Goal: Task Accomplishment & Management: Manage account settings

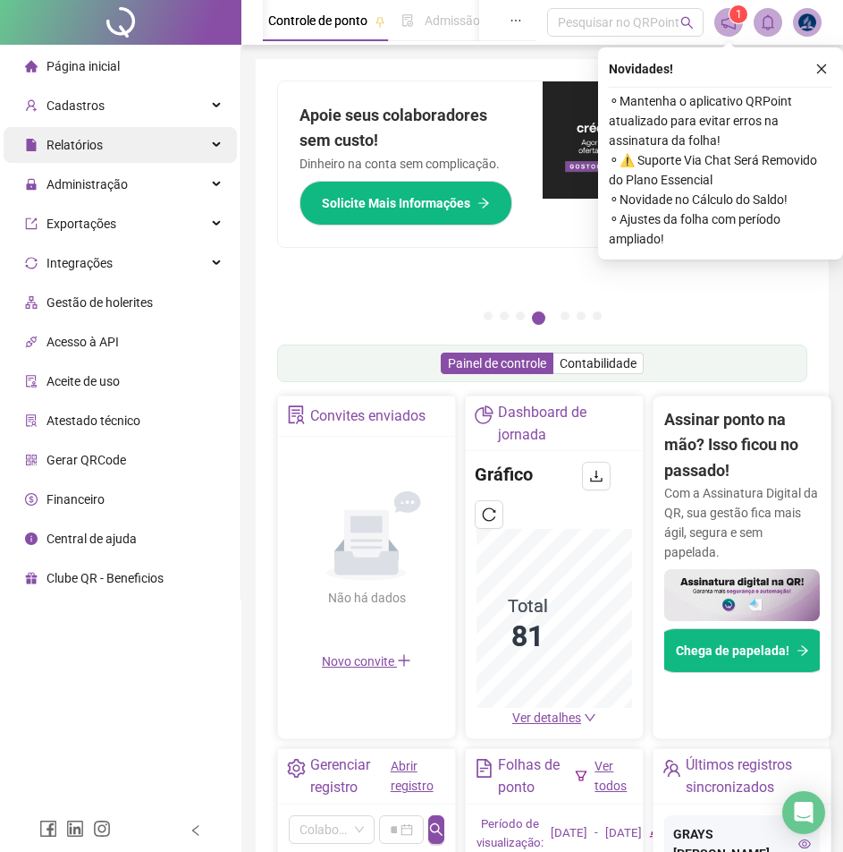
click at [107, 152] on div "Relatórios" at bounding box center [120, 145] width 233 height 36
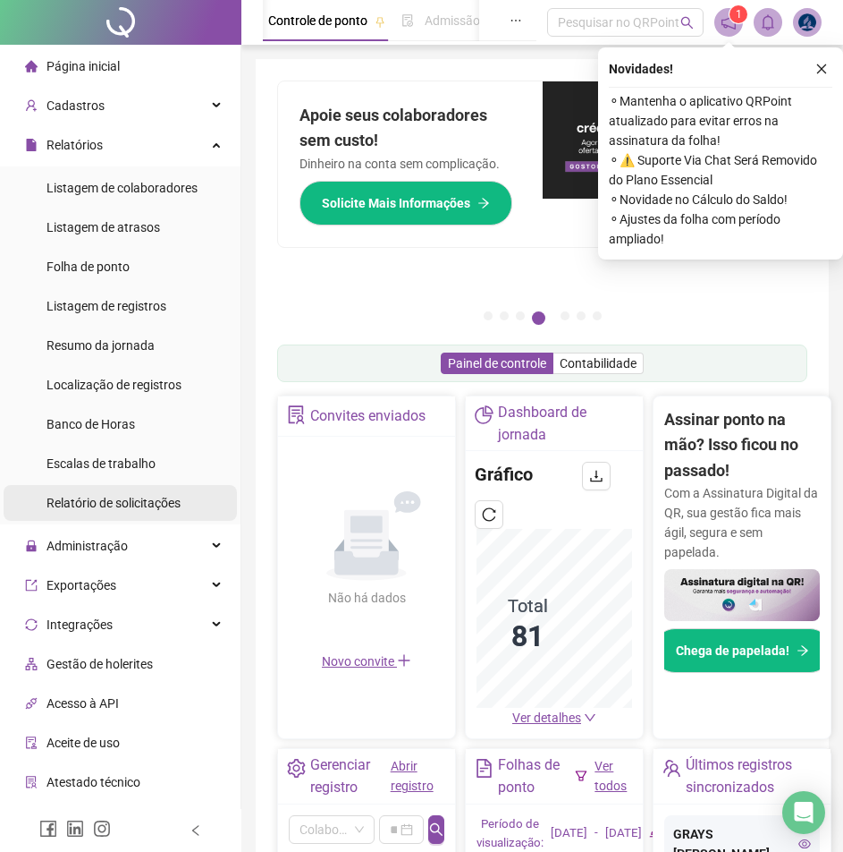
click at [174, 504] on span "Relatório de solicitações" at bounding box center [114, 503] width 134 height 14
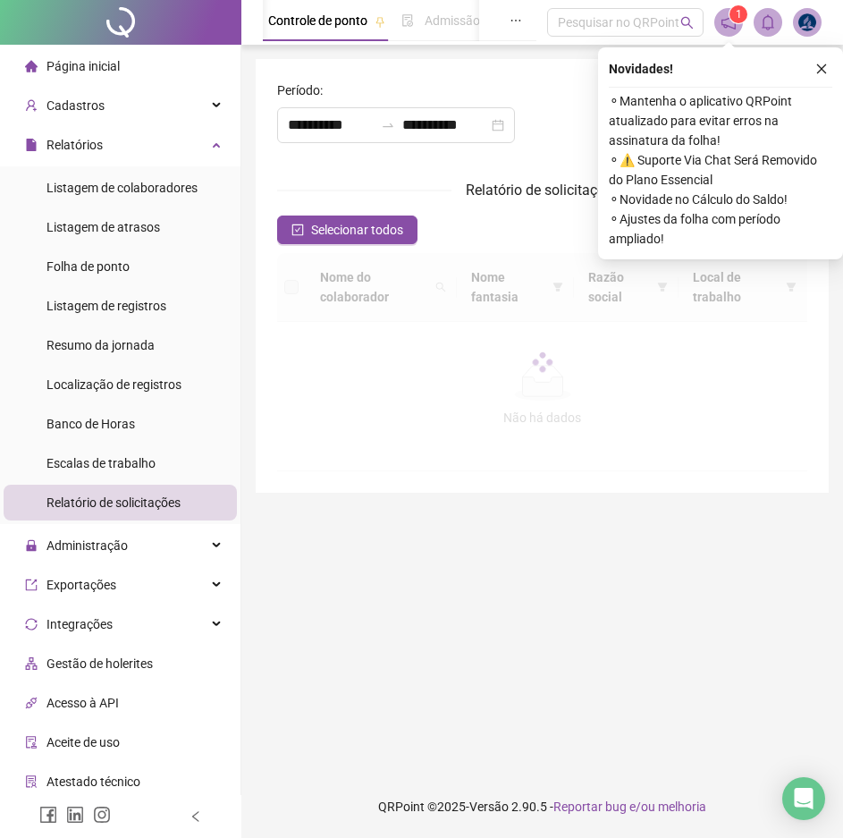
type input "**********"
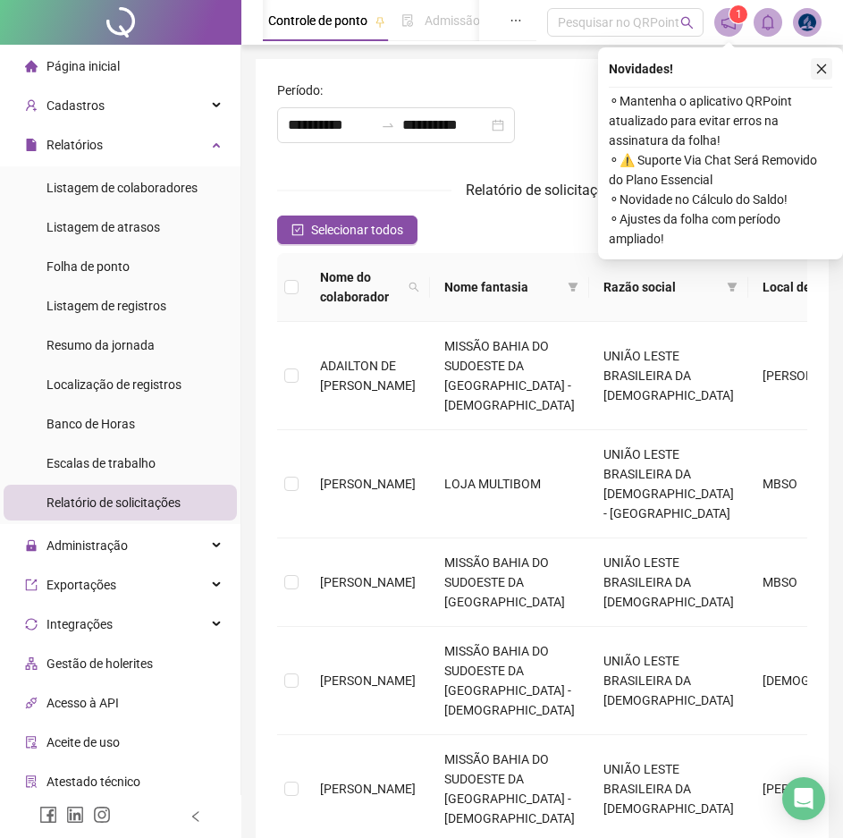
click at [829, 68] on button "button" at bounding box center [821, 68] width 21 height 21
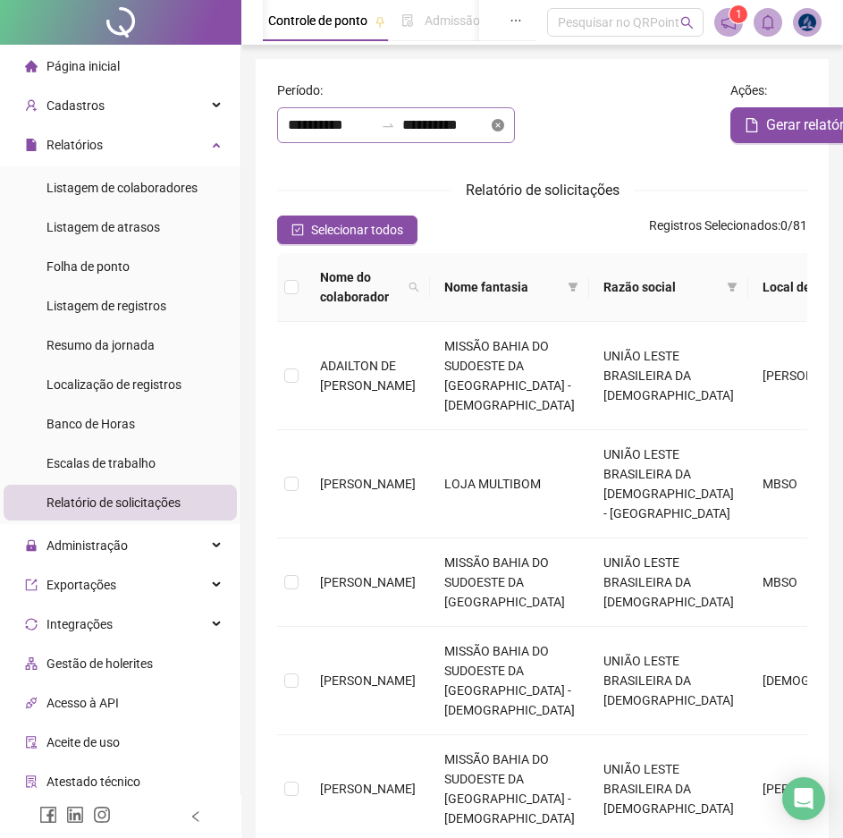
click at [504, 129] on icon "close-circle" at bounding box center [498, 125] width 13 height 13
click at [515, 123] on div at bounding box center [396, 125] width 238 height 36
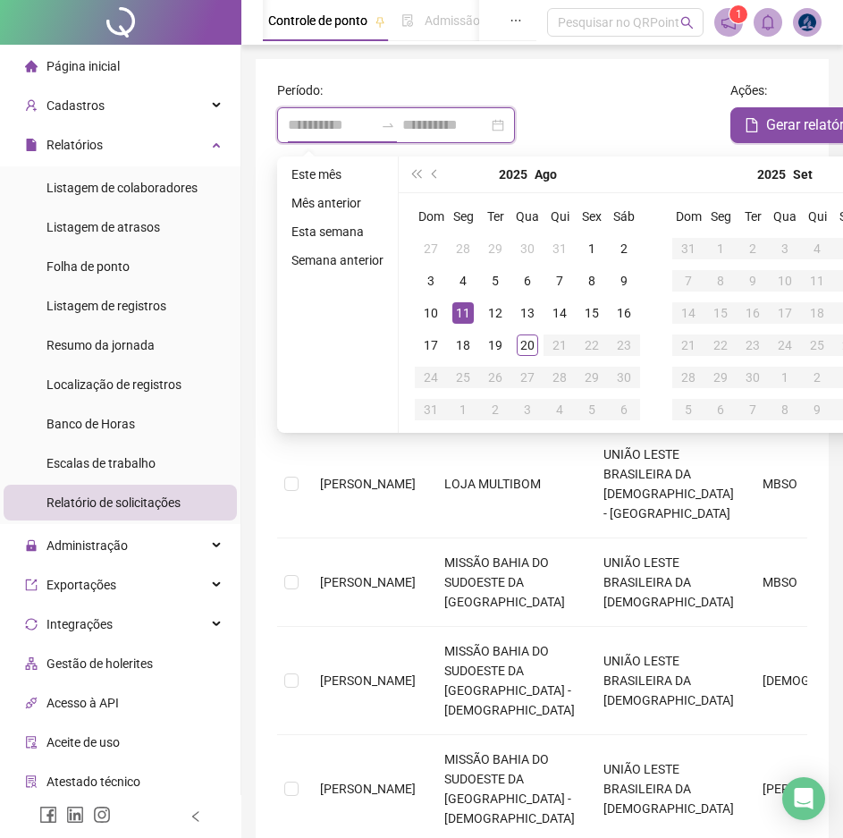
type input "**********"
click at [463, 307] on div "11" at bounding box center [463, 312] width 21 height 21
type input "**********"
click at [592, 309] on div "15" at bounding box center [591, 312] width 21 height 21
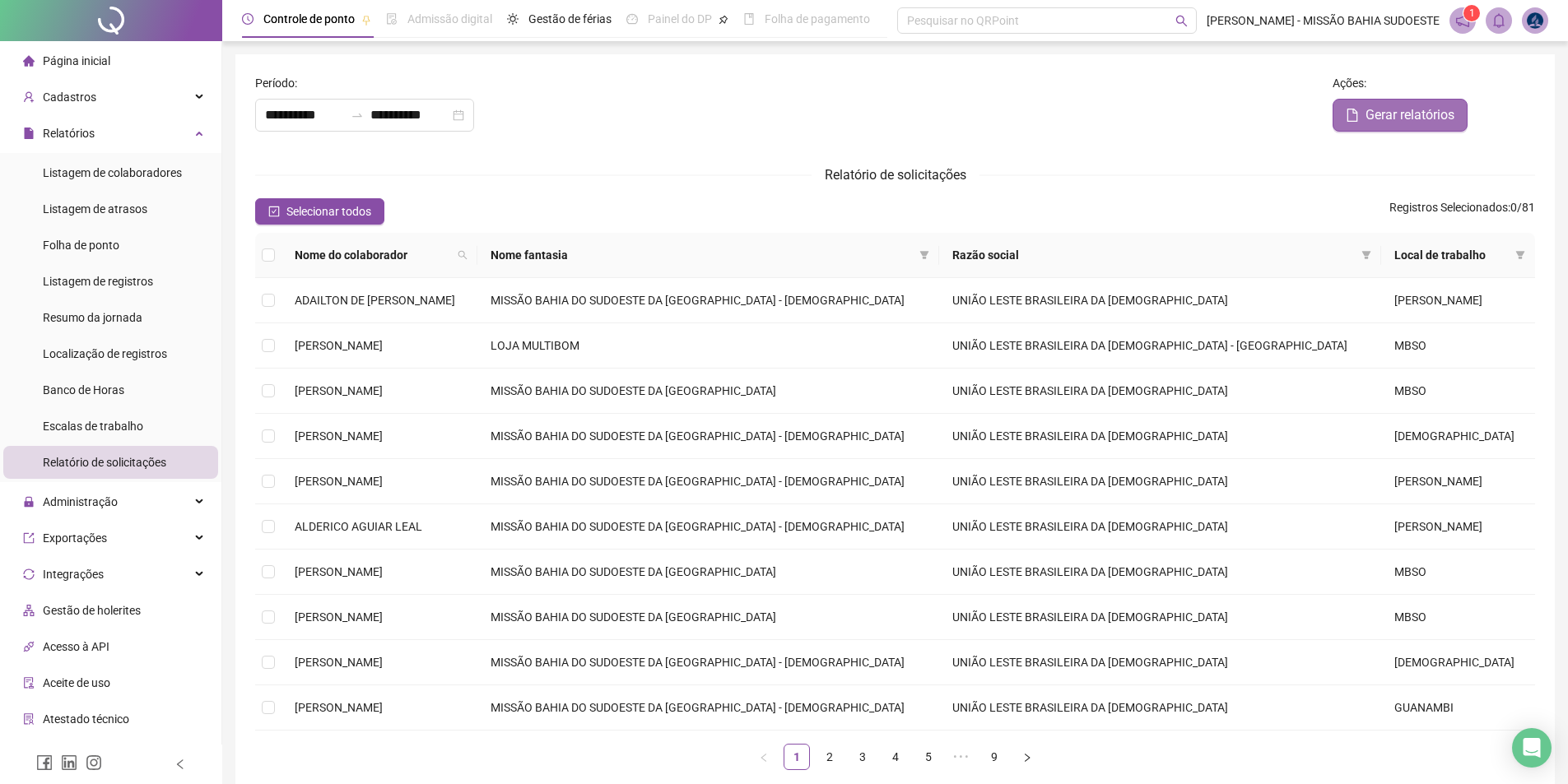
click at [788, 116] on span "Gerar relatórios" at bounding box center [1410, 114] width 89 height 19
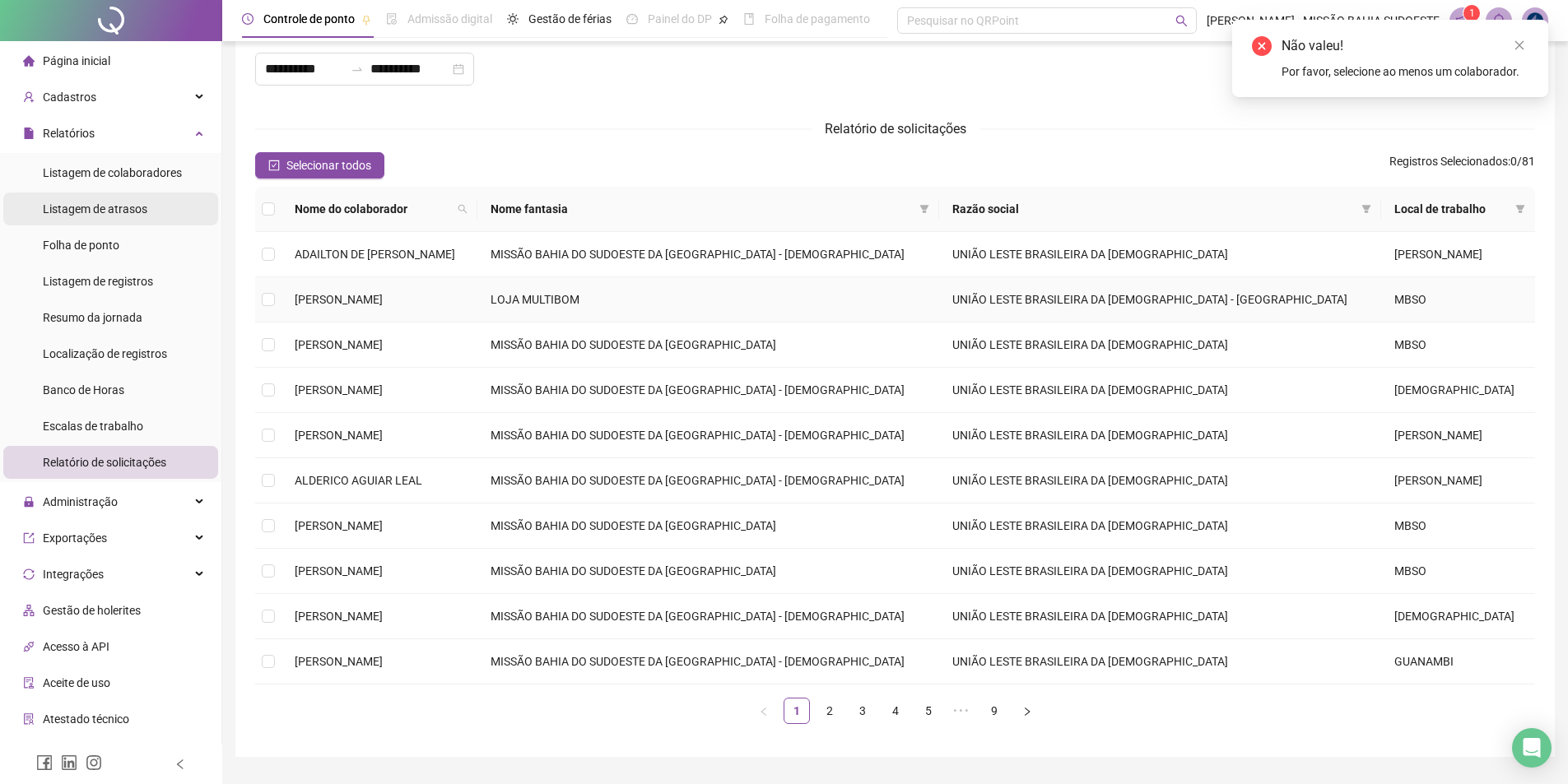
scroll to position [89, 0]
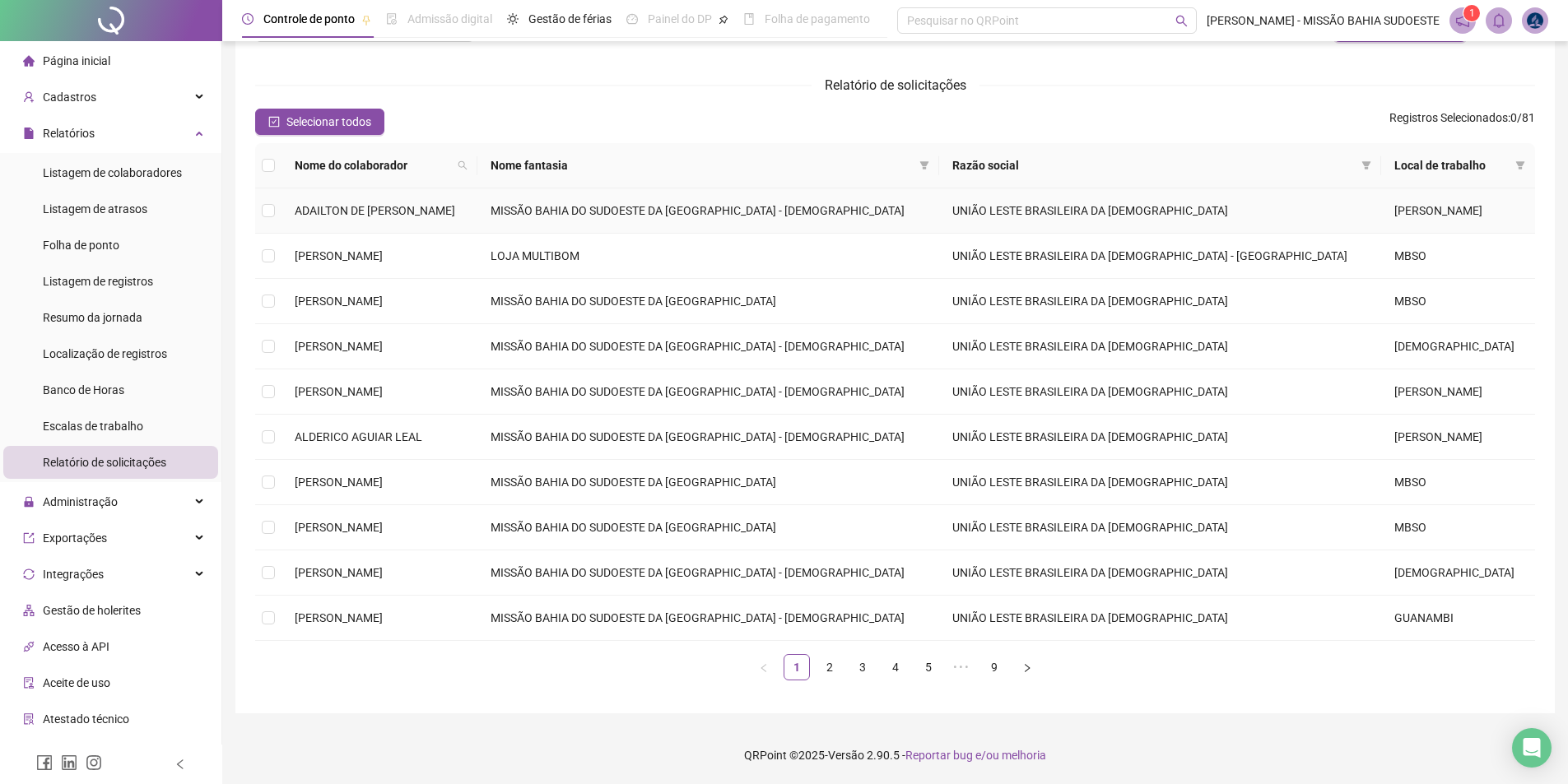
click at [421, 227] on td "ADAILTON DE [PERSON_NAME]" at bounding box center [379, 211] width 196 height 45
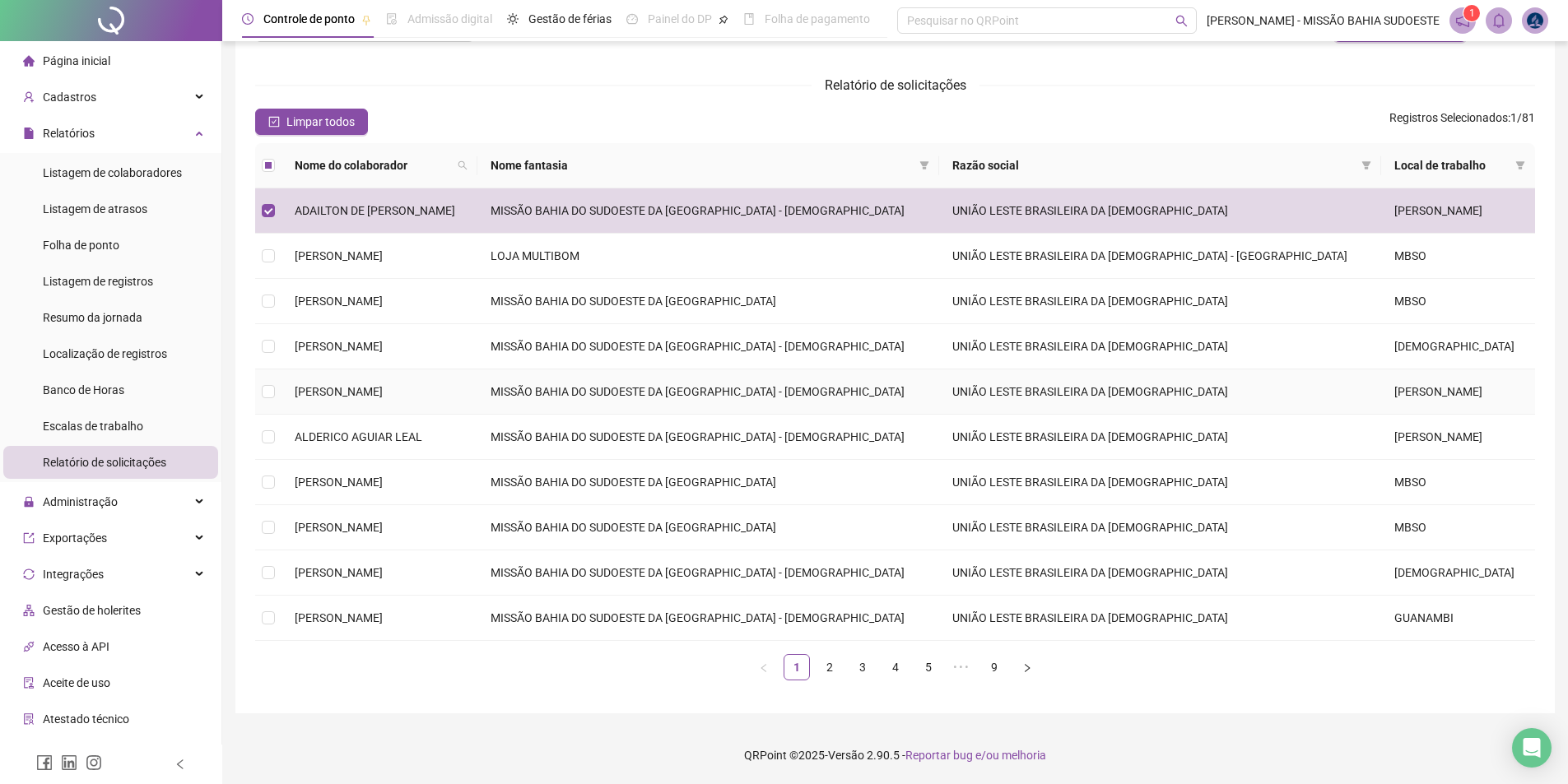
click at [788, 383] on td "UNIÃO LESTE BRASILEIRA DA [DEMOGRAPHIC_DATA]" at bounding box center [1160, 392] width 442 height 45
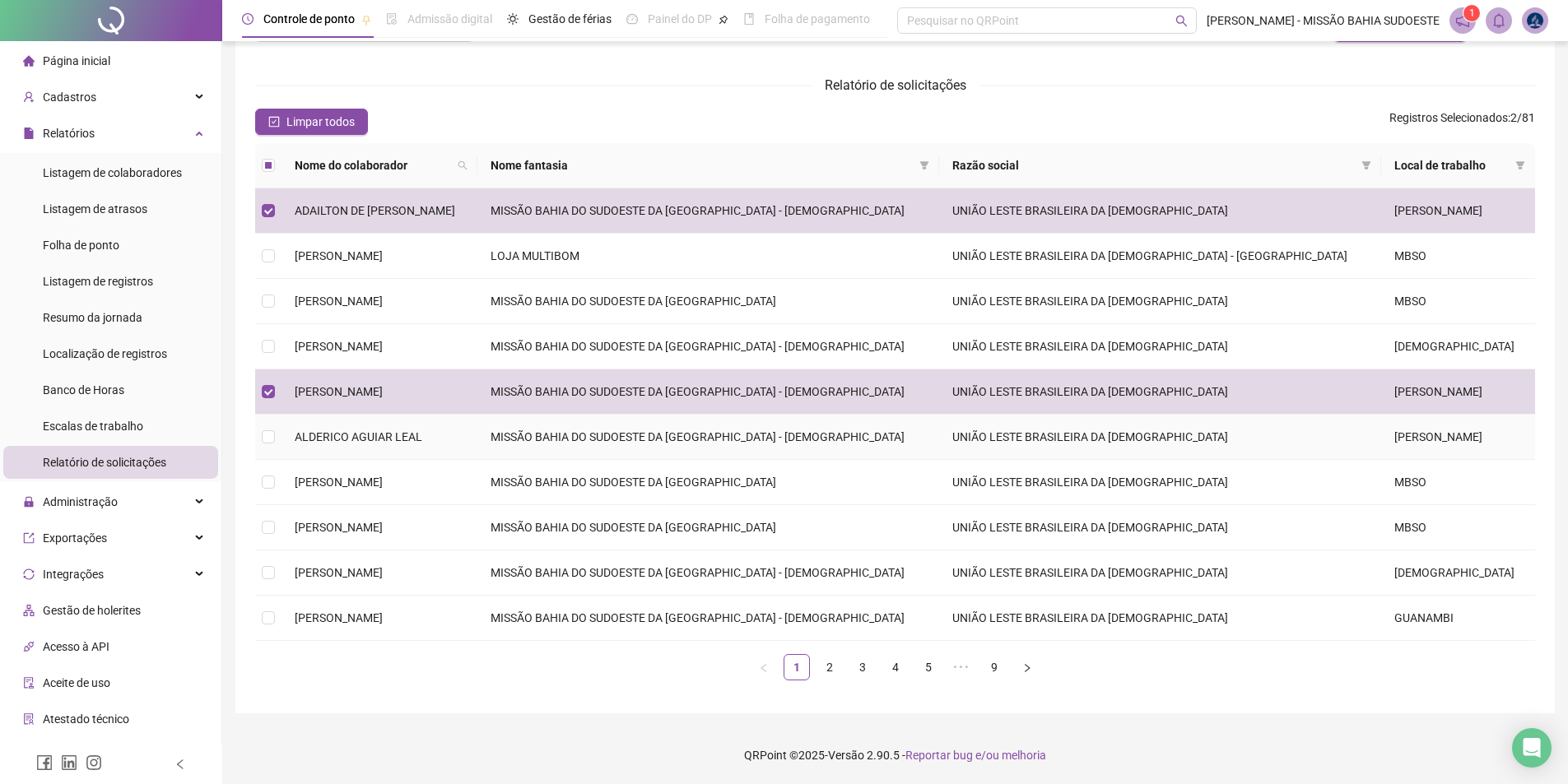
click at [788, 423] on td "UNIÃO LESTE BRASILEIRA DA [DEMOGRAPHIC_DATA]" at bounding box center [1160, 437] width 442 height 45
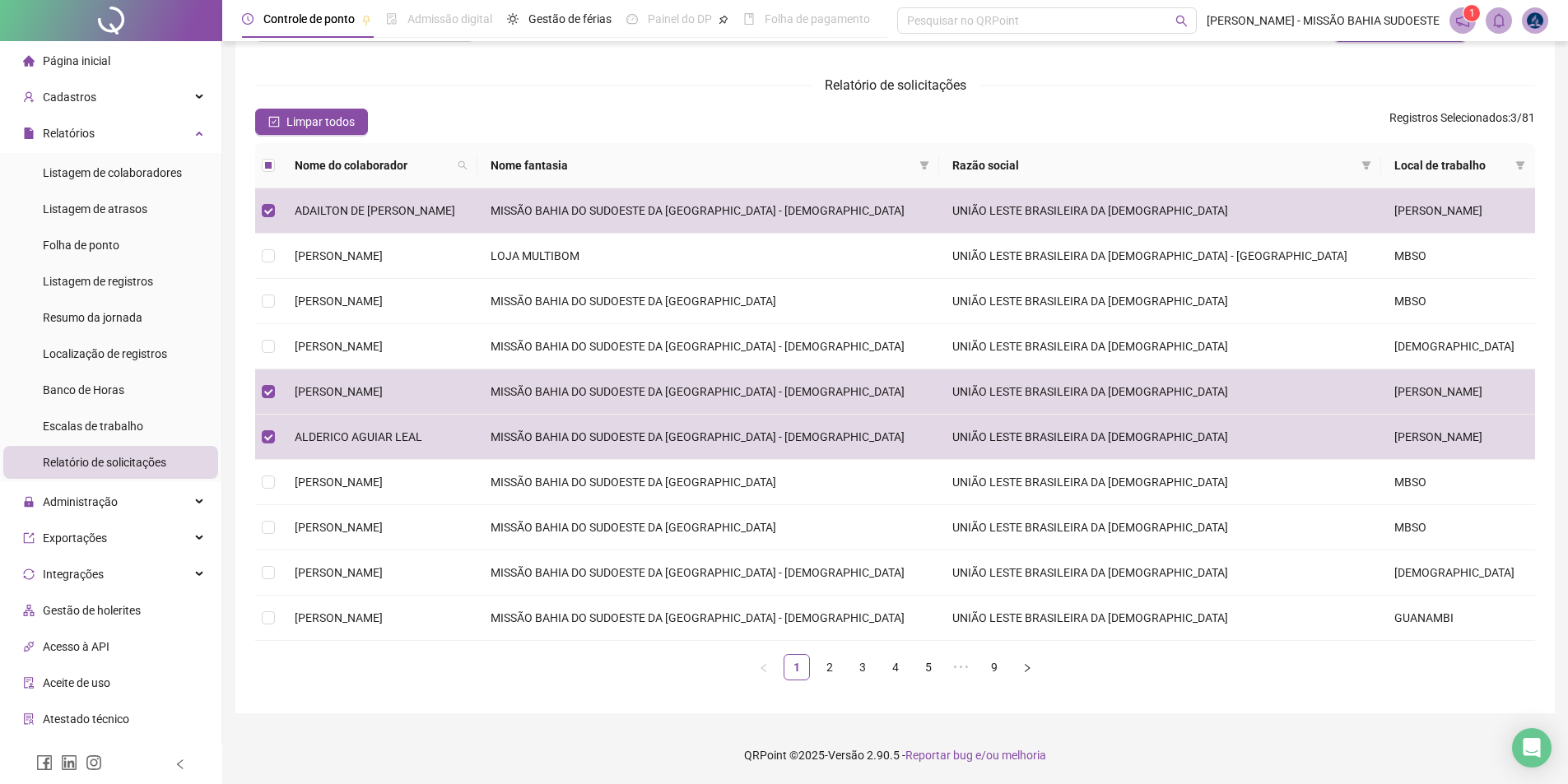
click at [788, 683] on div "Nome do colaborador Nome fantasia Razão social Local de trabalho ADAILTON DE [D…" at bounding box center [894, 419] width 1280 height 550
click at [788, 671] on link "2" at bounding box center [829, 667] width 25 height 25
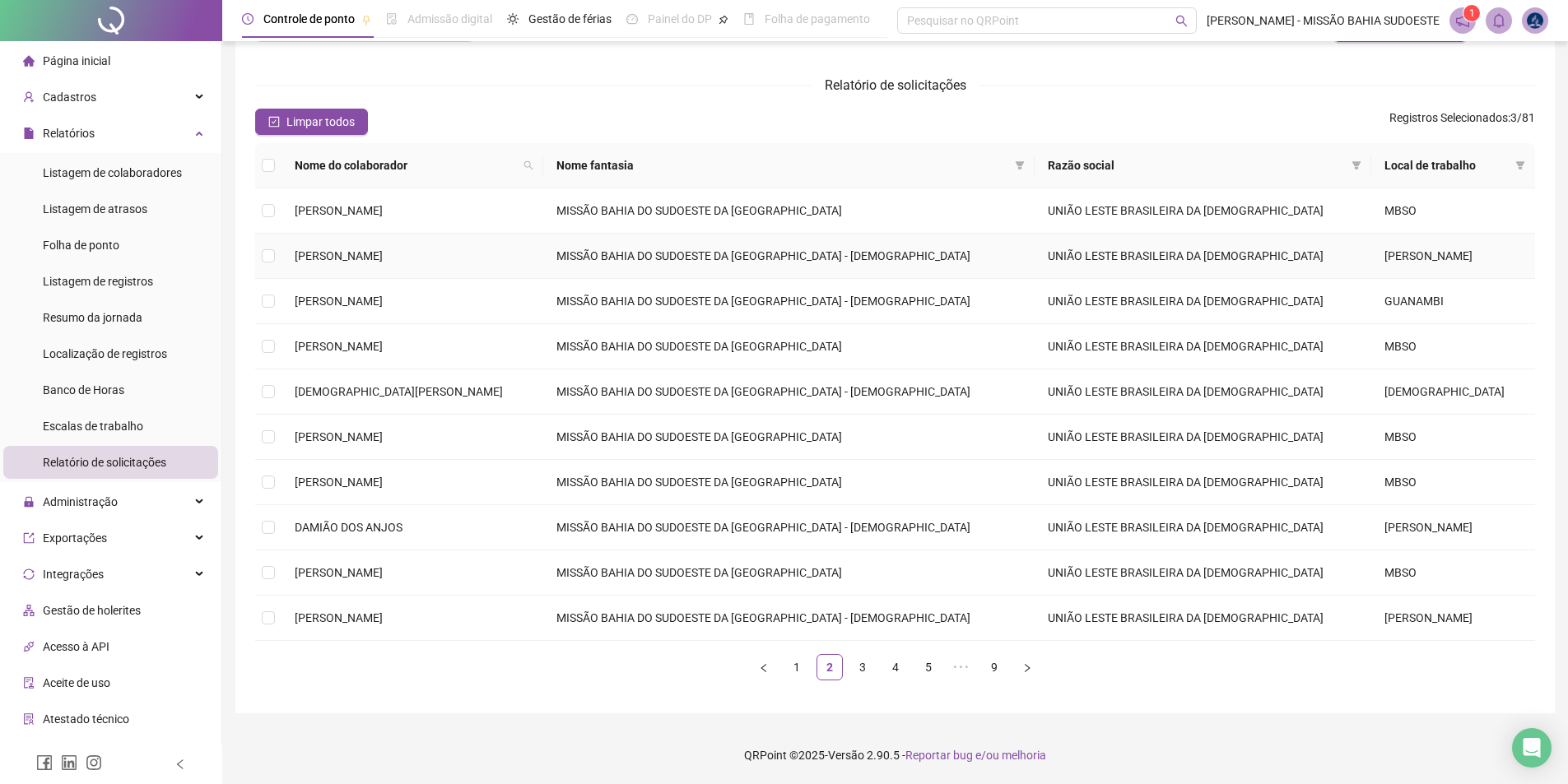
click at [788, 255] on td "UNIÃO LESTE BRASILEIRA DA [DEMOGRAPHIC_DATA]" at bounding box center [1203, 256] width 337 height 45
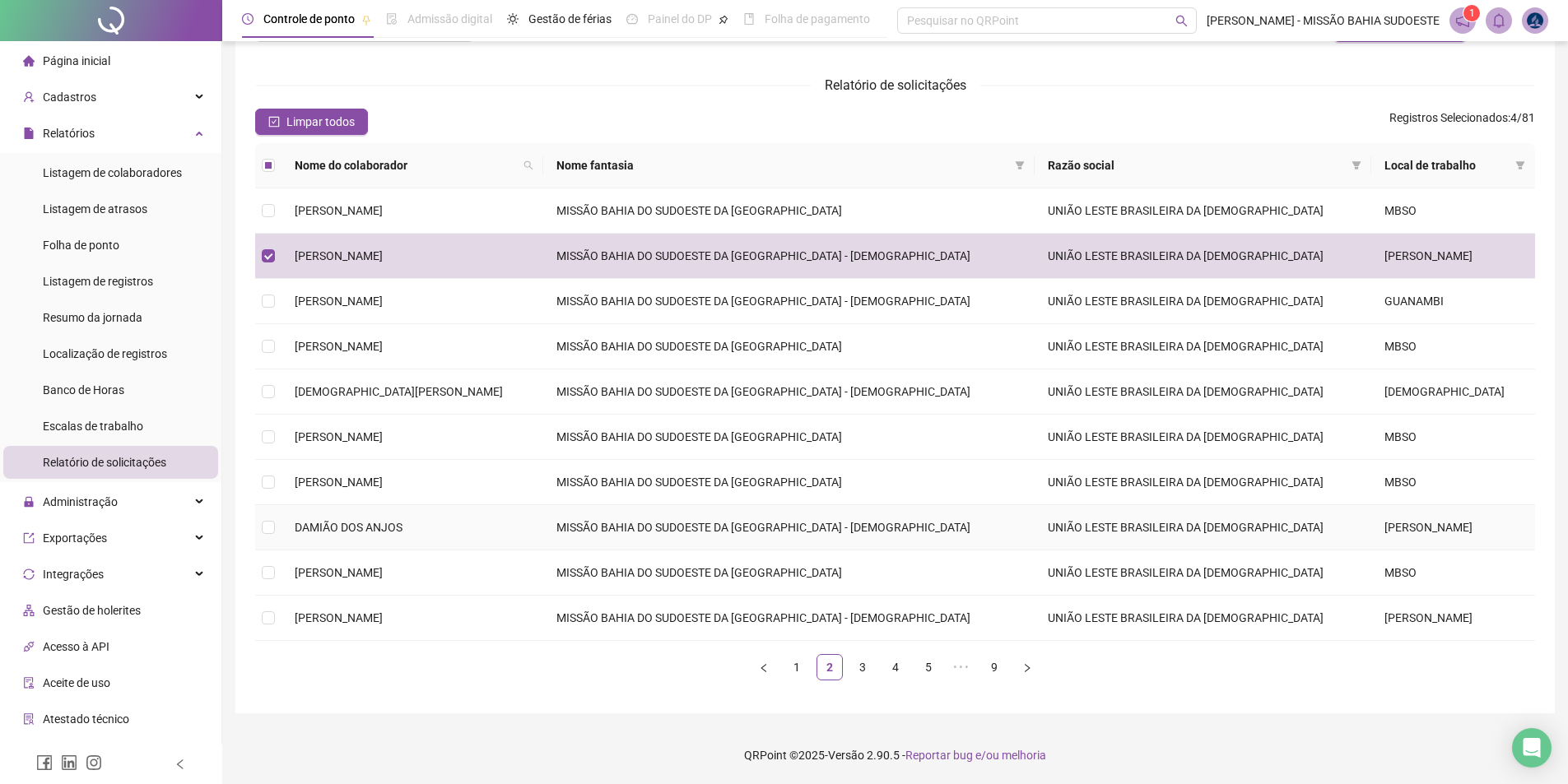
click at [788, 526] on td "UNIÃO LESTE BRASILEIRA DA [DEMOGRAPHIC_DATA]" at bounding box center [1203, 527] width 337 height 45
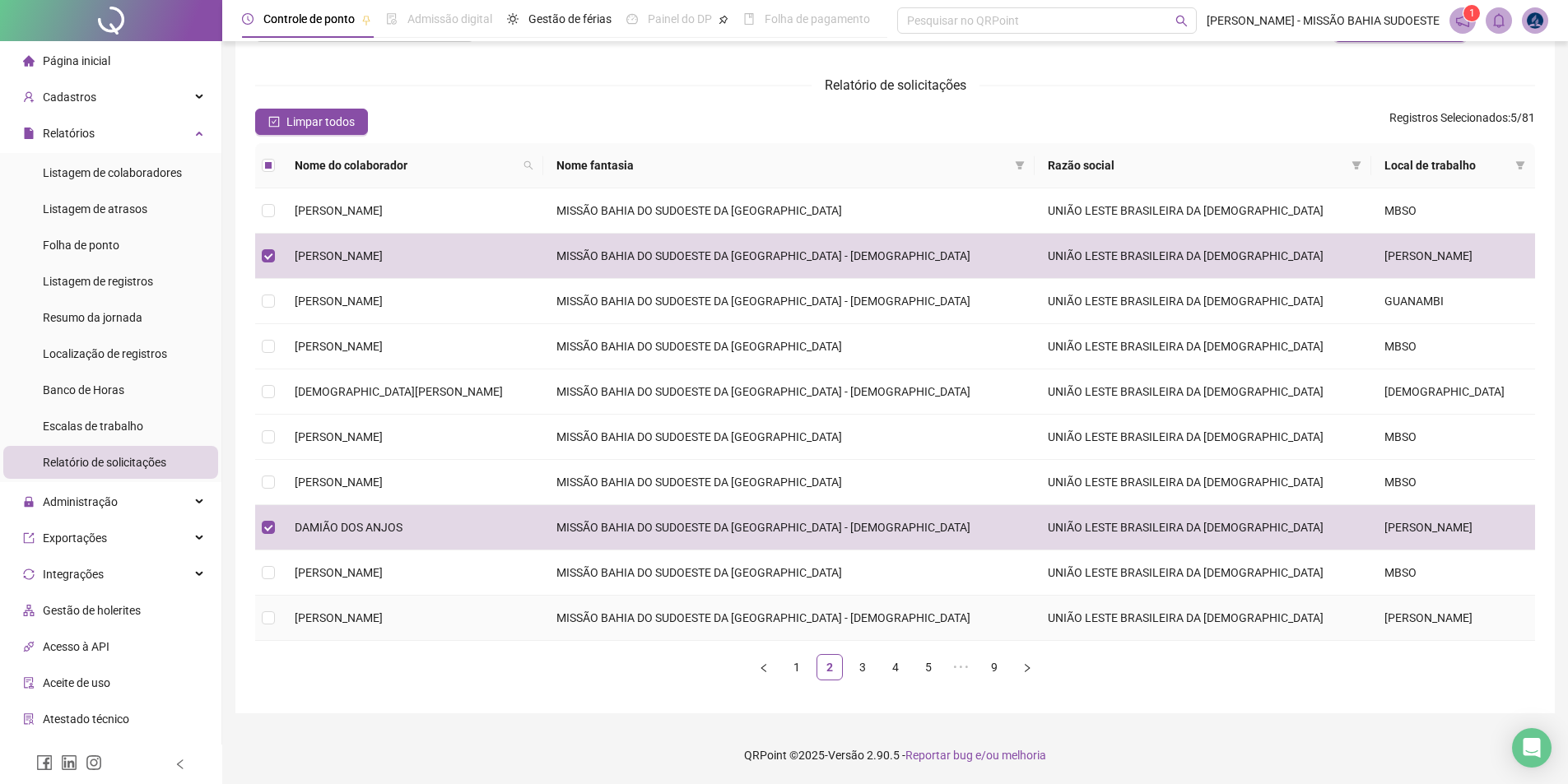
click at [788, 621] on td "UNIÃO LESTE BRASILEIRA DA [DEMOGRAPHIC_DATA]" at bounding box center [1203, 618] width 337 height 45
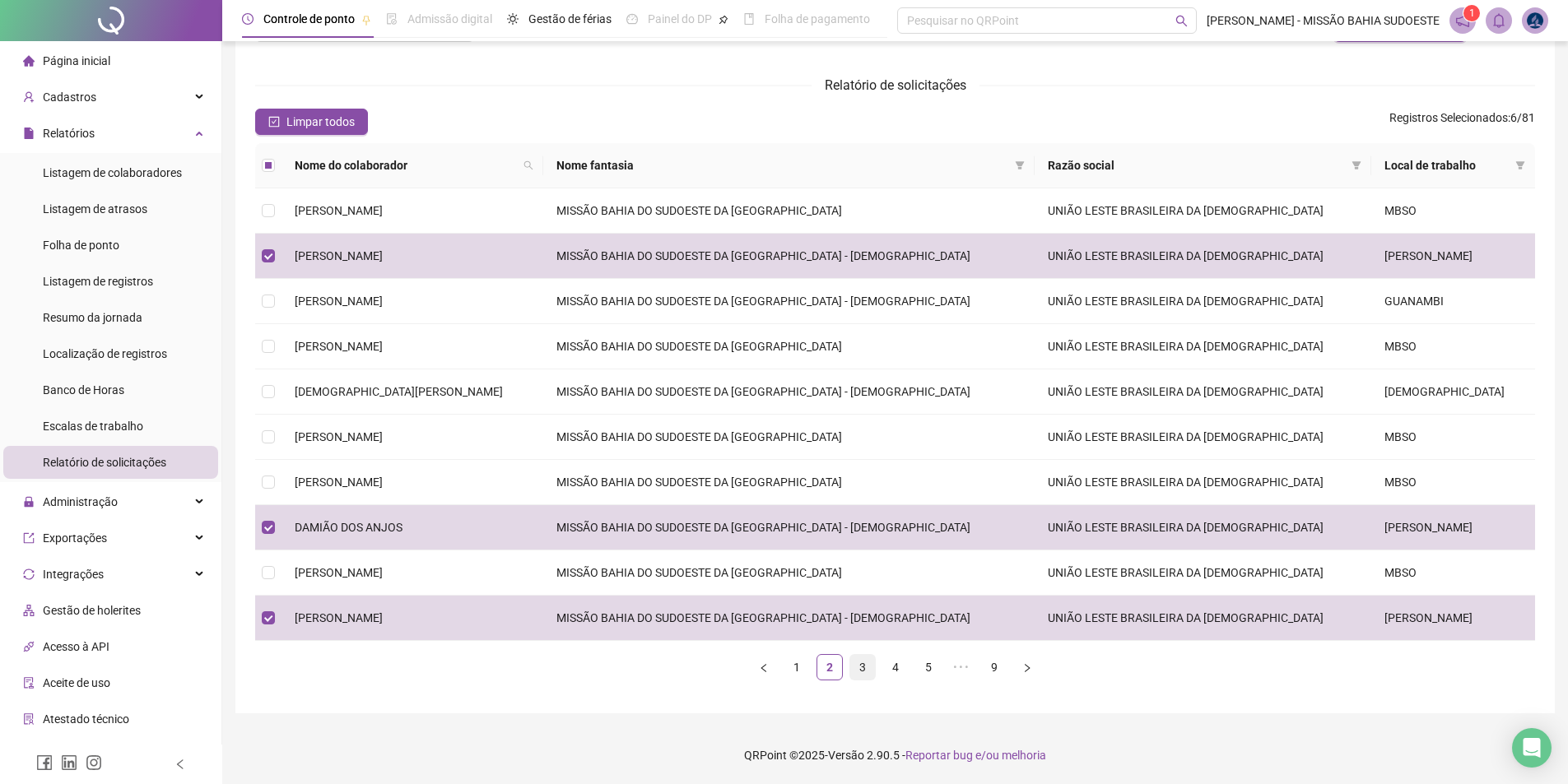
click at [788, 674] on link "3" at bounding box center [862, 667] width 25 height 25
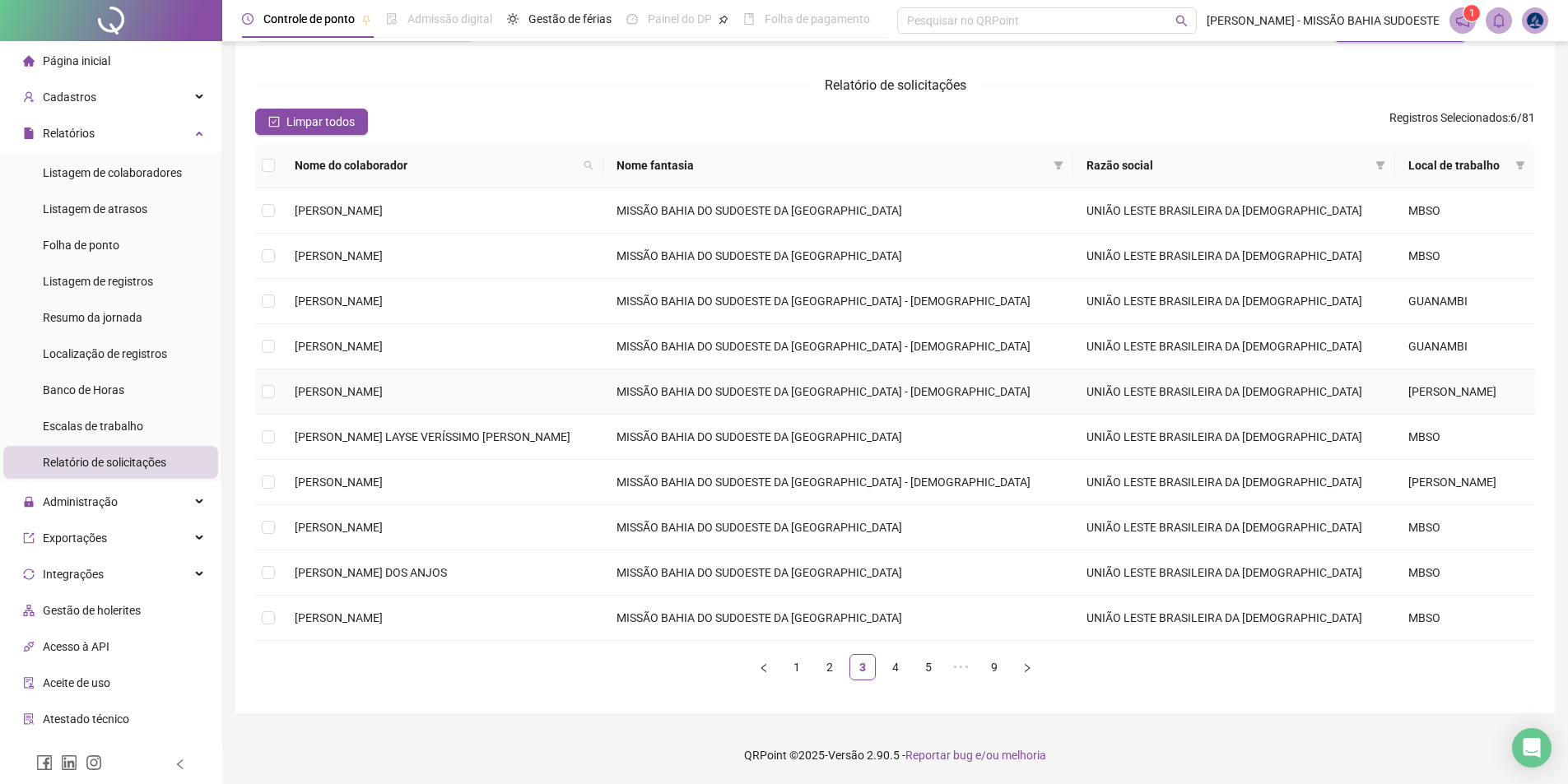
click at [788, 379] on td "UNIÃO LESTE BRASILEIRA DA [DEMOGRAPHIC_DATA]" at bounding box center [1234, 392] width 322 height 45
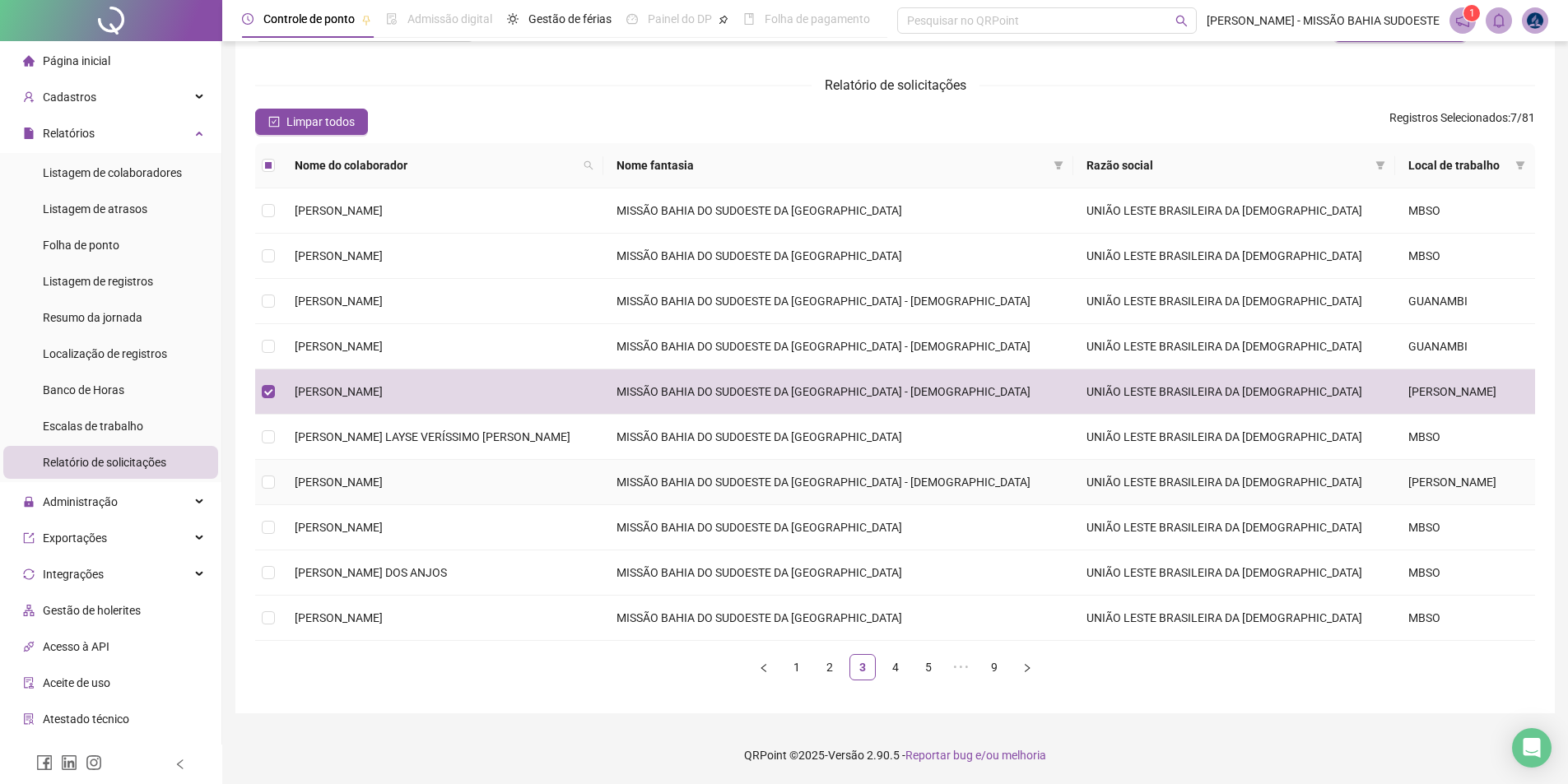
click at [788, 473] on td "UNIÃO LESTE BRASILEIRA DA [DEMOGRAPHIC_DATA]" at bounding box center [1234, 482] width 322 height 45
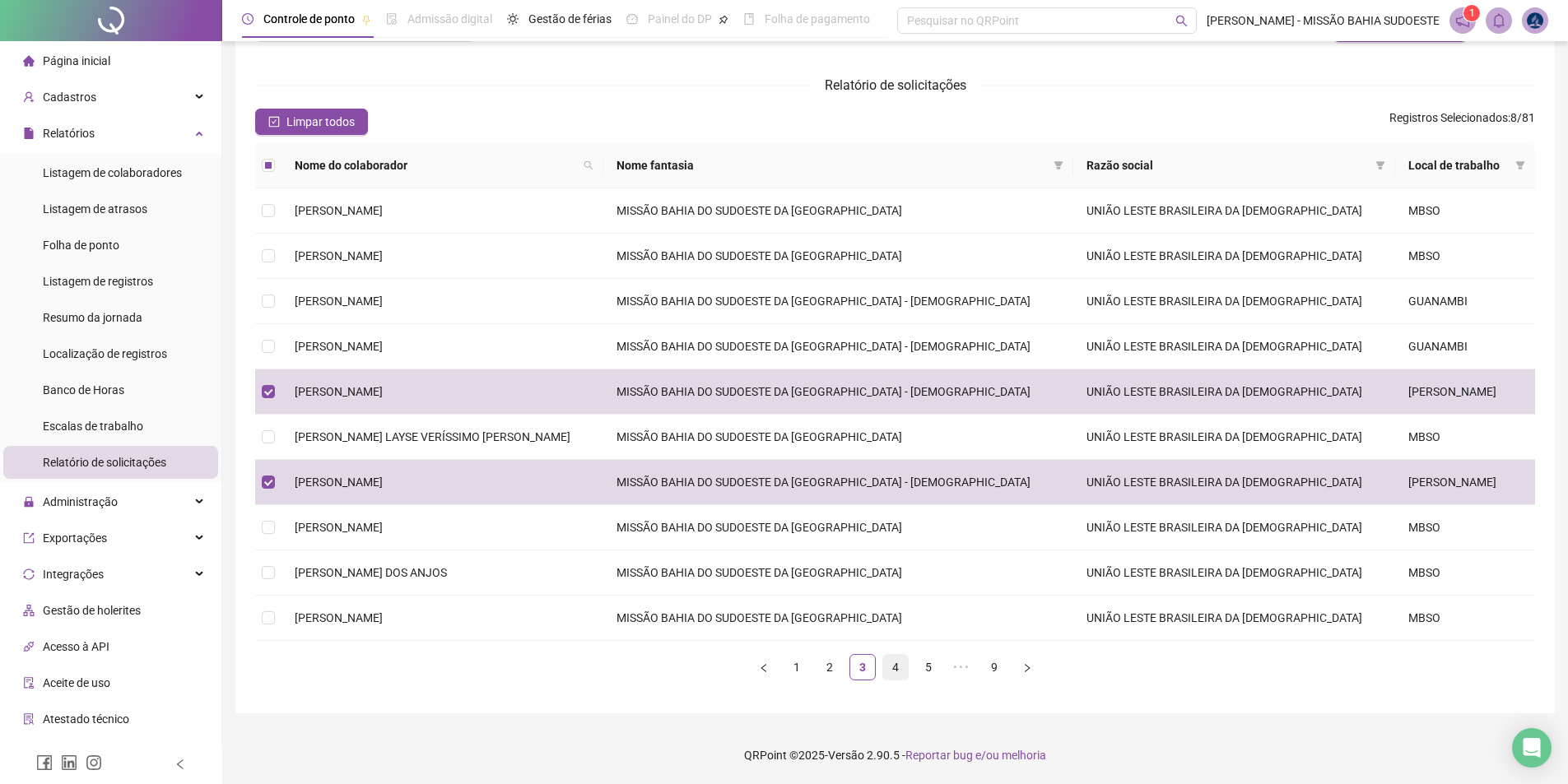
click at [788, 668] on link "4" at bounding box center [895, 667] width 25 height 25
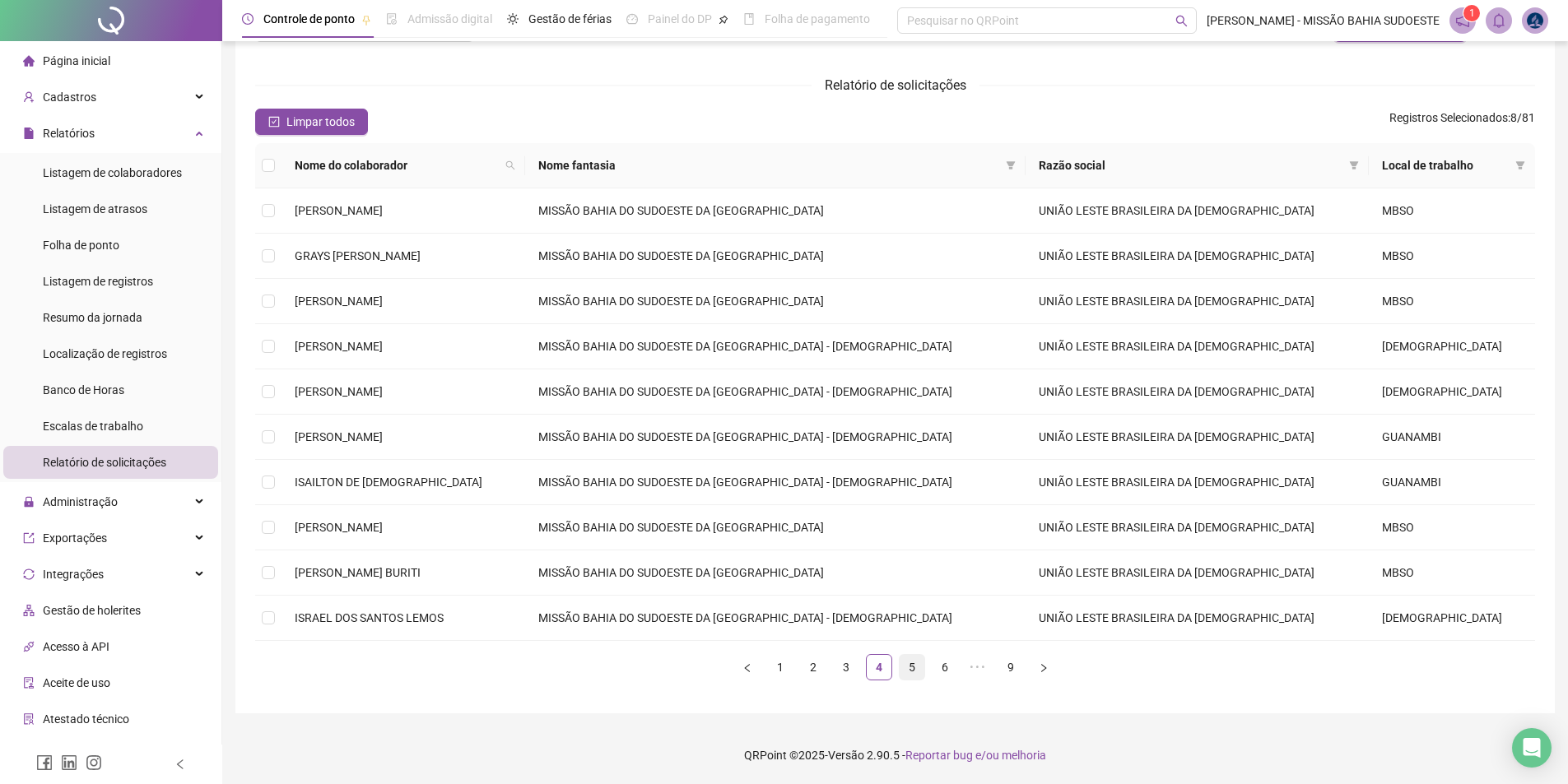
click at [788, 674] on link "5" at bounding box center [912, 667] width 25 height 25
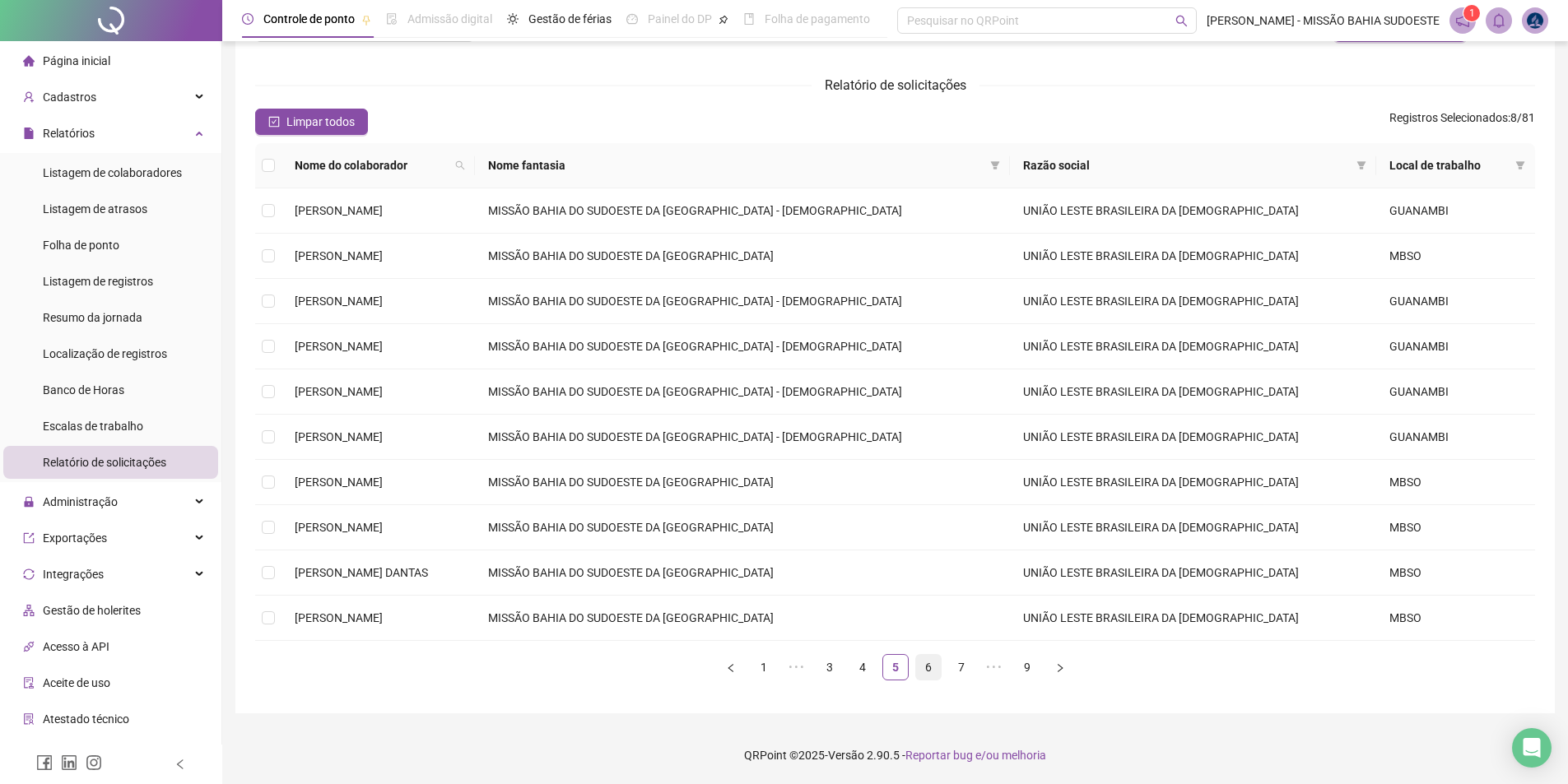
click at [788, 674] on link "6" at bounding box center [928, 667] width 25 height 25
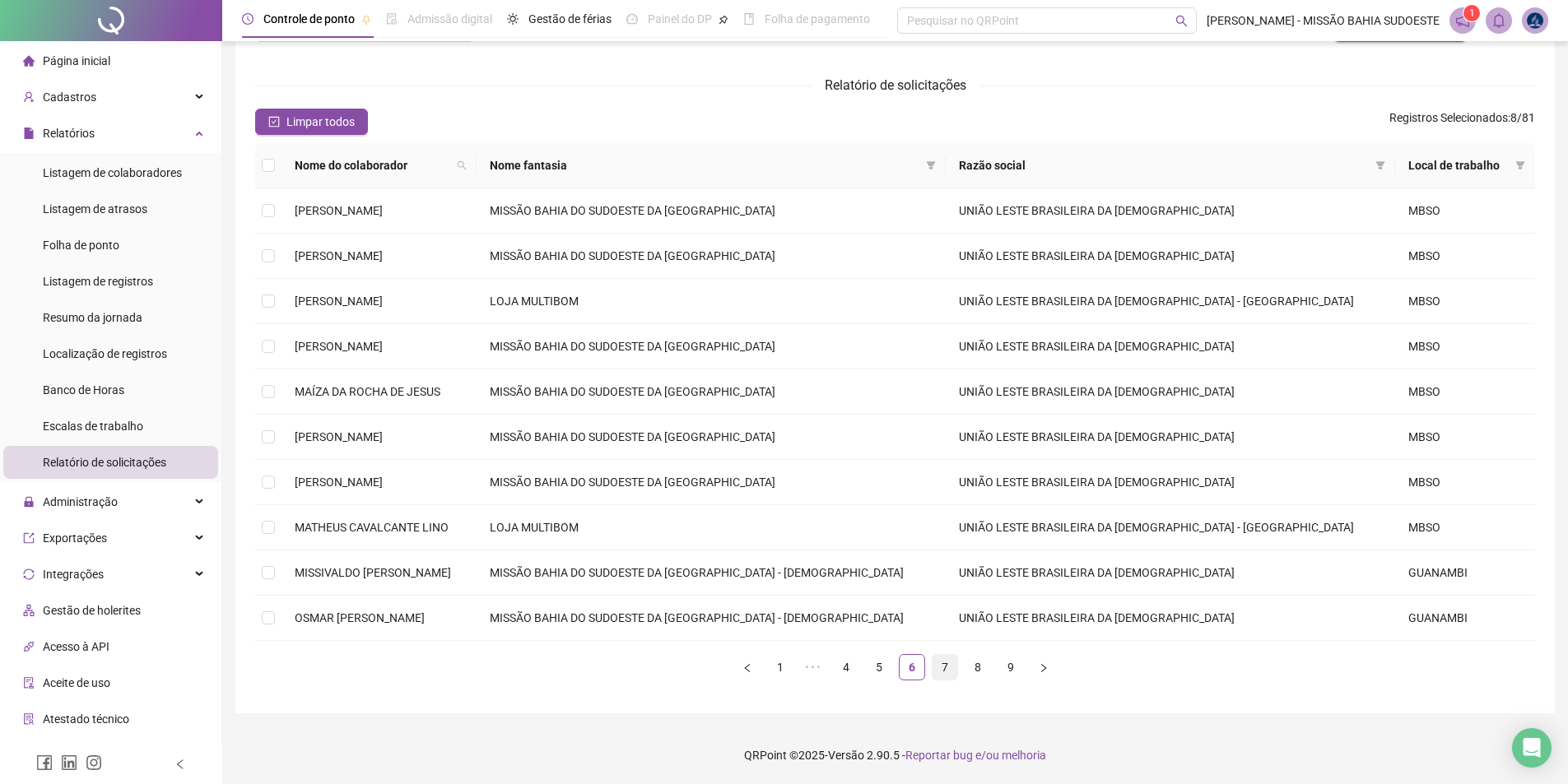
click at [788, 674] on link "7" at bounding box center [944, 667] width 25 height 25
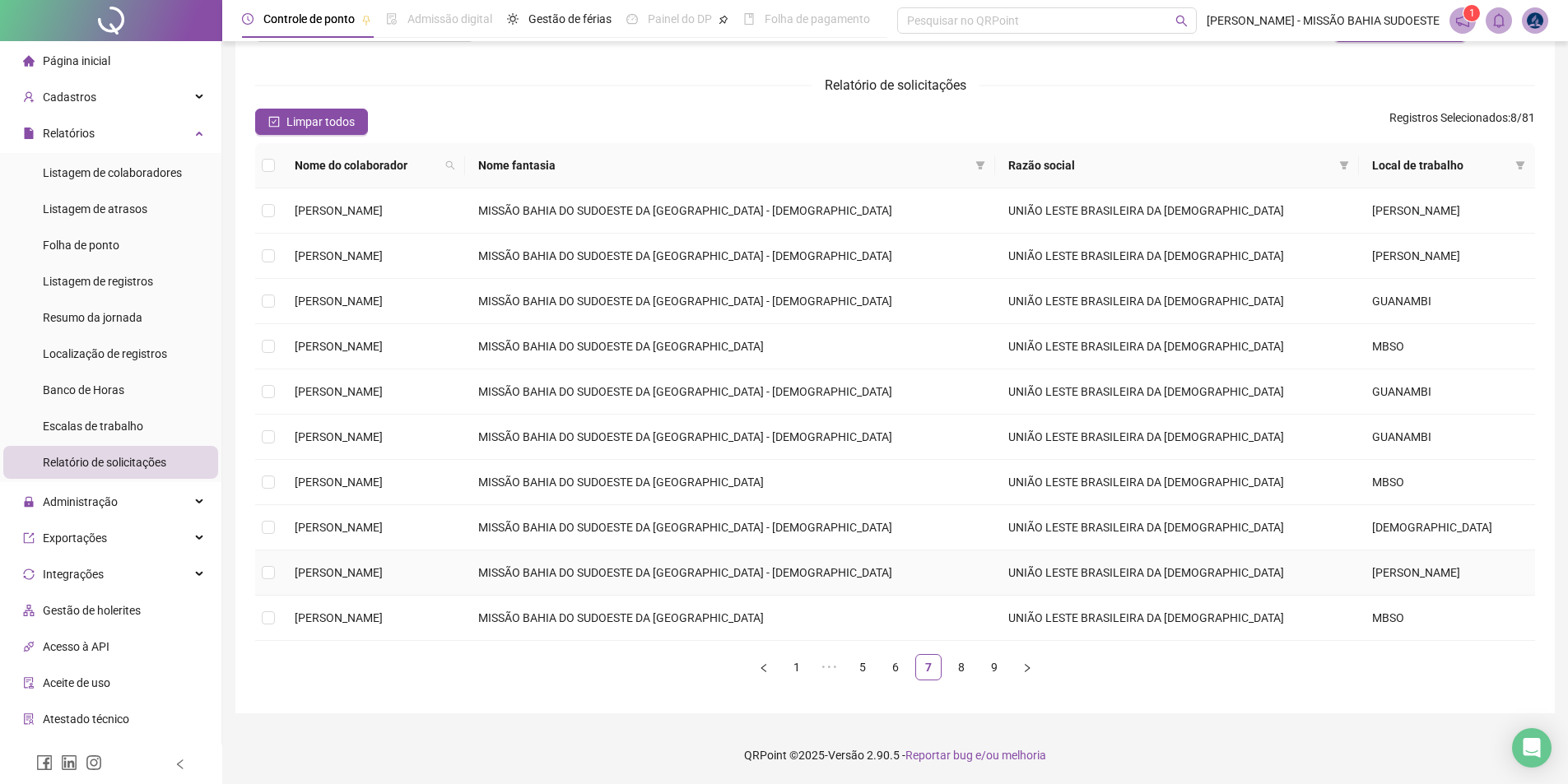
click at [788, 578] on td "[PERSON_NAME]" at bounding box center [1447, 572] width 176 height 45
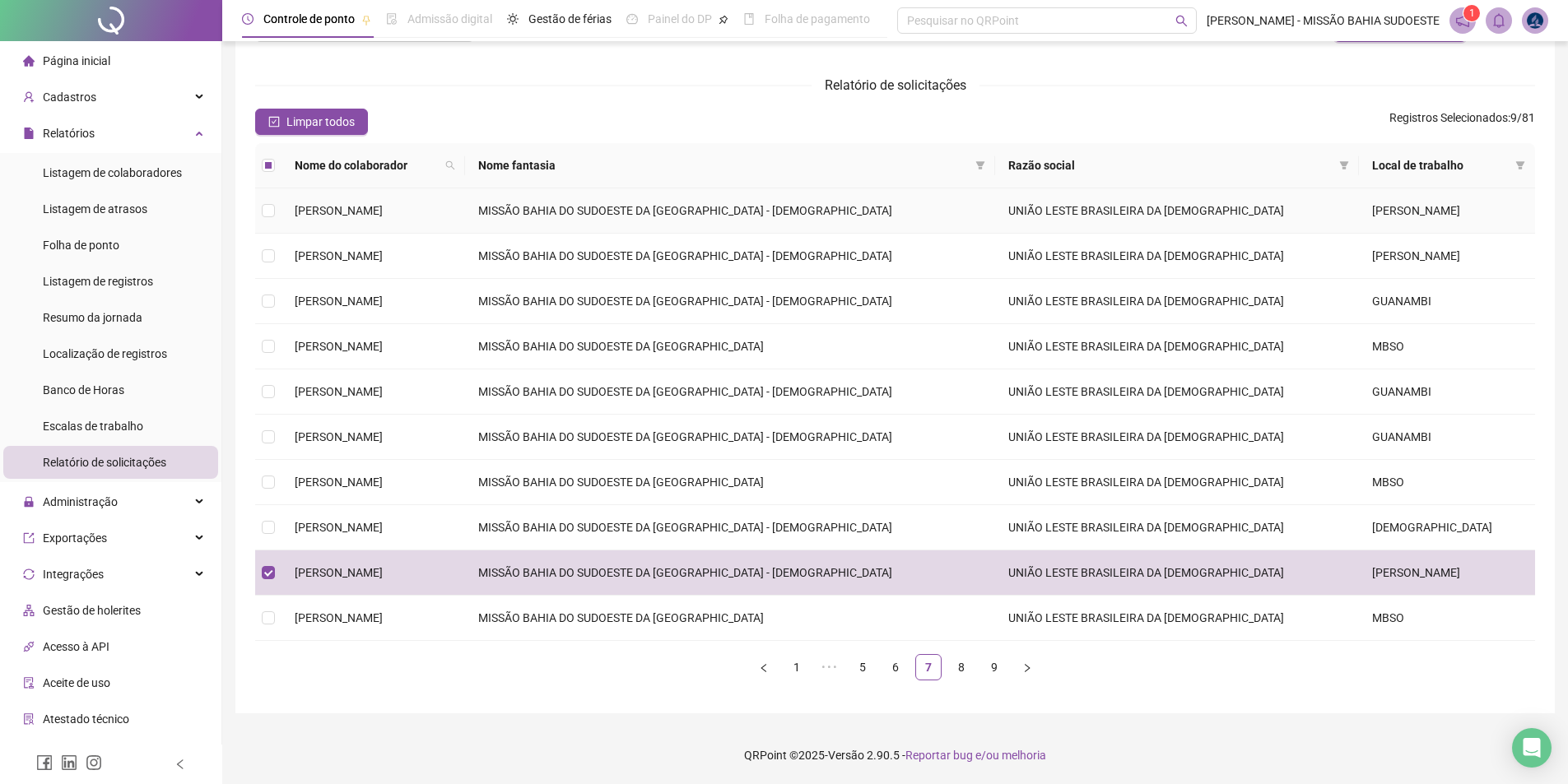
click at [788, 199] on td "[PERSON_NAME]" at bounding box center [1447, 211] width 176 height 45
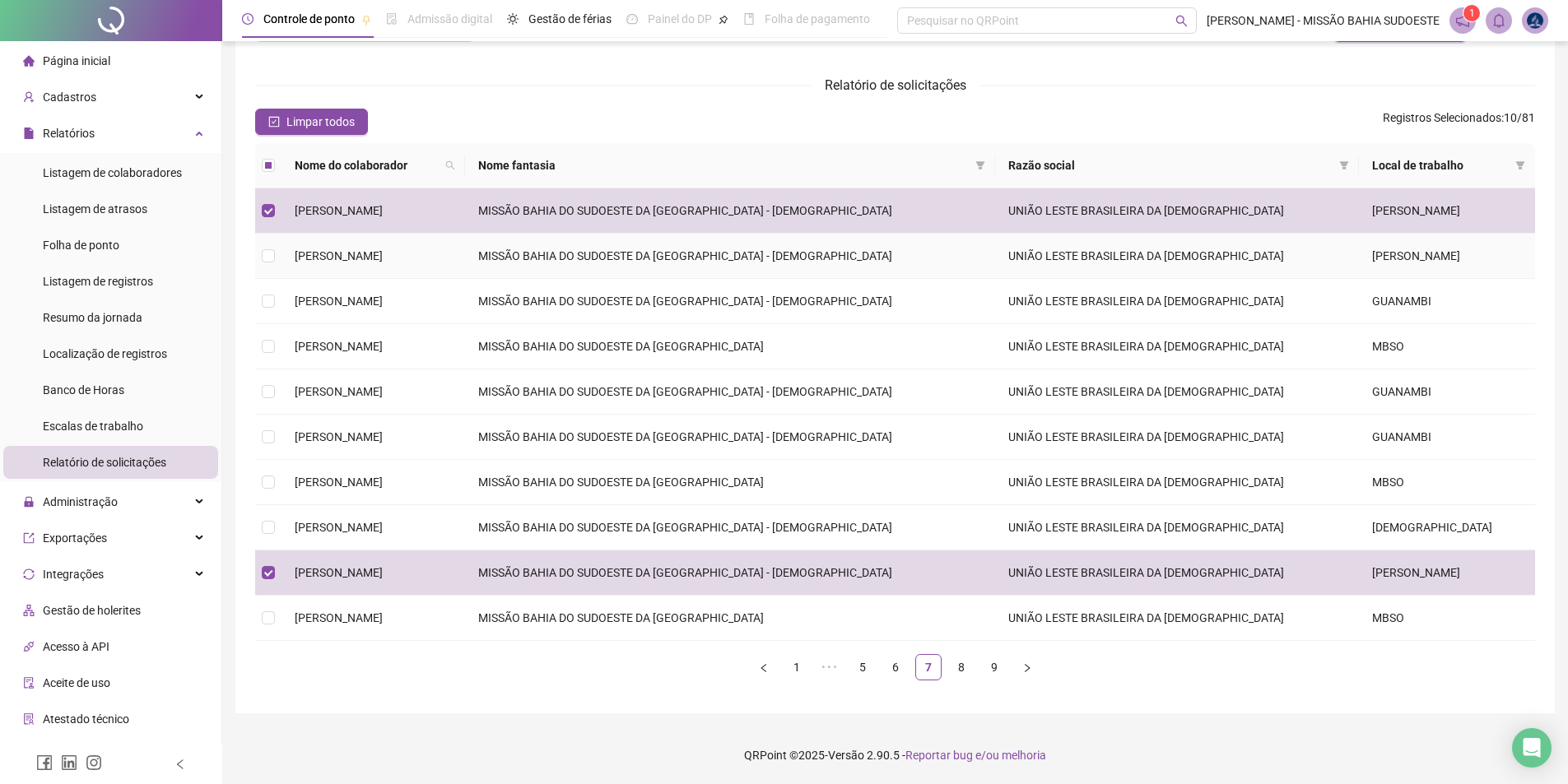
click at [788, 244] on td "[PERSON_NAME]" at bounding box center [1447, 256] width 176 height 45
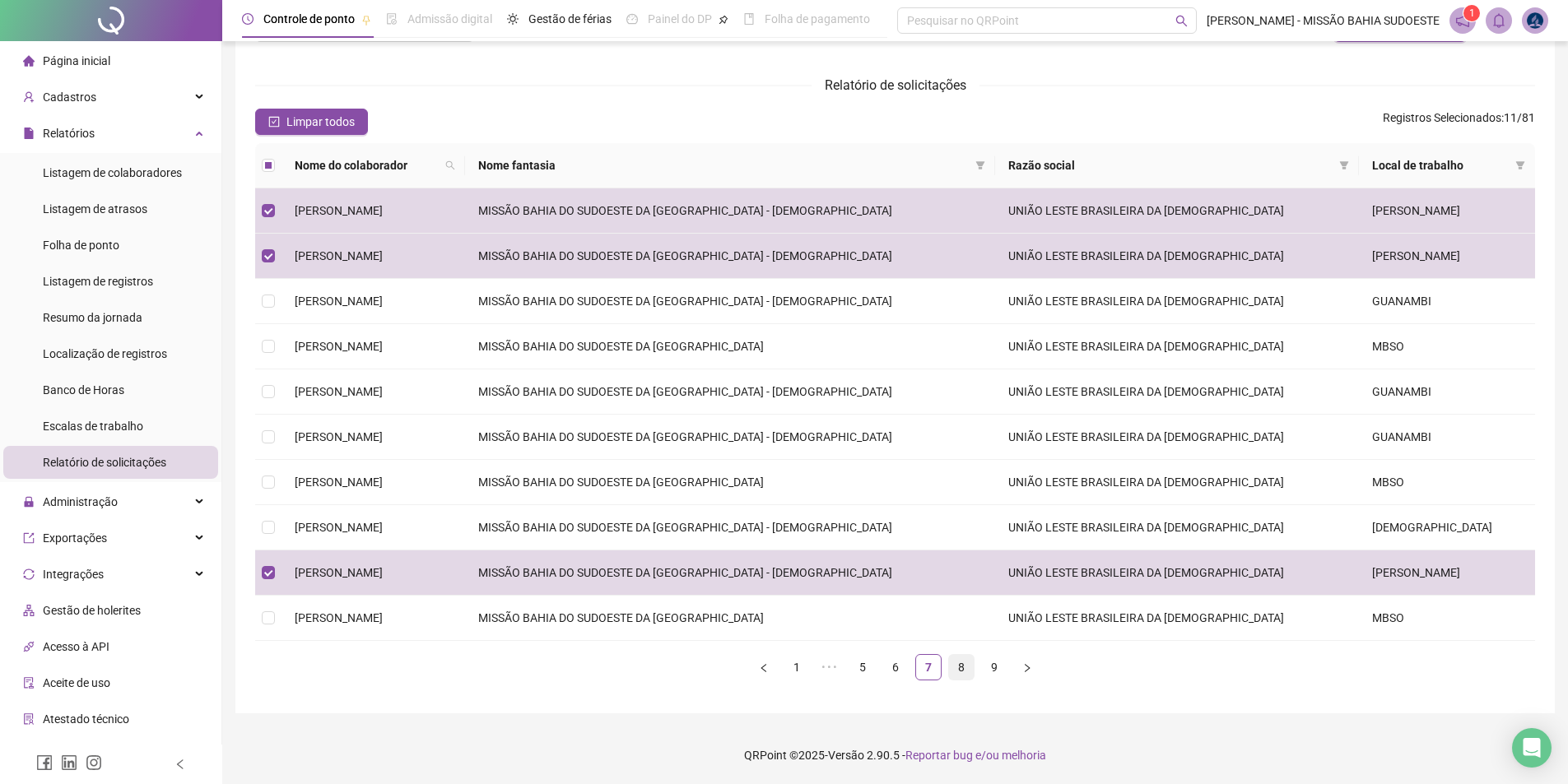
click at [788, 674] on link "8" at bounding box center [961, 667] width 25 height 25
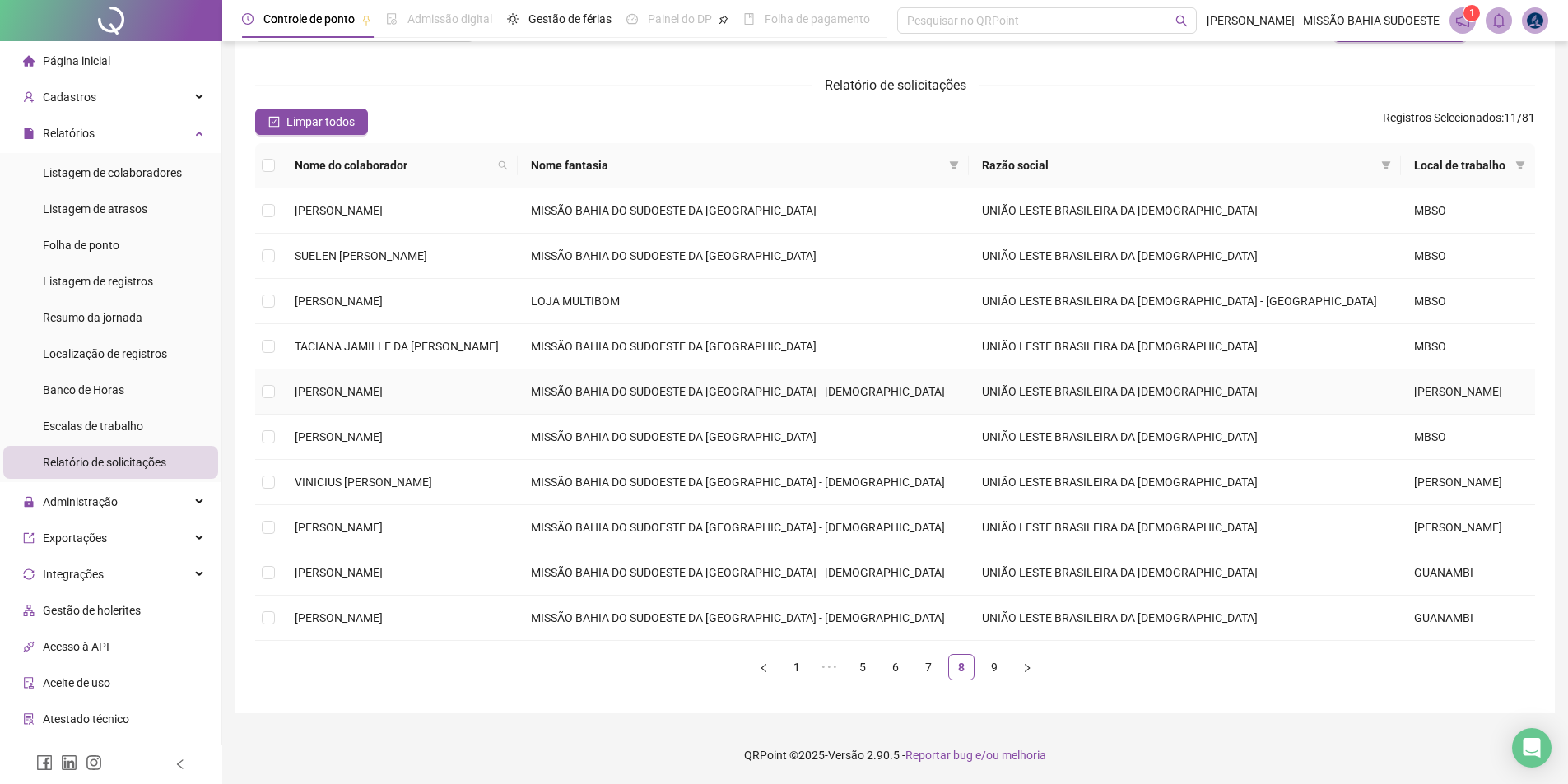
drag, startPoint x: 1392, startPoint y: 398, endPoint x: 1415, endPoint y: 516, distance: 120.2
click at [788, 399] on td "[PERSON_NAME]" at bounding box center [1468, 392] width 134 height 45
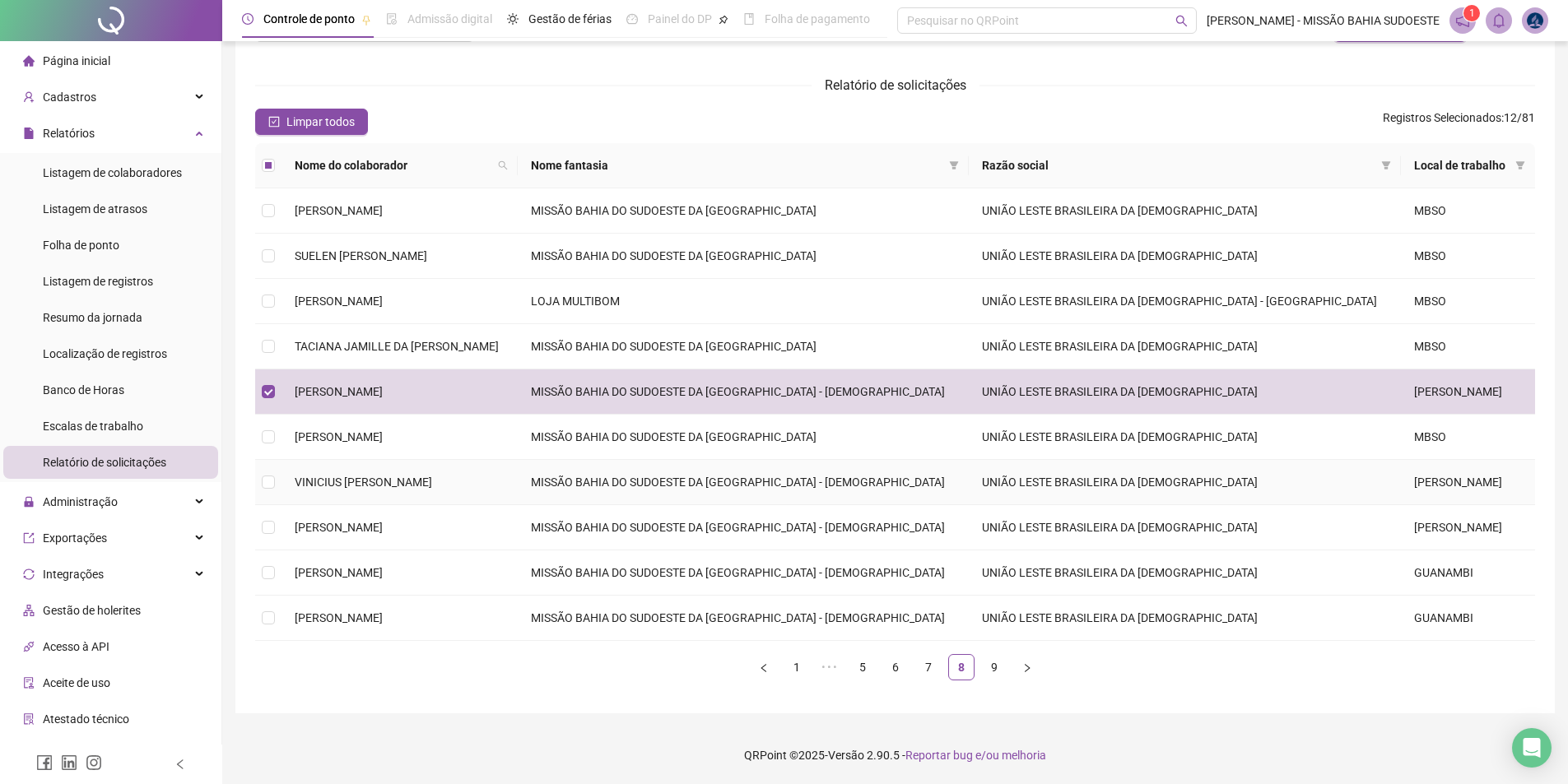
click at [788, 501] on td "[PERSON_NAME]" at bounding box center [1468, 482] width 134 height 45
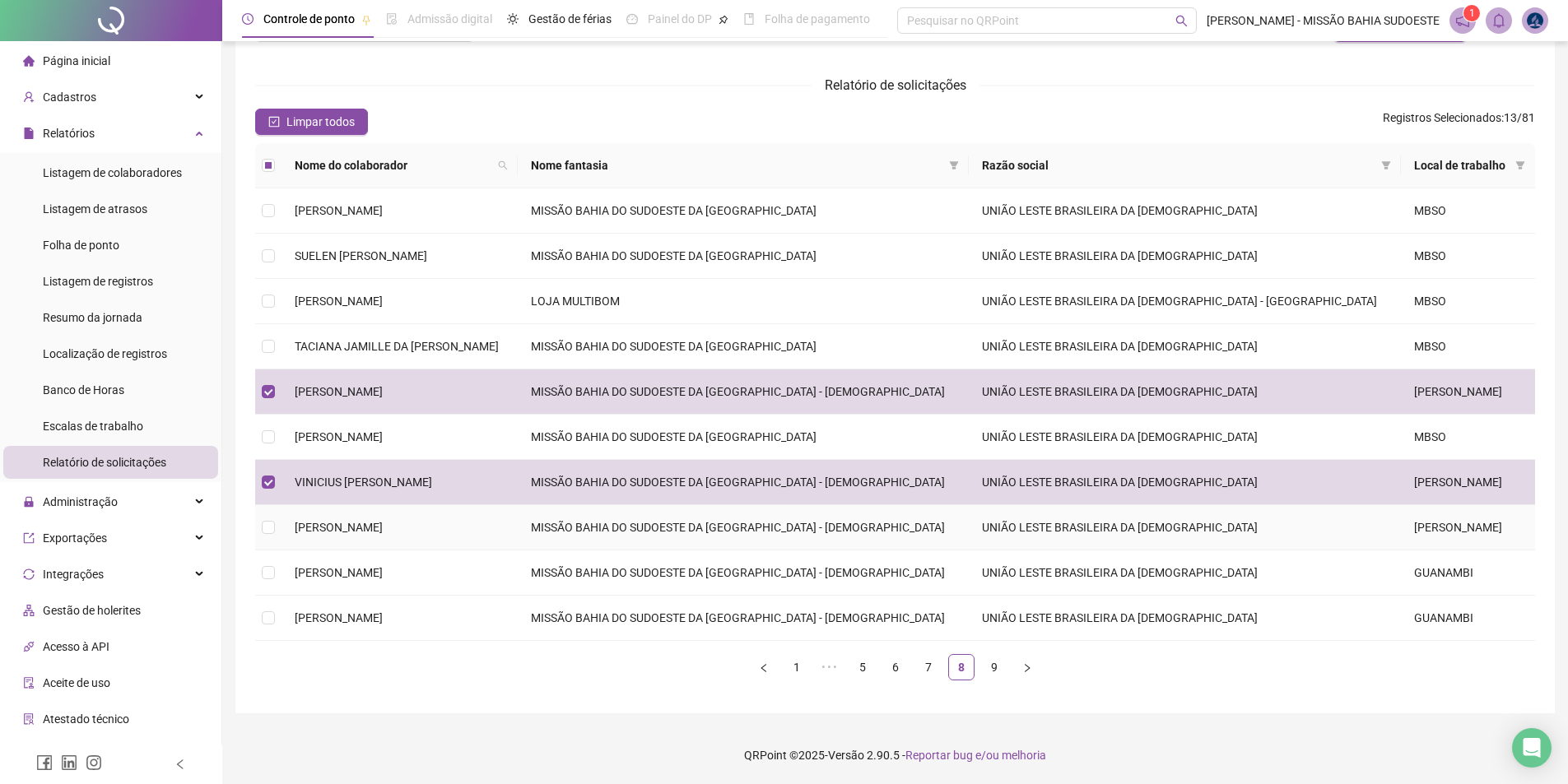
click at [788, 533] on td "[PERSON_NAME]" at bounding box center [1468, 527] width 134 height 45
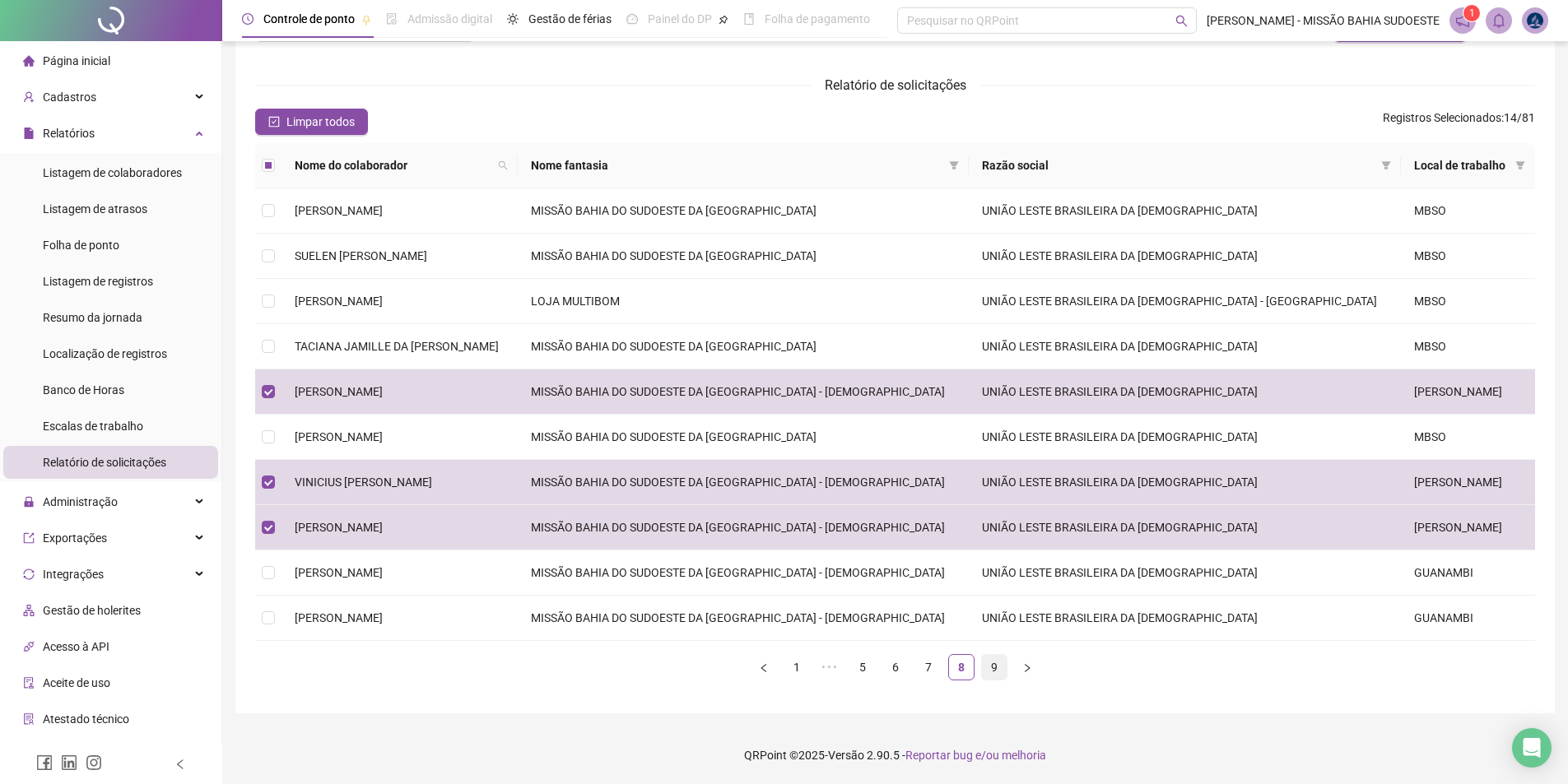
click at [788, 674] on link "9" at bounding box center [994, 667] width 25 height 25
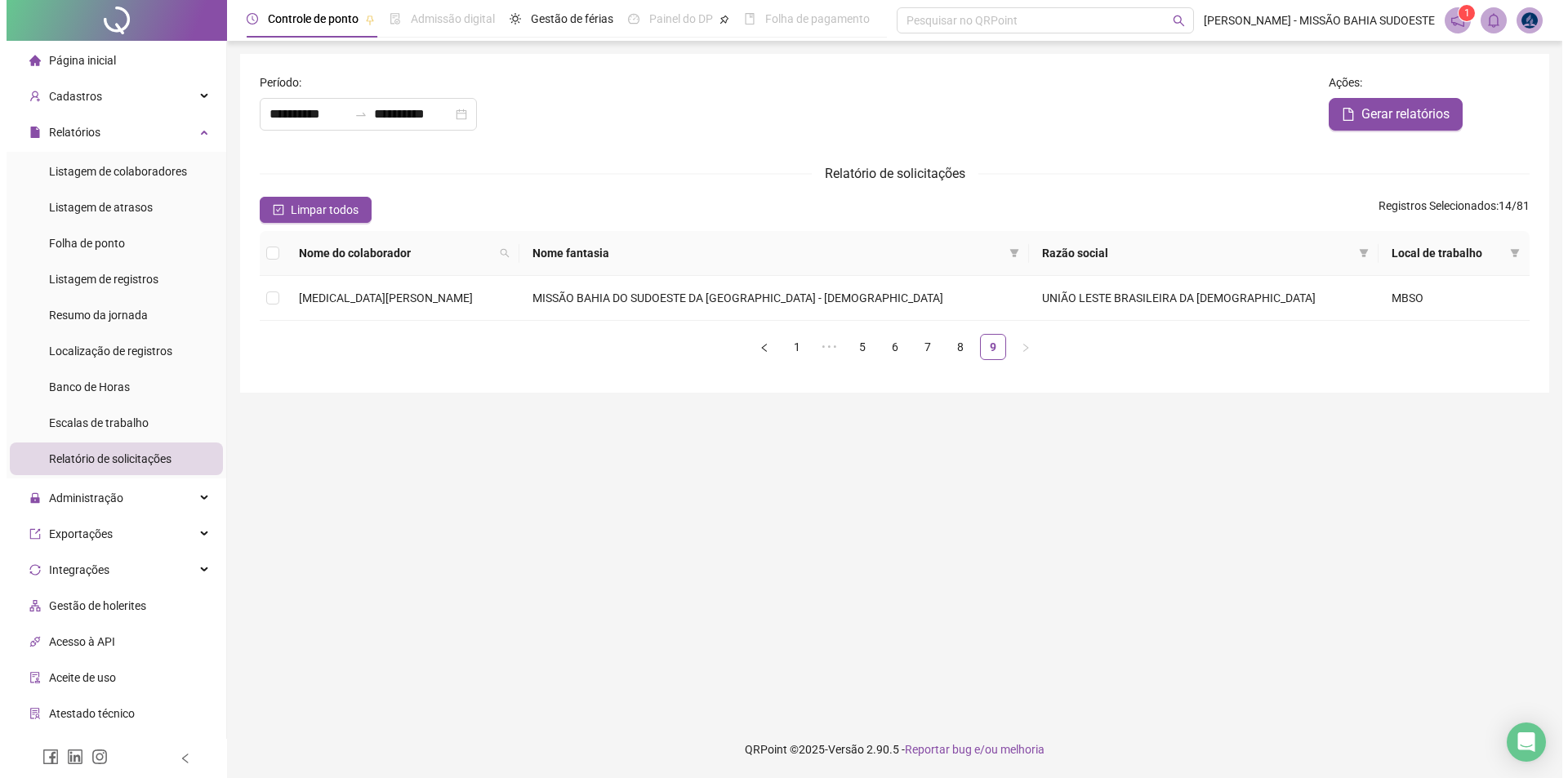
scroll to position [0, 0]
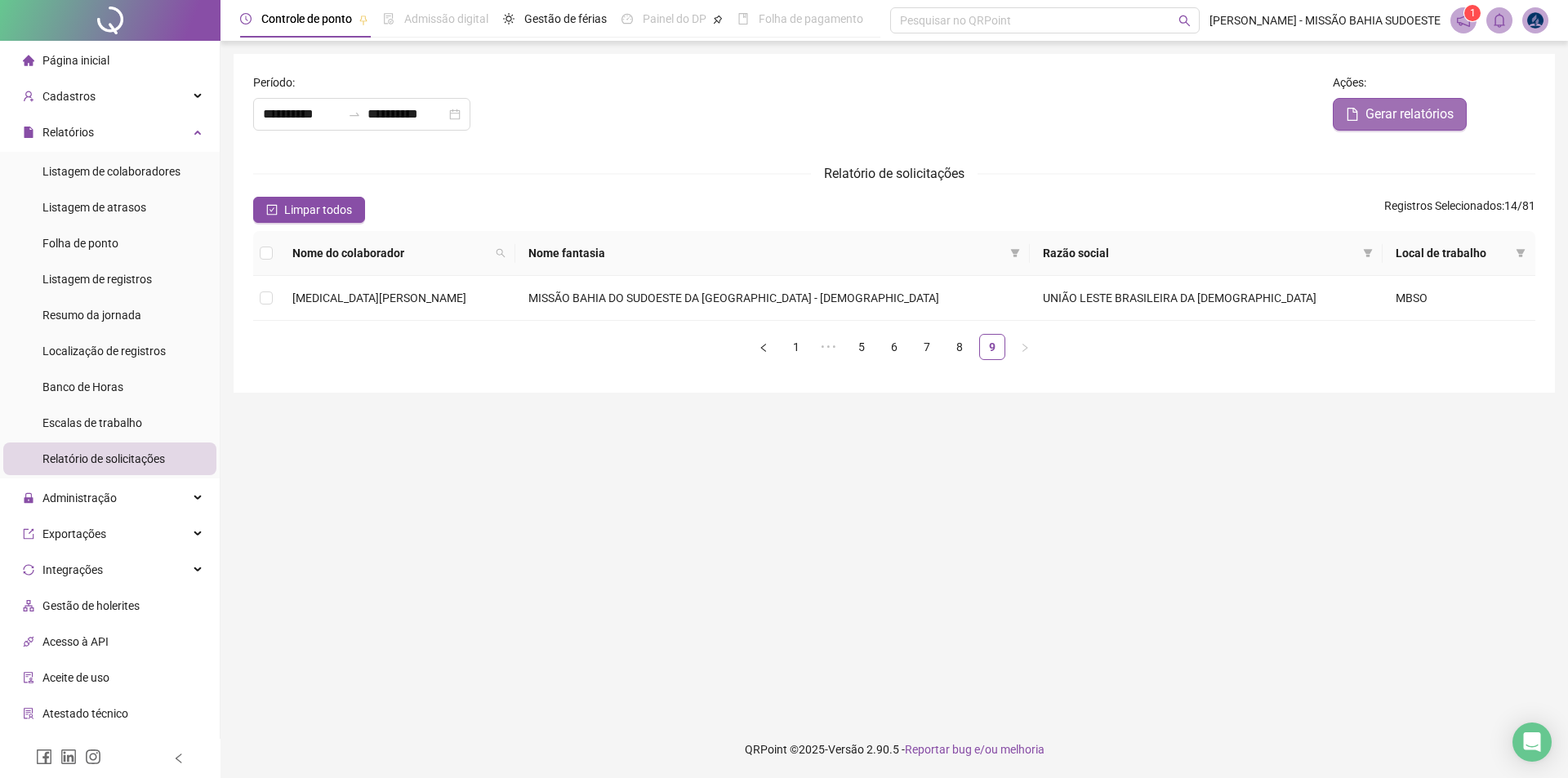
click at [782, 99] on button "Gerar relatórios" at bounding box center [1400, 114] width 134 height 33
type input "**********"
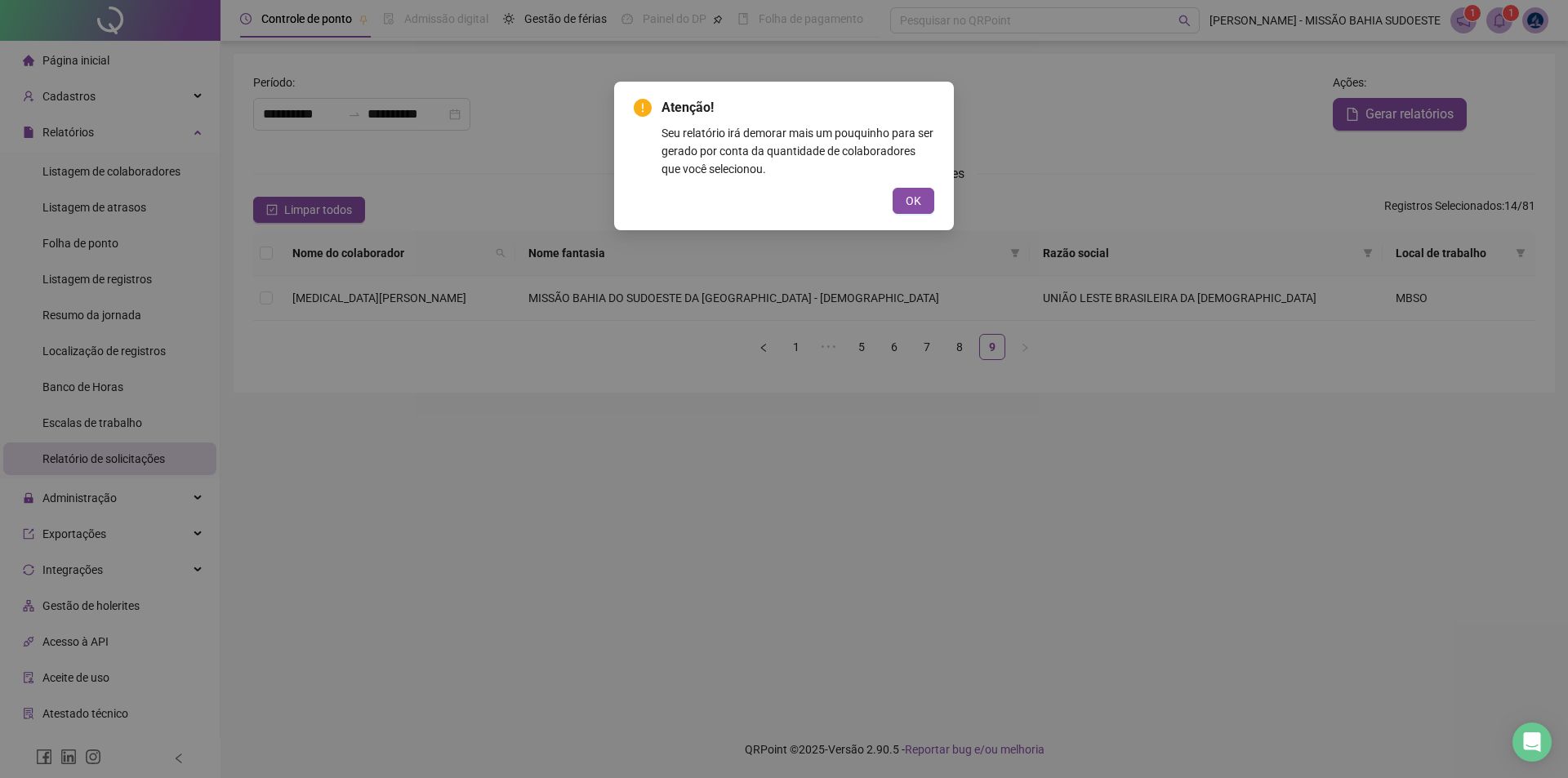
click at [782, 216] on div "Atenção! Seu relatório irá demorar mais um pouquinho para ser gerado por conta …" at bounding box center [784, 155] width 340 height 149
click at [782, 193] on button "OK" at bounding box center [914, 201] width 42 height 26
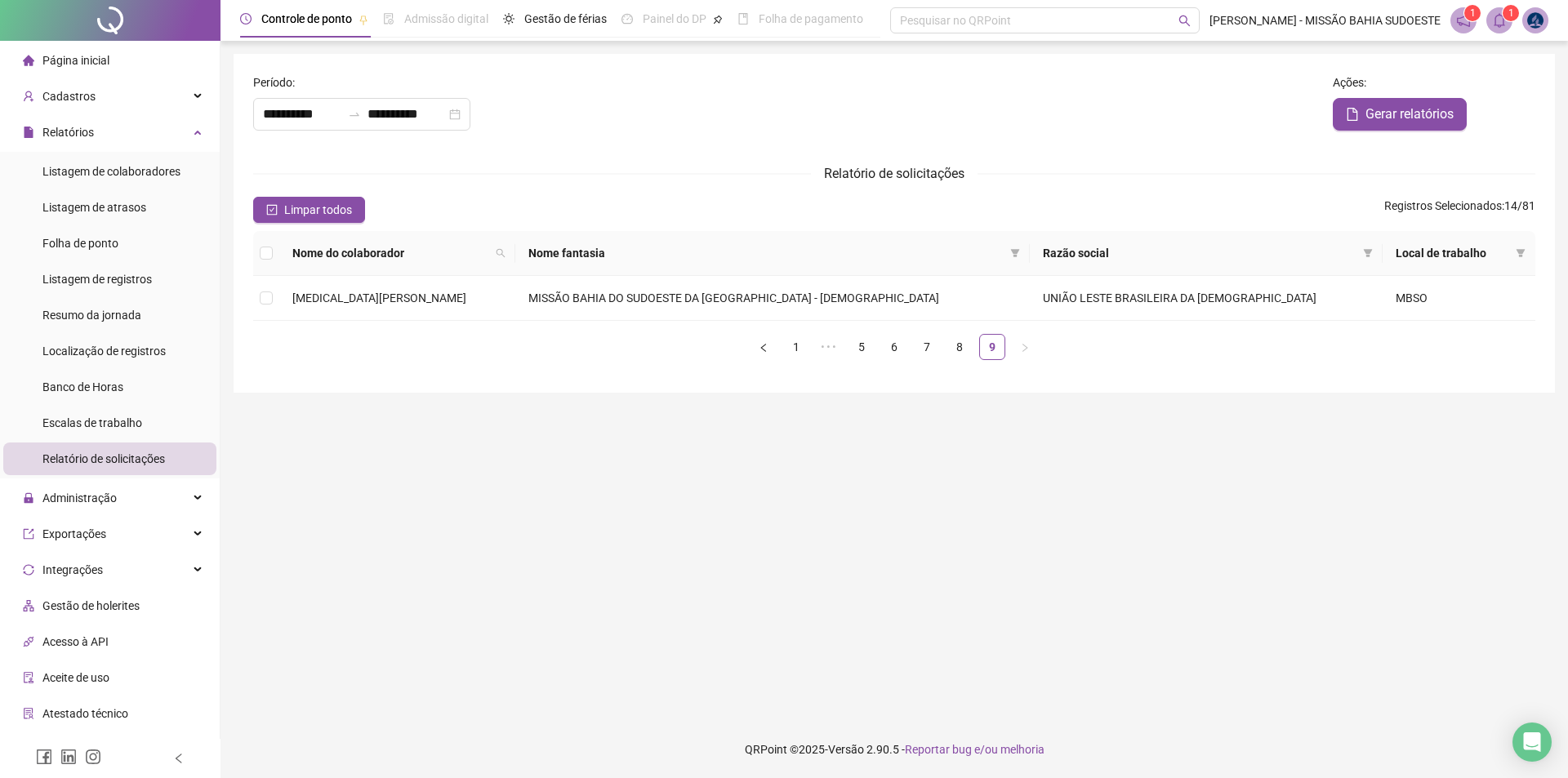
click at [782, 19] on icon "bell" at bounding box center [1500, 20] width 15 height 15
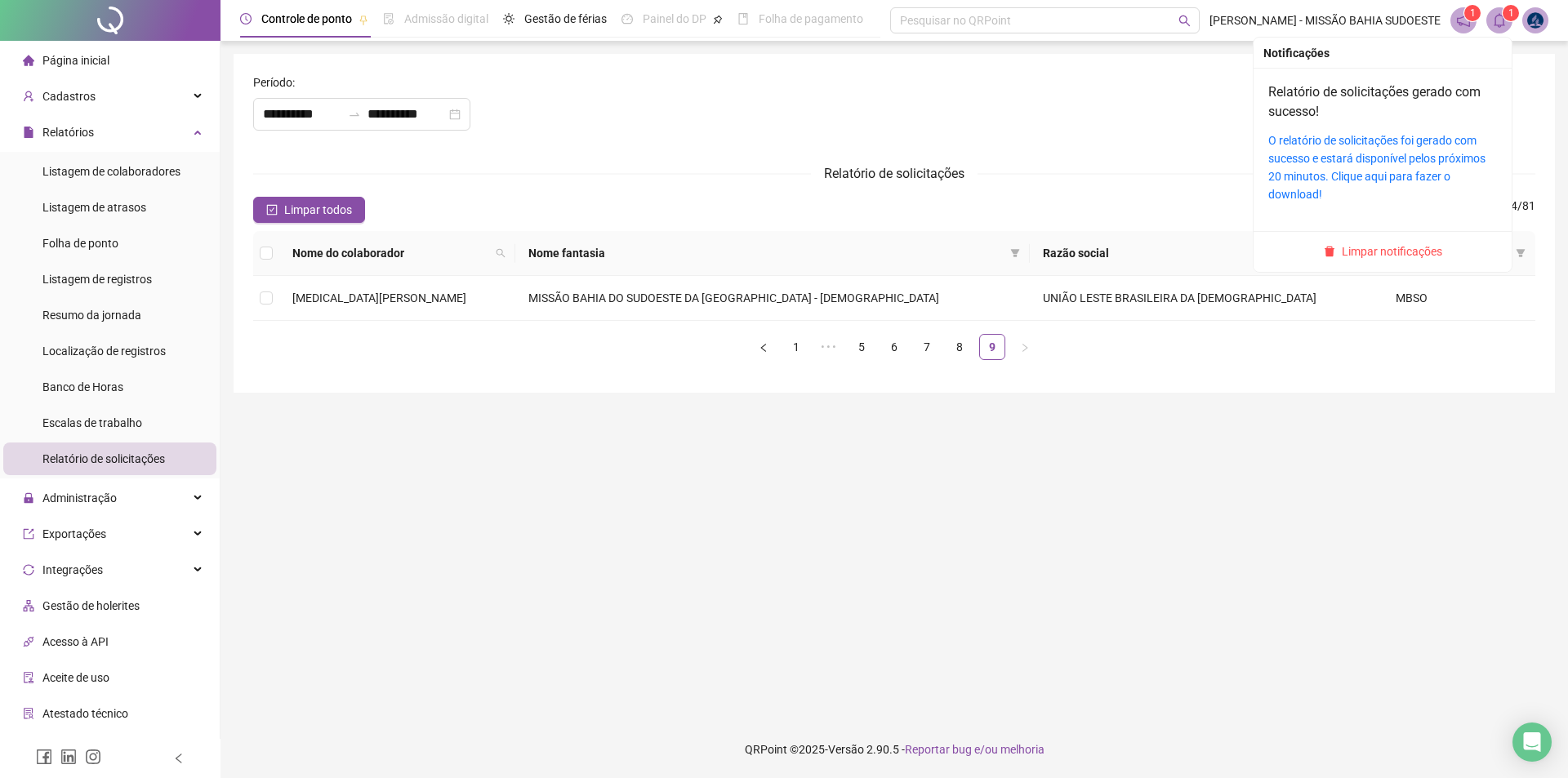
click at [782, 150] on div "O relatório de solicitações foi gerado com sucesso e estará disponível pelos pr…" at bounding box center [1383, 167] width 228 height 72
click at [782, 160] on link "O relatório de solicitações foi gerado com sucesso e estará disponível pelos pr…" at bounding box center [1377, 167] width 217 height 67
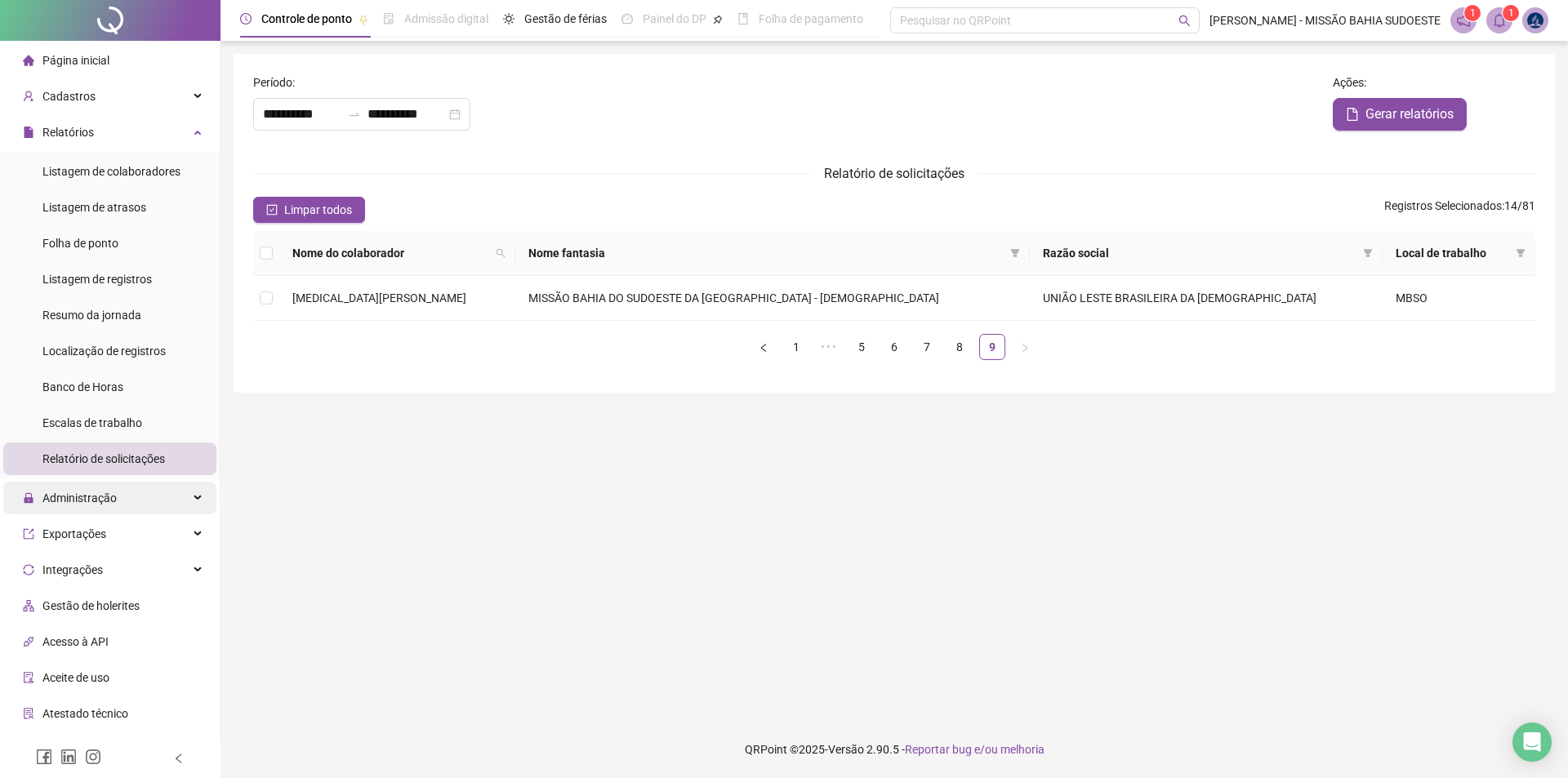
scroll to position [81, 0]
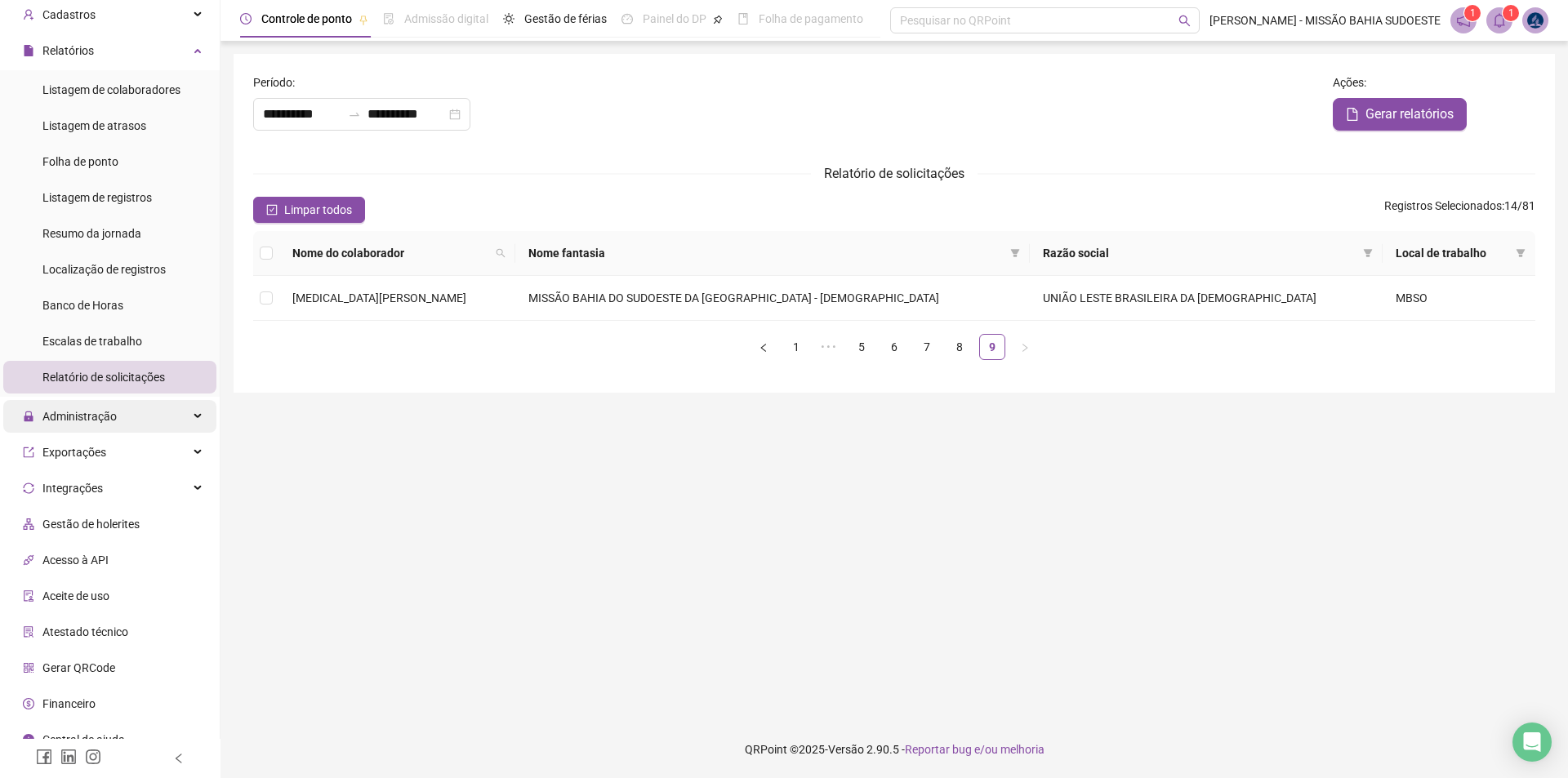
click at [110, 424] on span "Administração" at bounding box center [69, 416] width 94 height 33
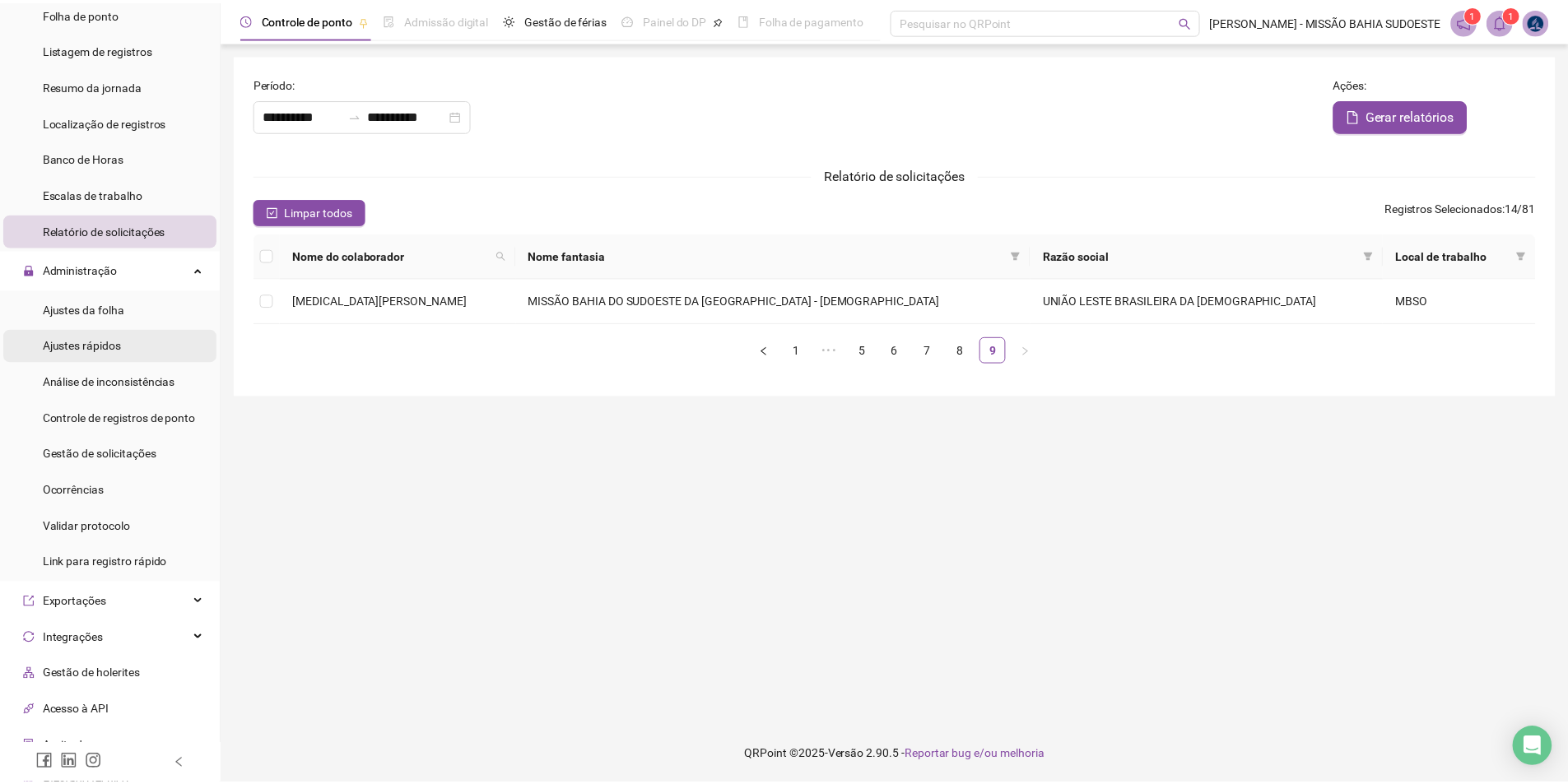
scroll to position [247, 0]
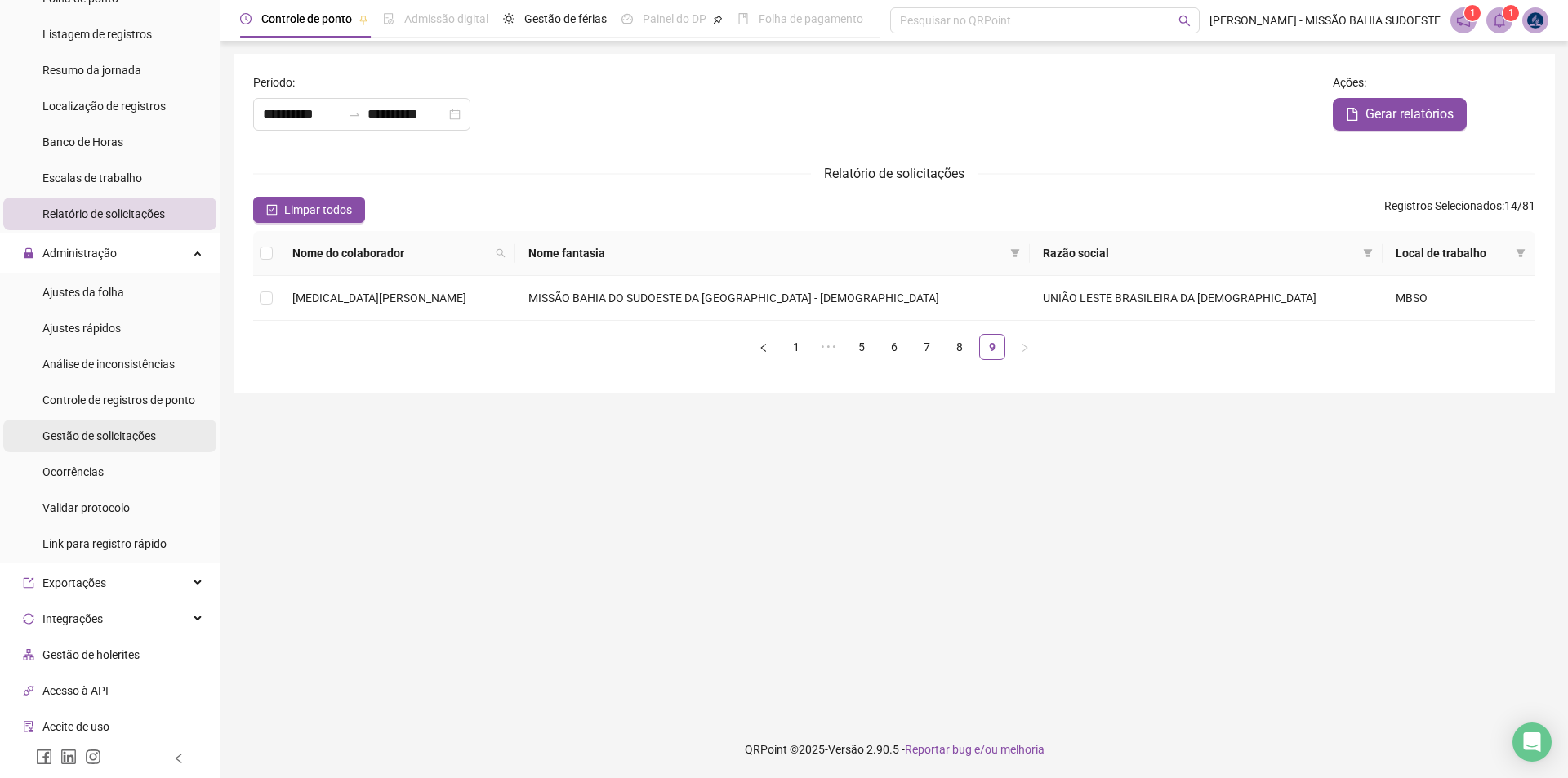
click at [133, 441] on span "Gestão de solicitações" at bounding box center [100, 436] width 113 height 13
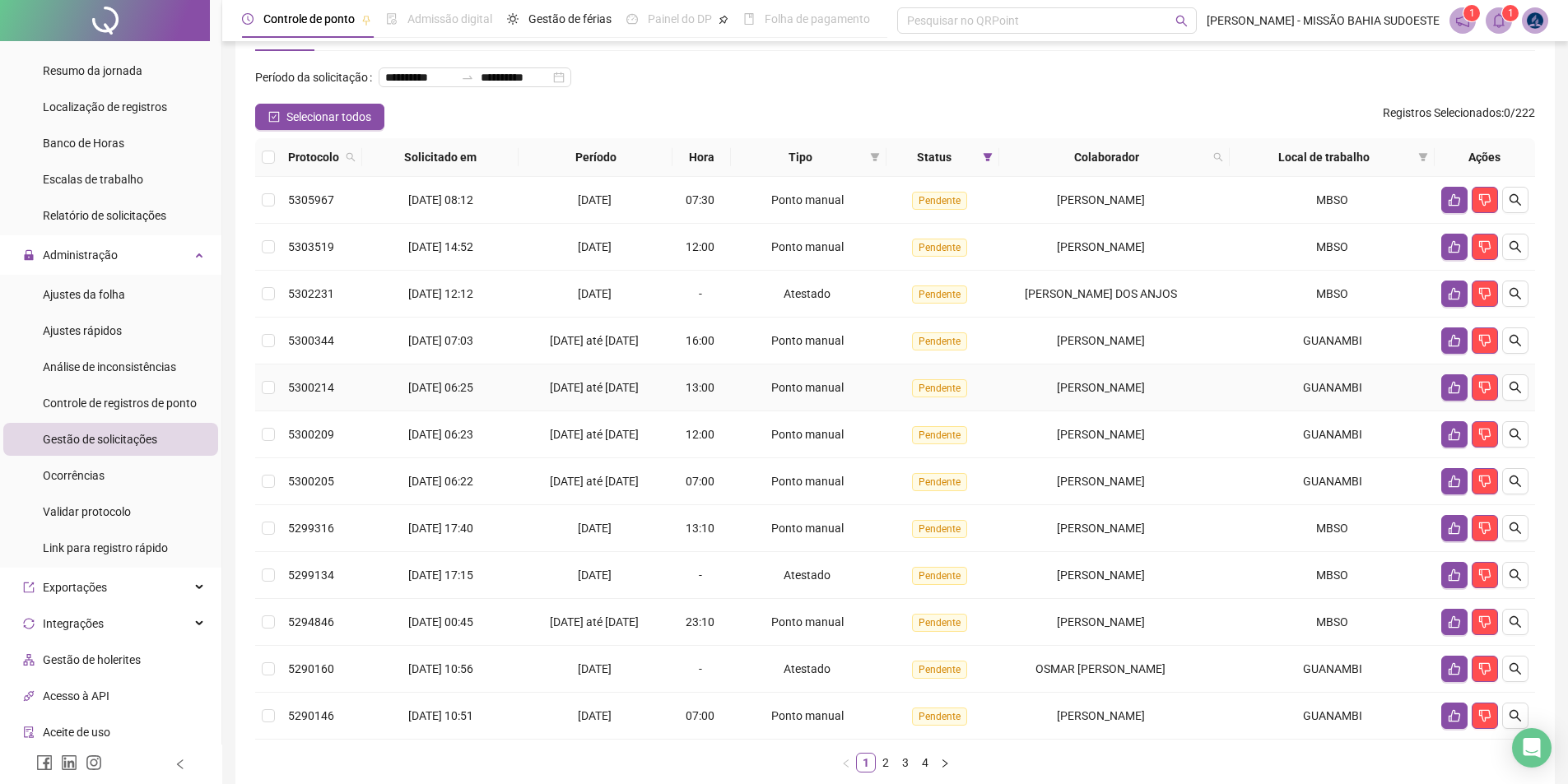
scroll to position [165, 0]
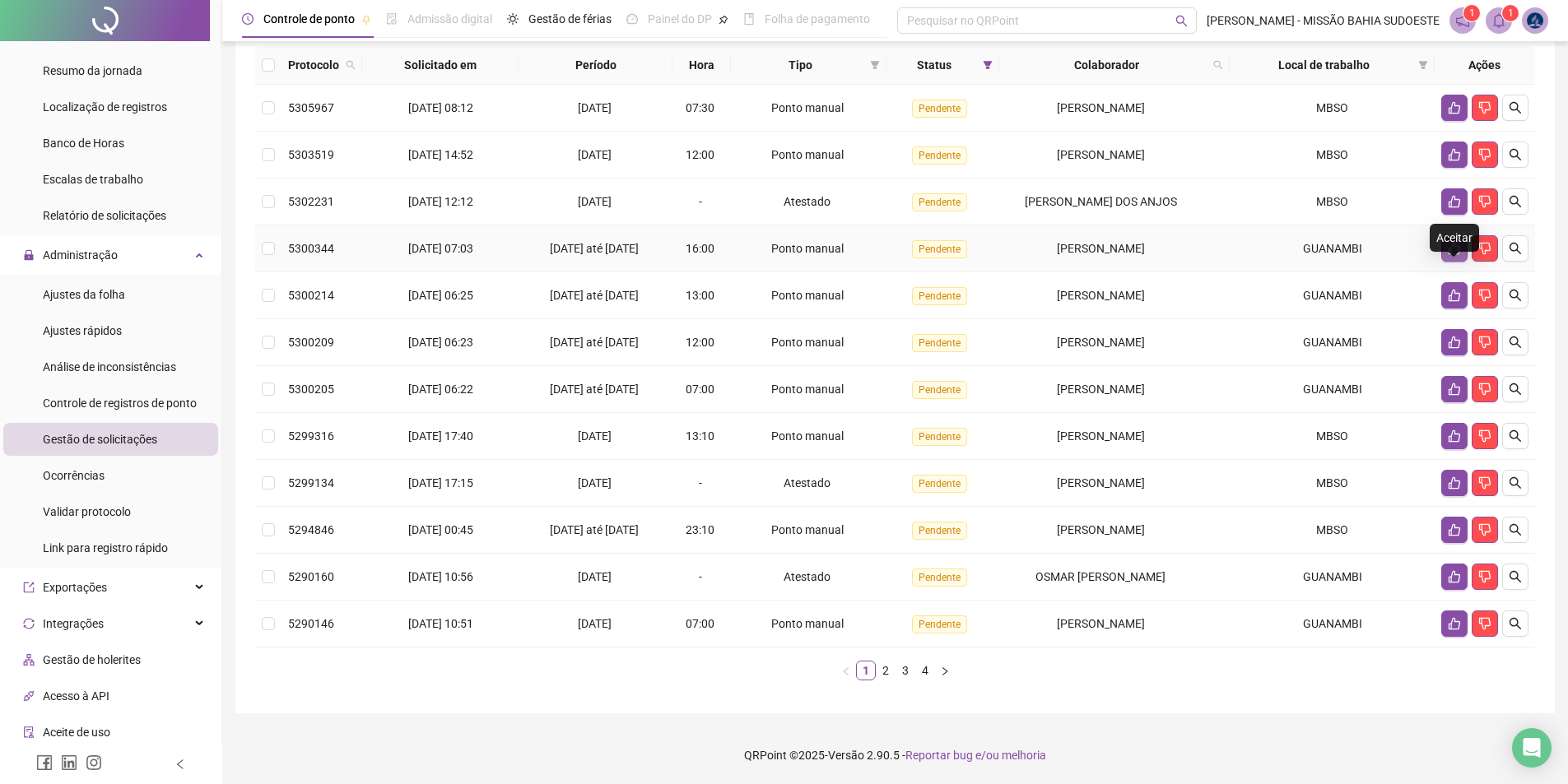
click at [788, 255] on icon "like" at bounding box center [1454, 248] width 13 height 13
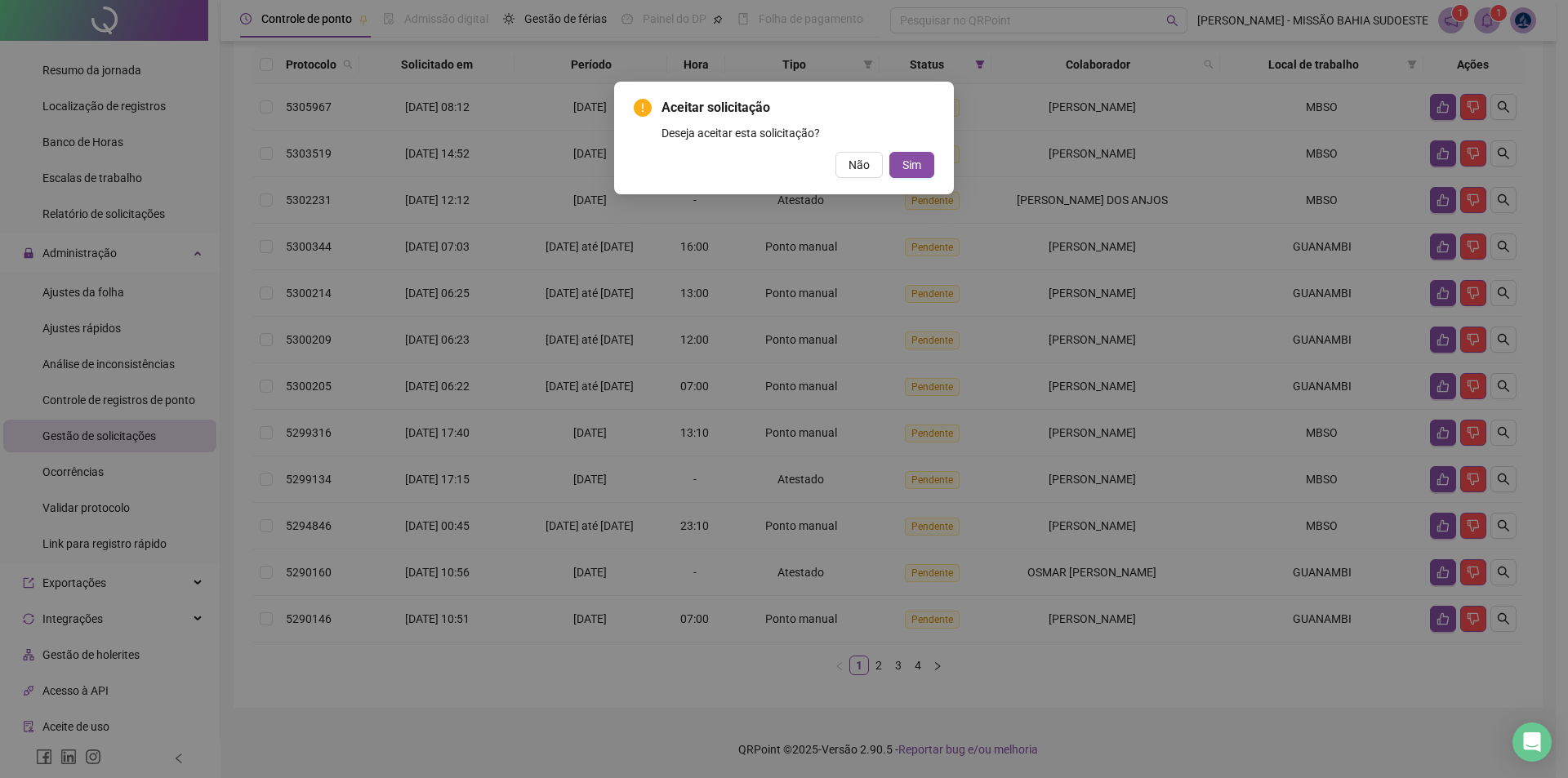
click at [782, 151] on div "Aceitar solicitação Deseja aceitar esta solicitação? Não Sim" at bounding box center [784, 138] width 300 height 80
click at [782, 165] on button "Sim" at bounding box center [911, 164] width 45 height 26
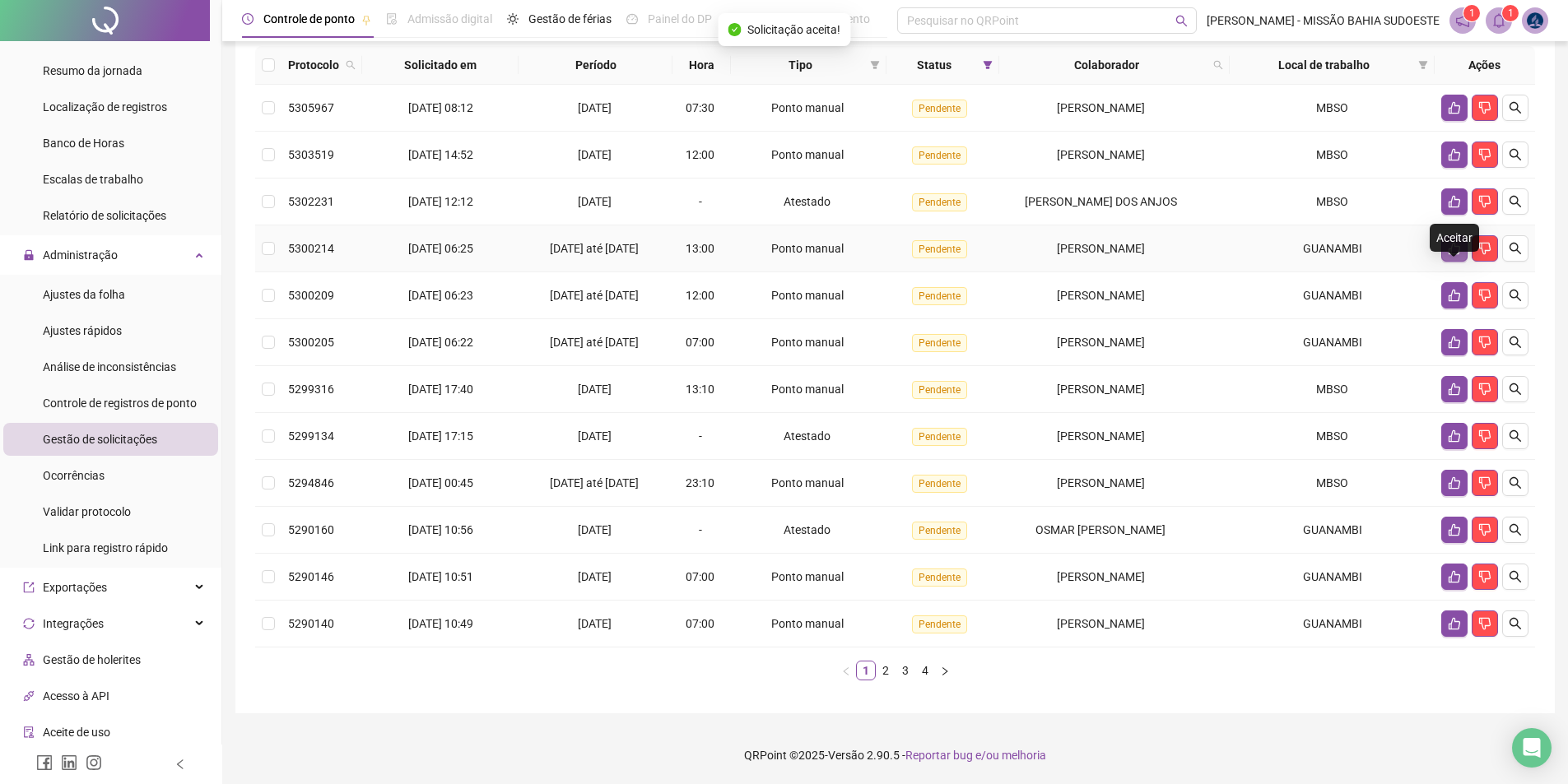
click at [788, 255] on icon "like" at bounding box center [1454, 248] width 13 height 13
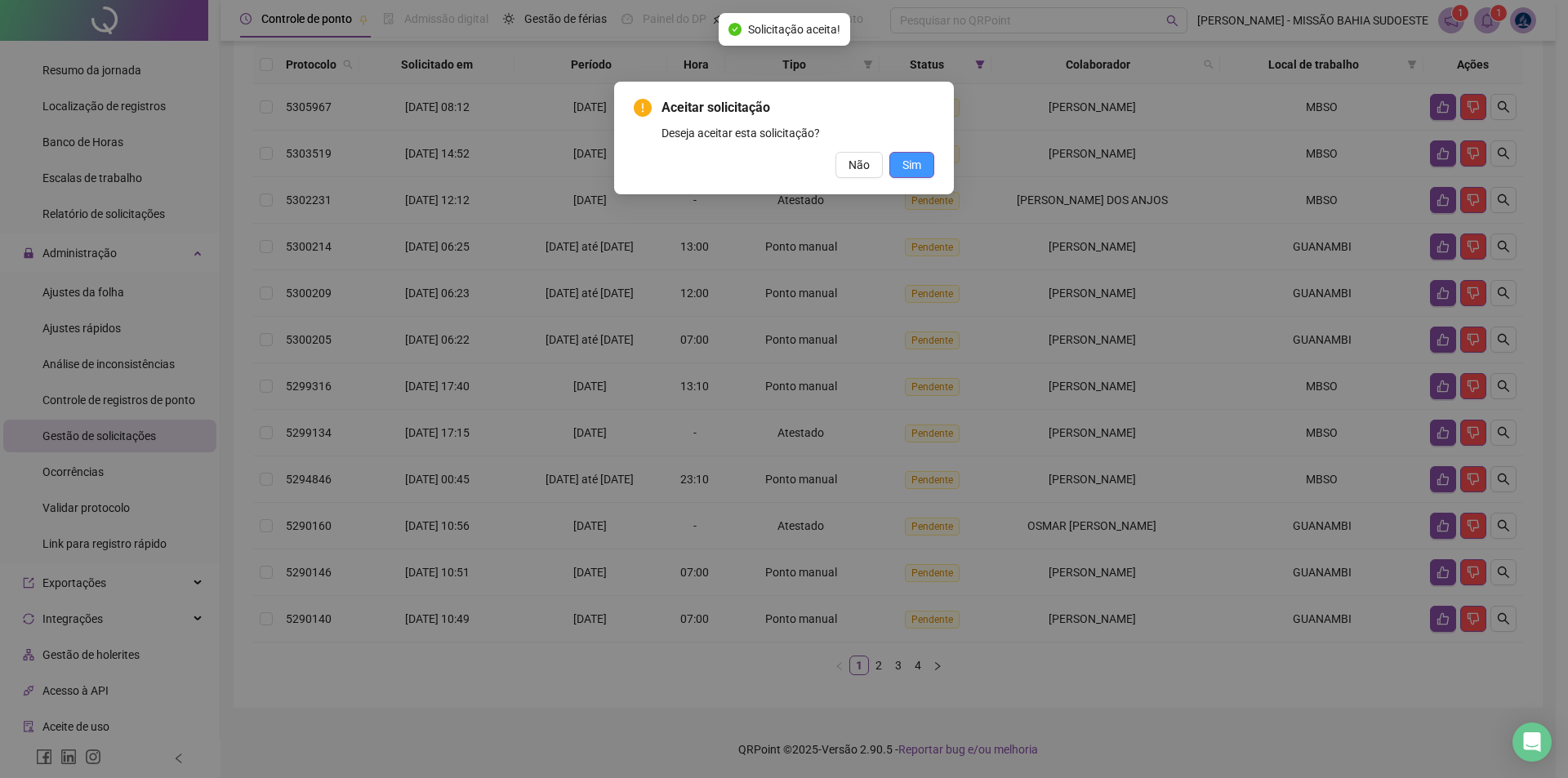
click at [782, 164] on span "Sim" at bounding box center [911, 165] width 19 height 18
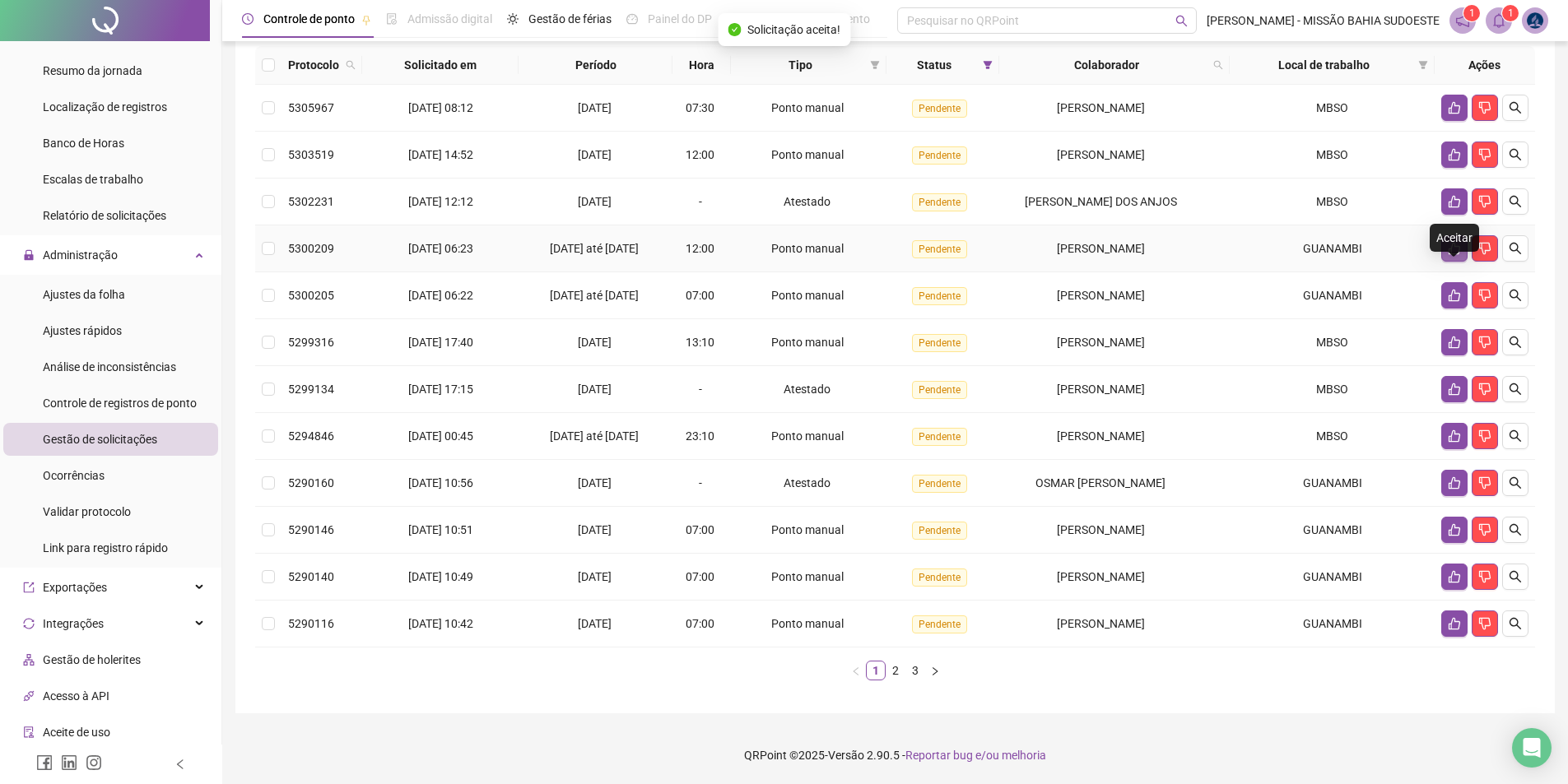
click at [788, 259] on button "button" at bounding box center [1454, 248] width 27 height 27
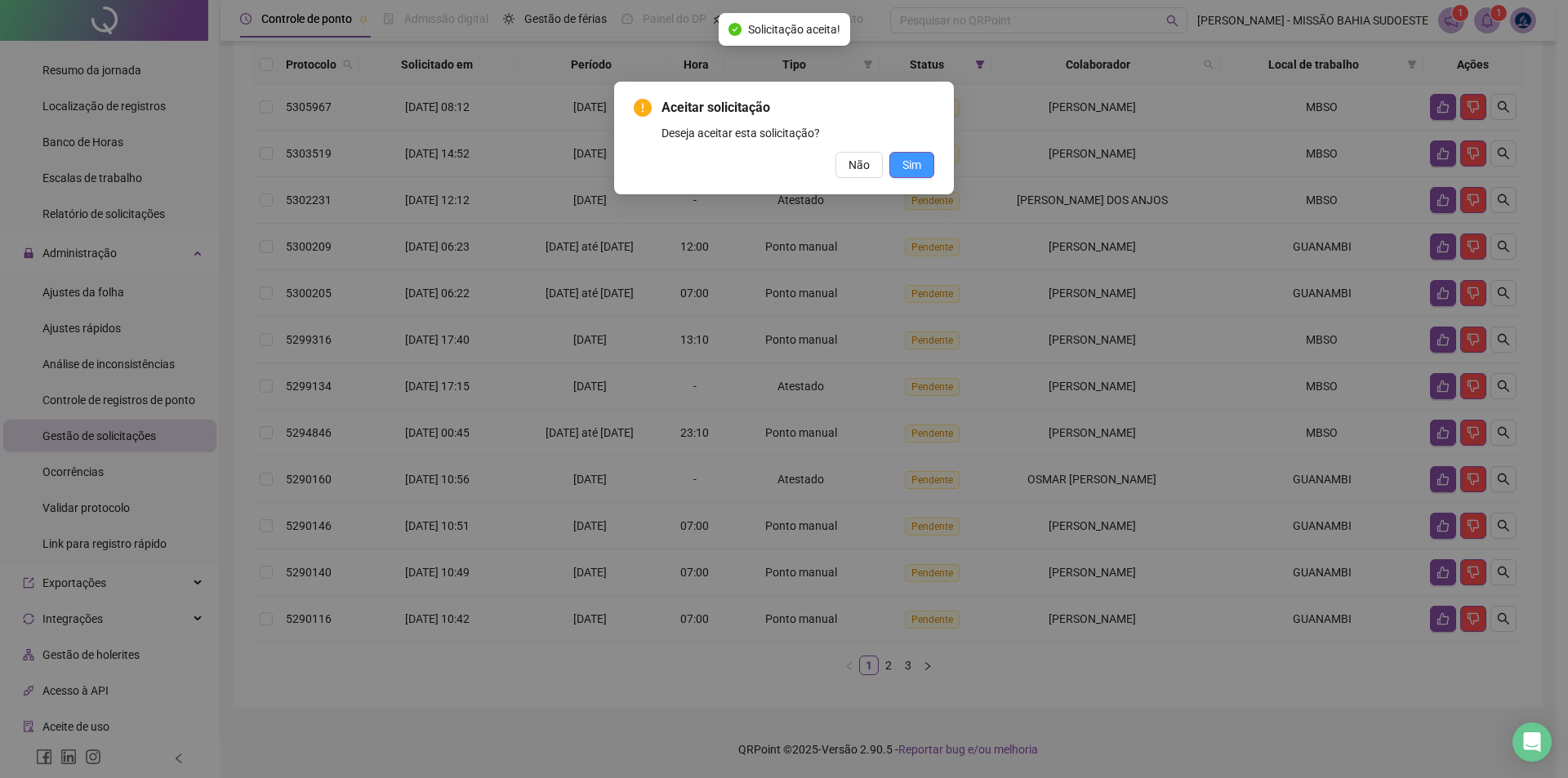
click at [782, 158] on span "Sim" at bounding box center [911, 165] width 19 height 18
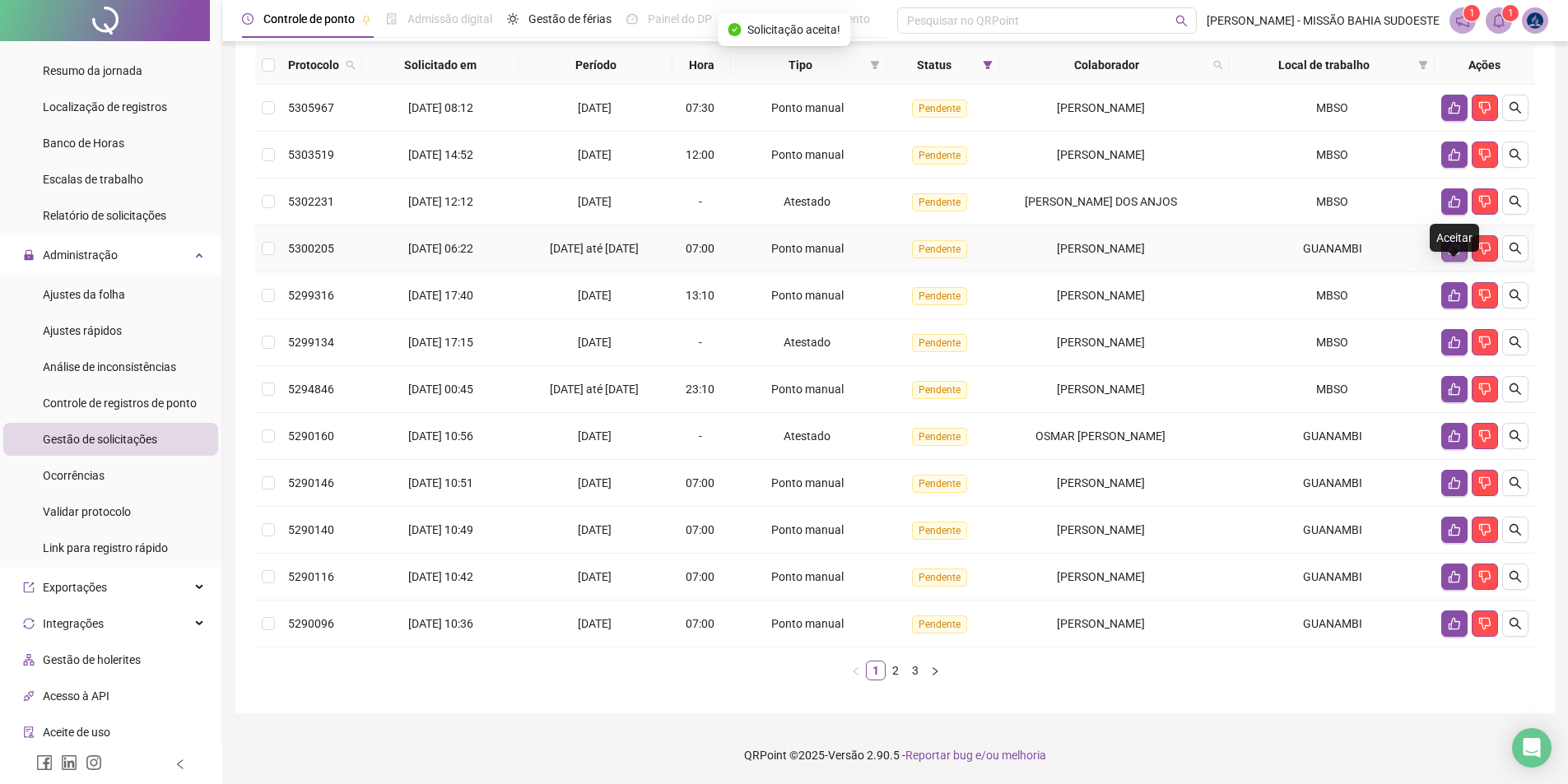
click at [788, 257] on button "button" at bounding box center [1454, 248] width 27 height 27
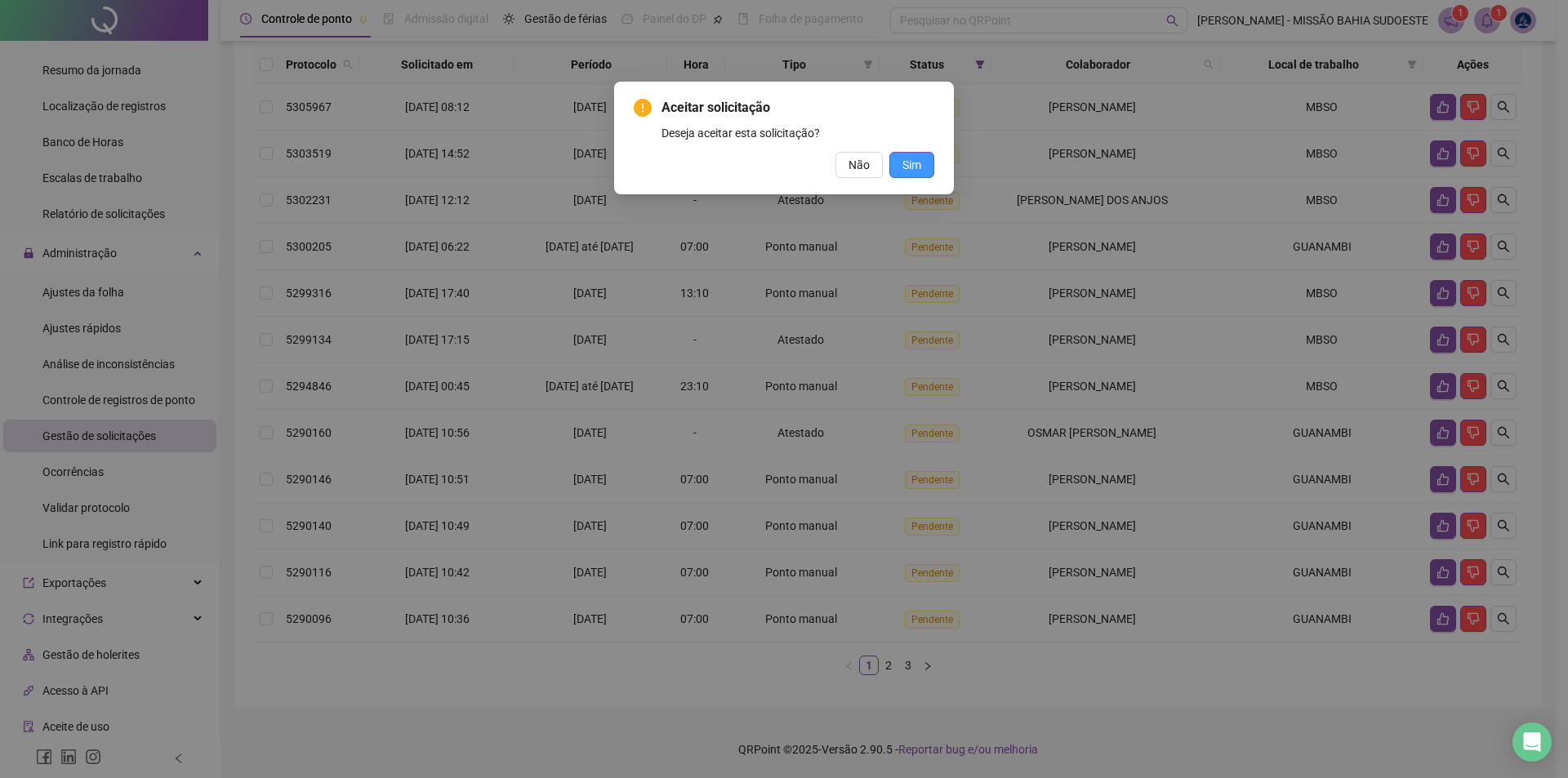
click at [782, 163] on button "Sim" at bounding box center [911, 164] width 45 height 26
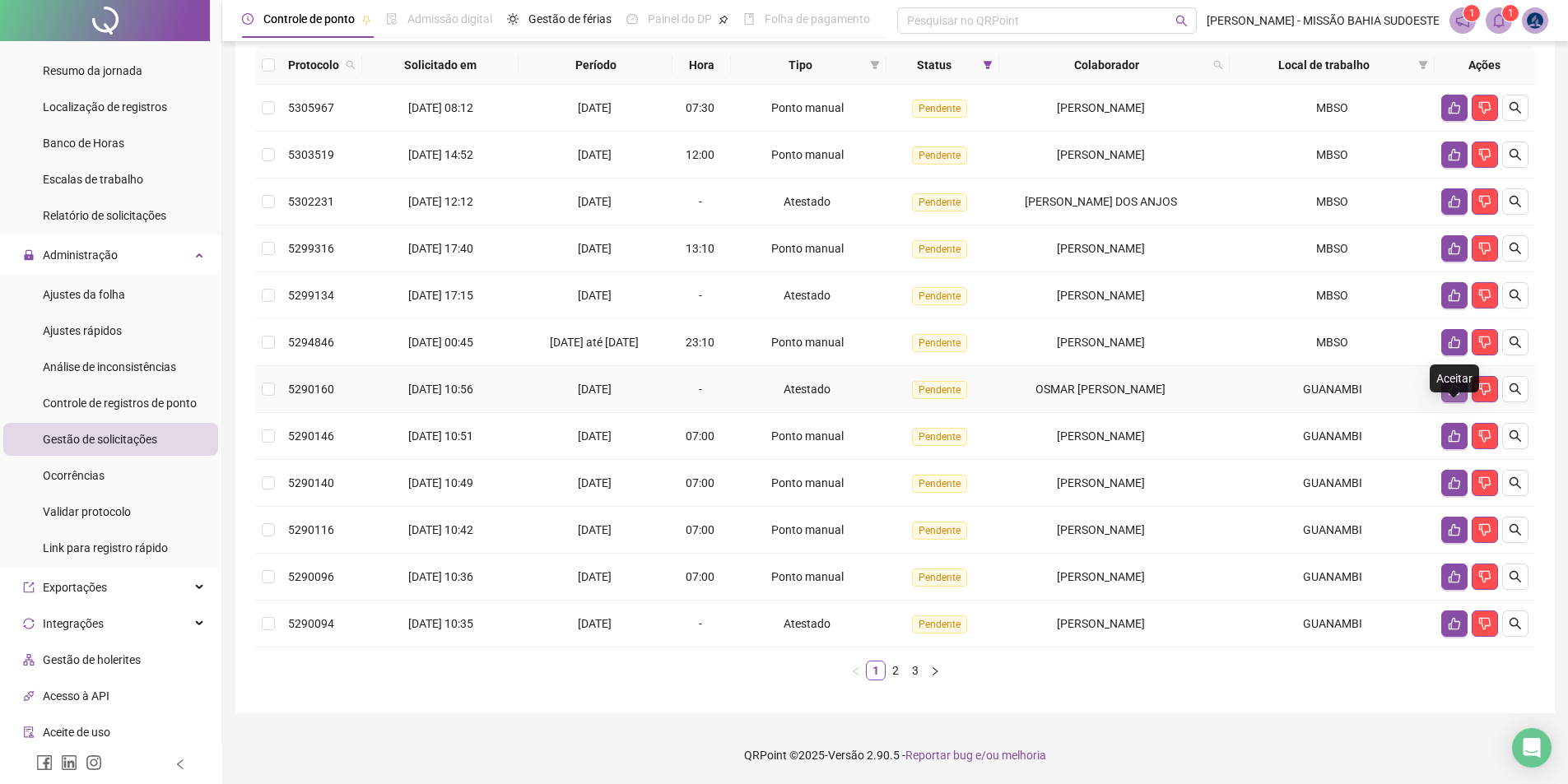
click at [788, 396] on icon "like" at bounding box center [1454, 389] width 12 height 12
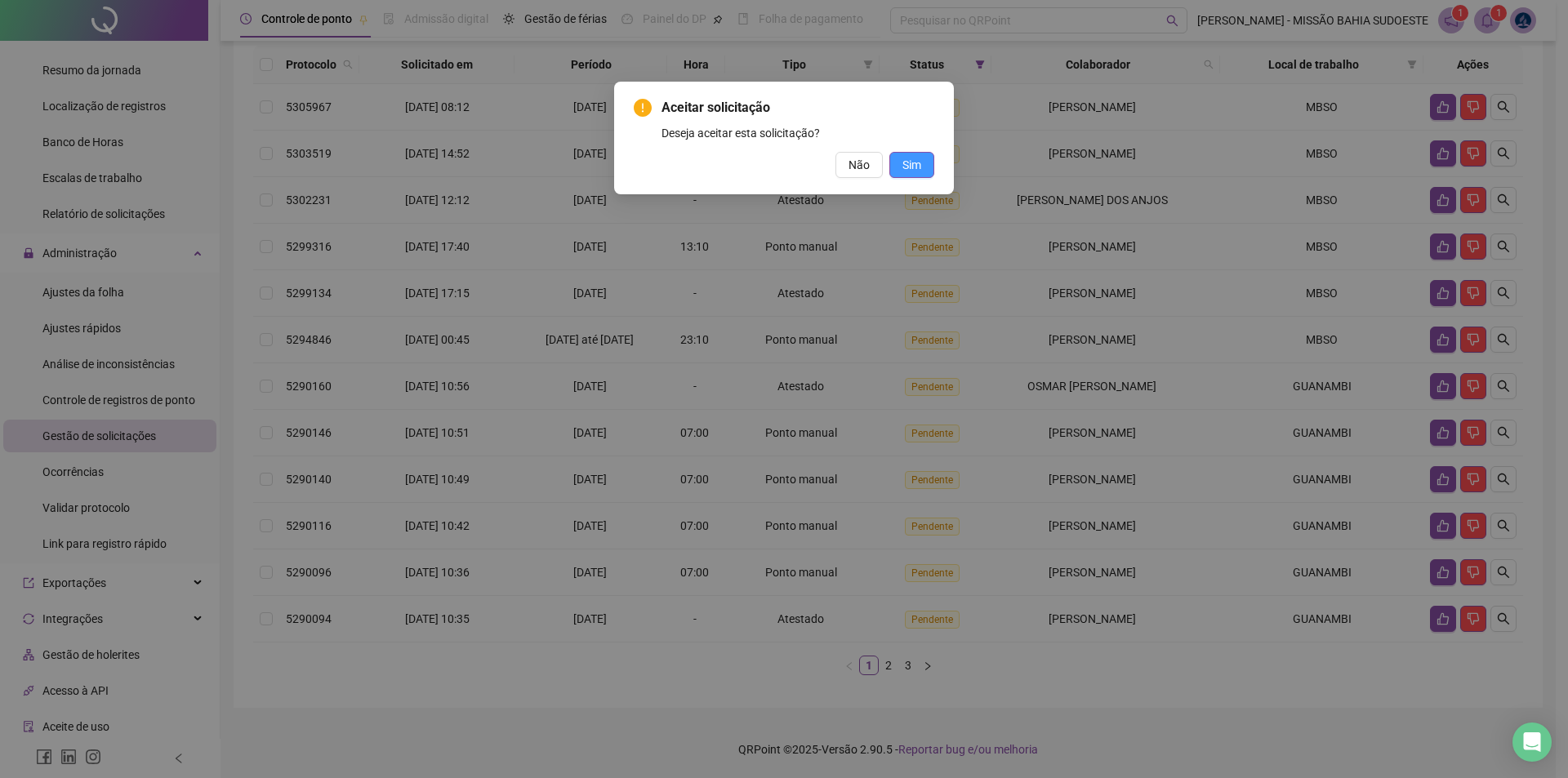
click at [782, 155] on button "Sim" at bounding box center [911, 164] width 45 height 26
click at [782, 166] on span "Não" at bounding box center [858, 165] width 21 height 18
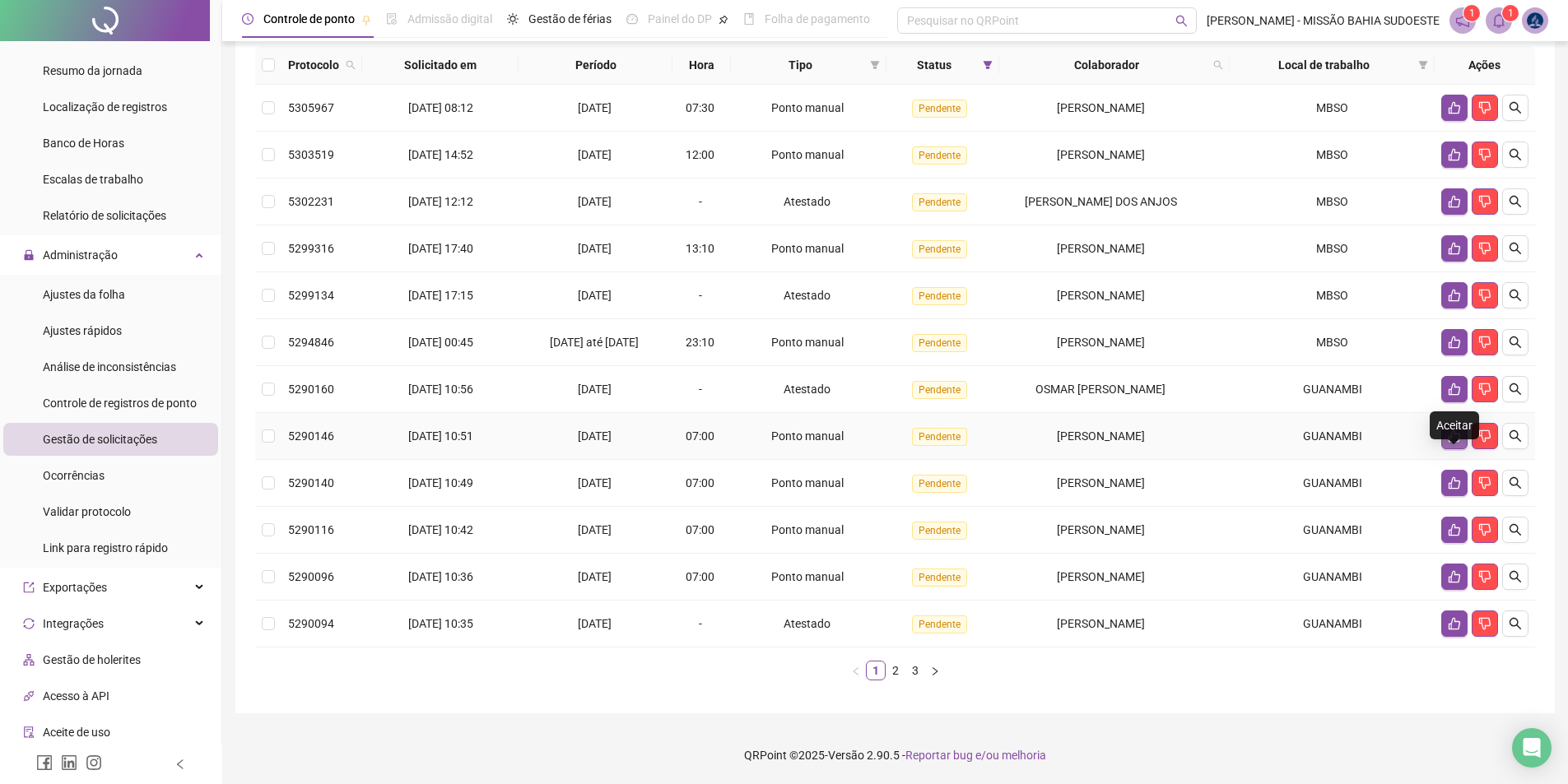
click at [788, 443] on icon "like" at bounding box center [1454, 436] width 13 height 13
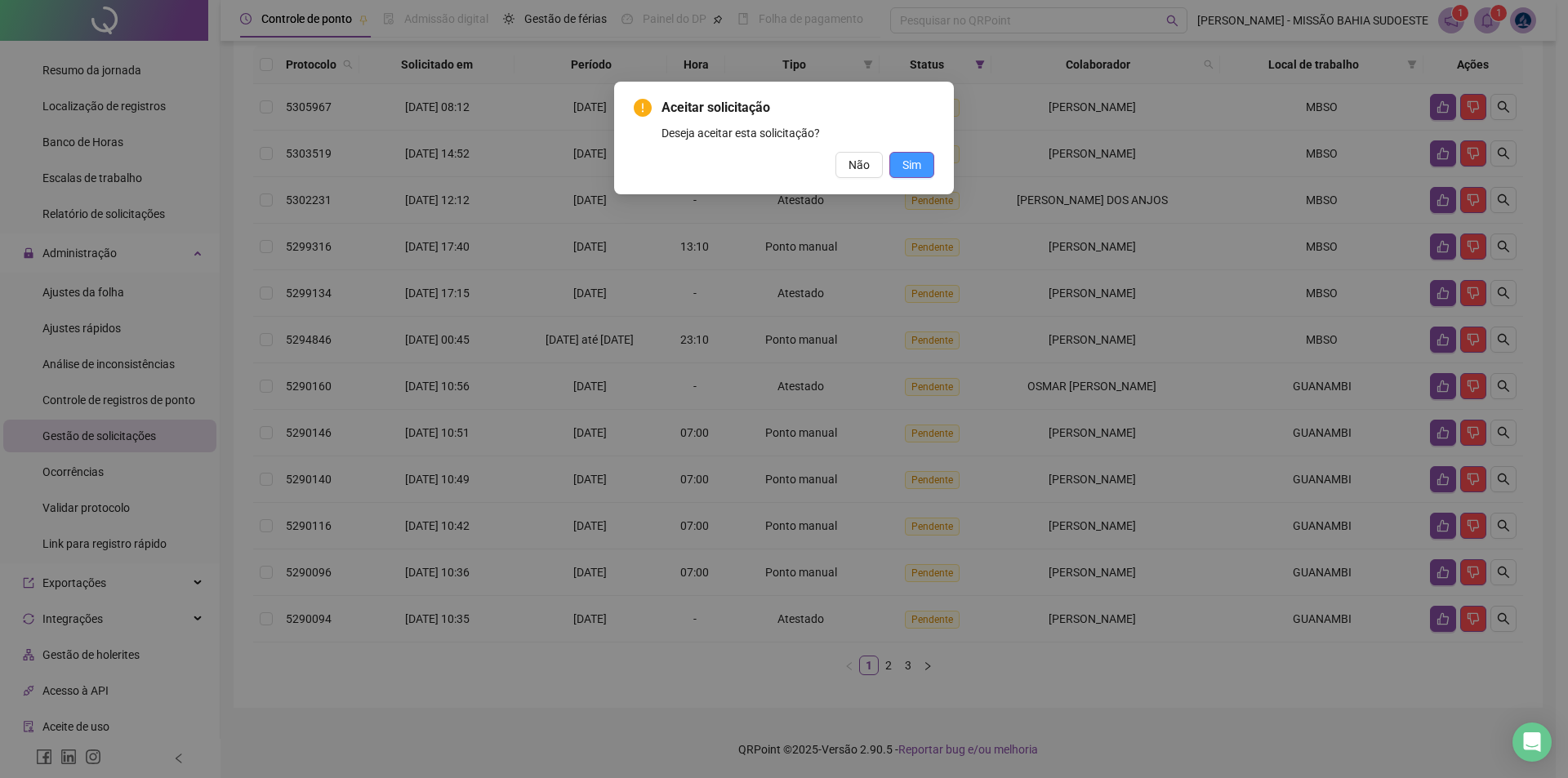
click at [782, 172] on span "Sim" at bounding box center [911, 165] width 19 height 18
click at [782, 175] on button "Sim" at bounding box center [911, 164] width 45 height 26
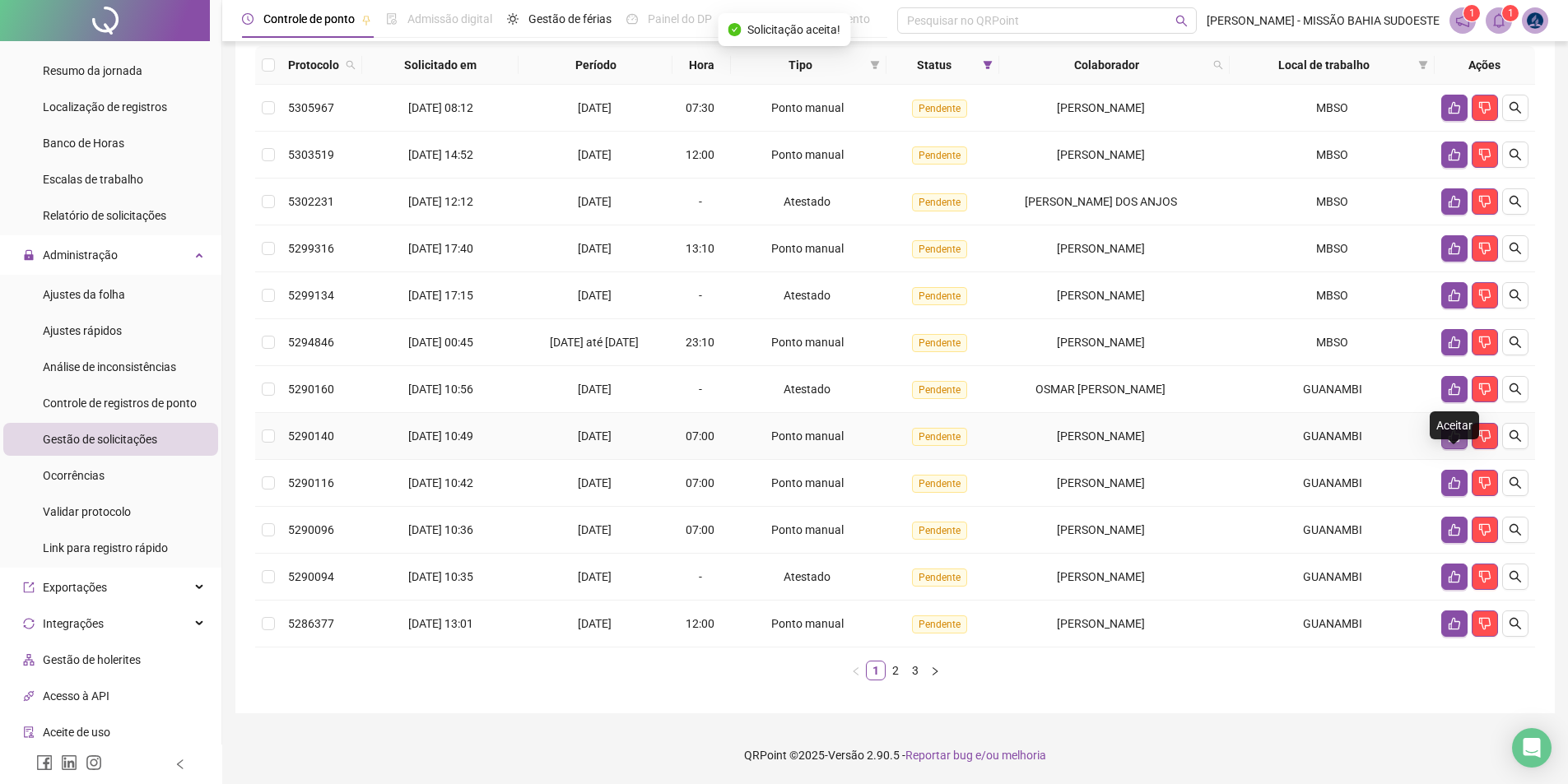
click at [788, 443] on icon "like" at bounding box center [1454, 436] width 12 height 12
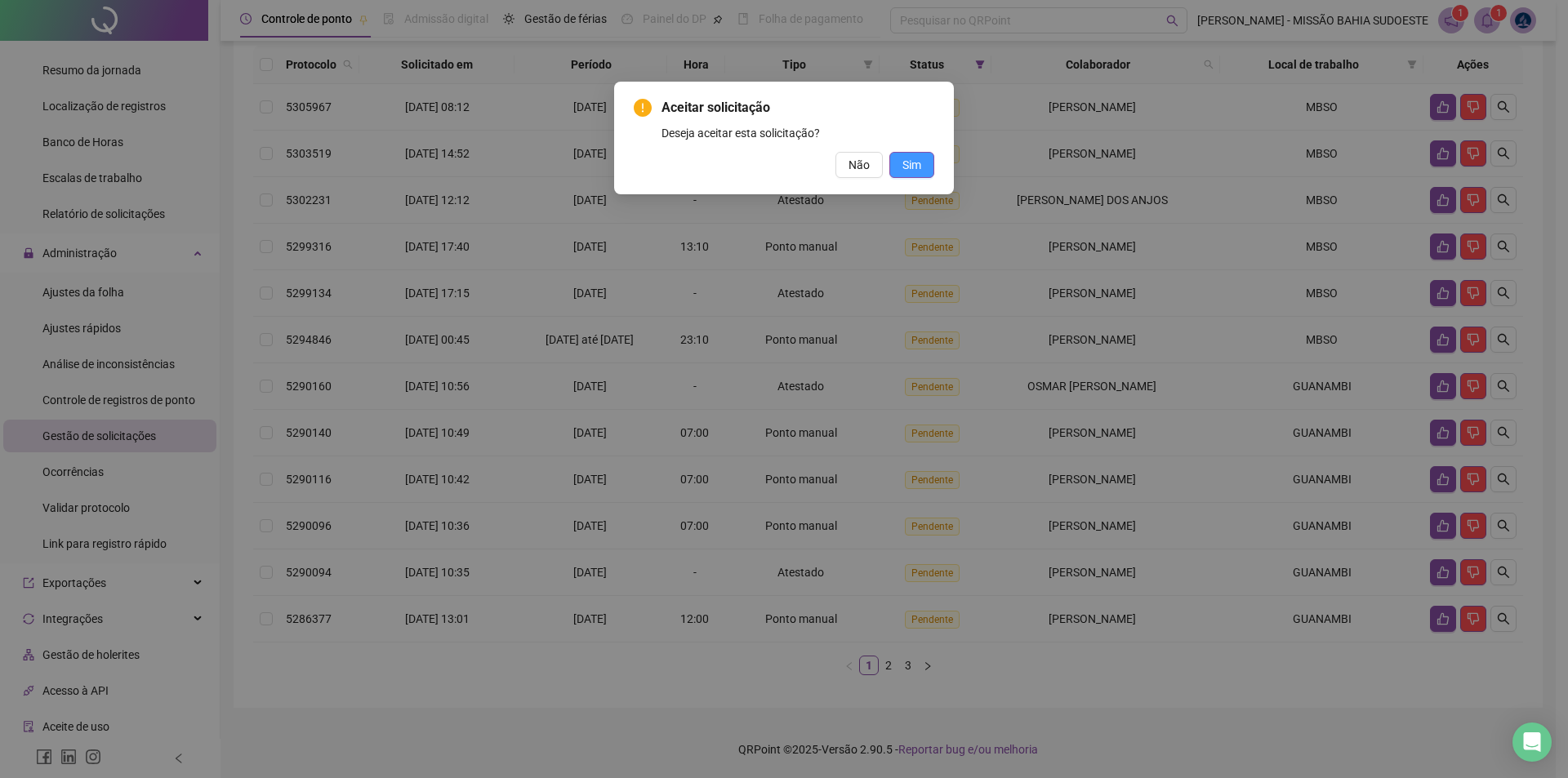
click at [782, 165] on span "Sim" at bounding box center [911, 165] width 19 height 18
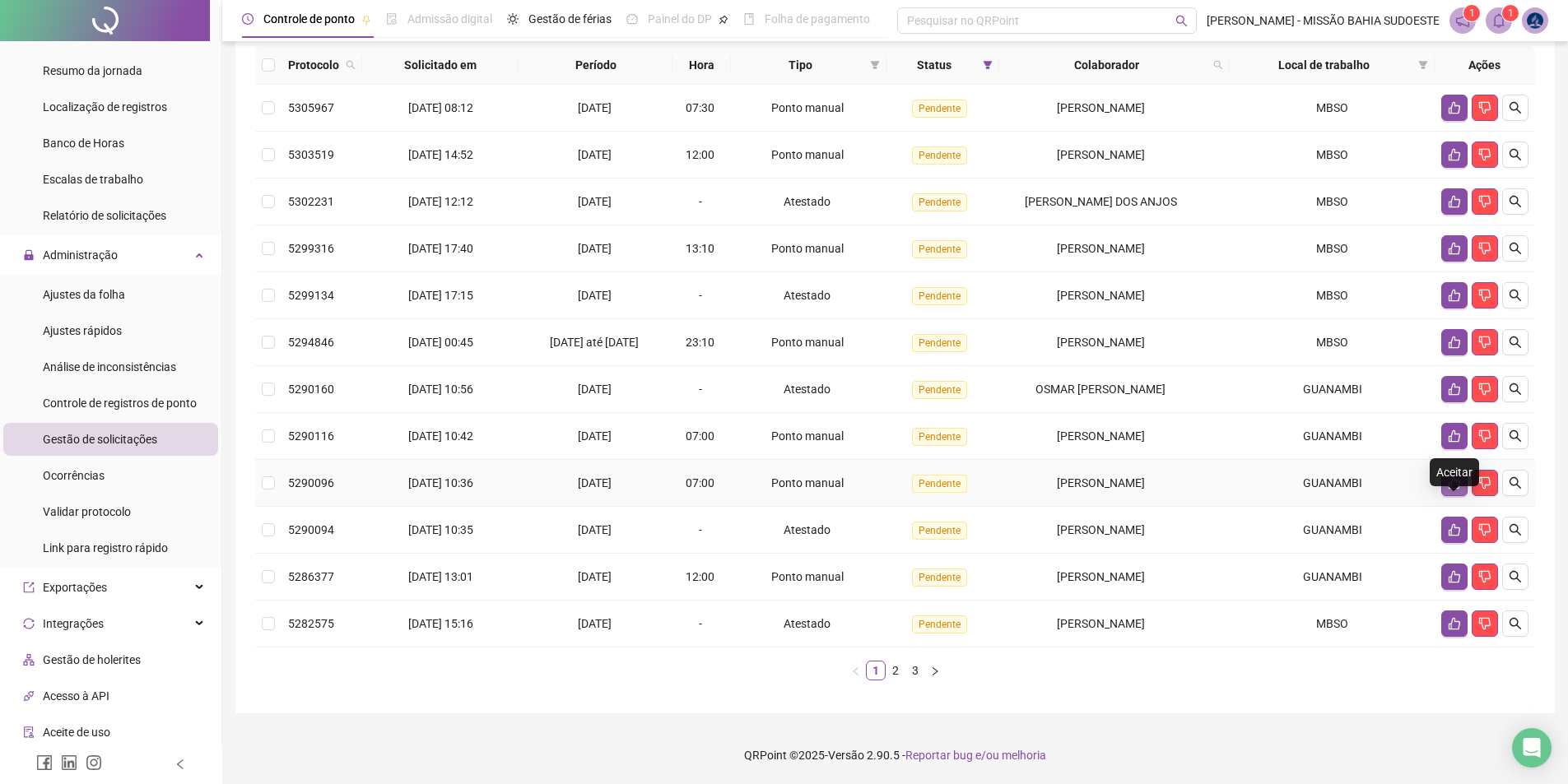
click at [788, 489] on button "button" at bounding box center [1454, 483] width 27 height 27
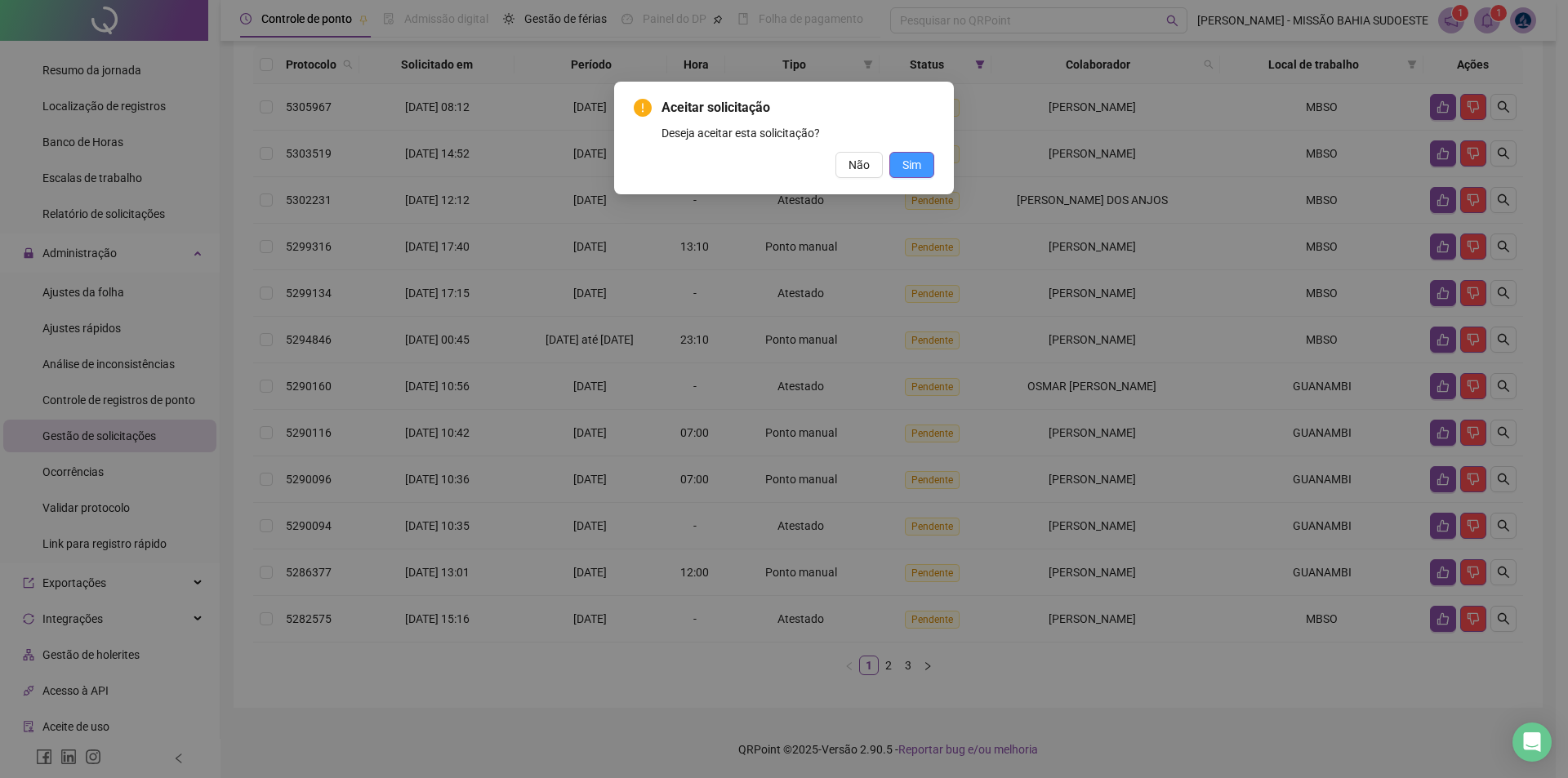
click at [782, 160] on span "Sim" at bounding box center [911, 165] width 19 height 18
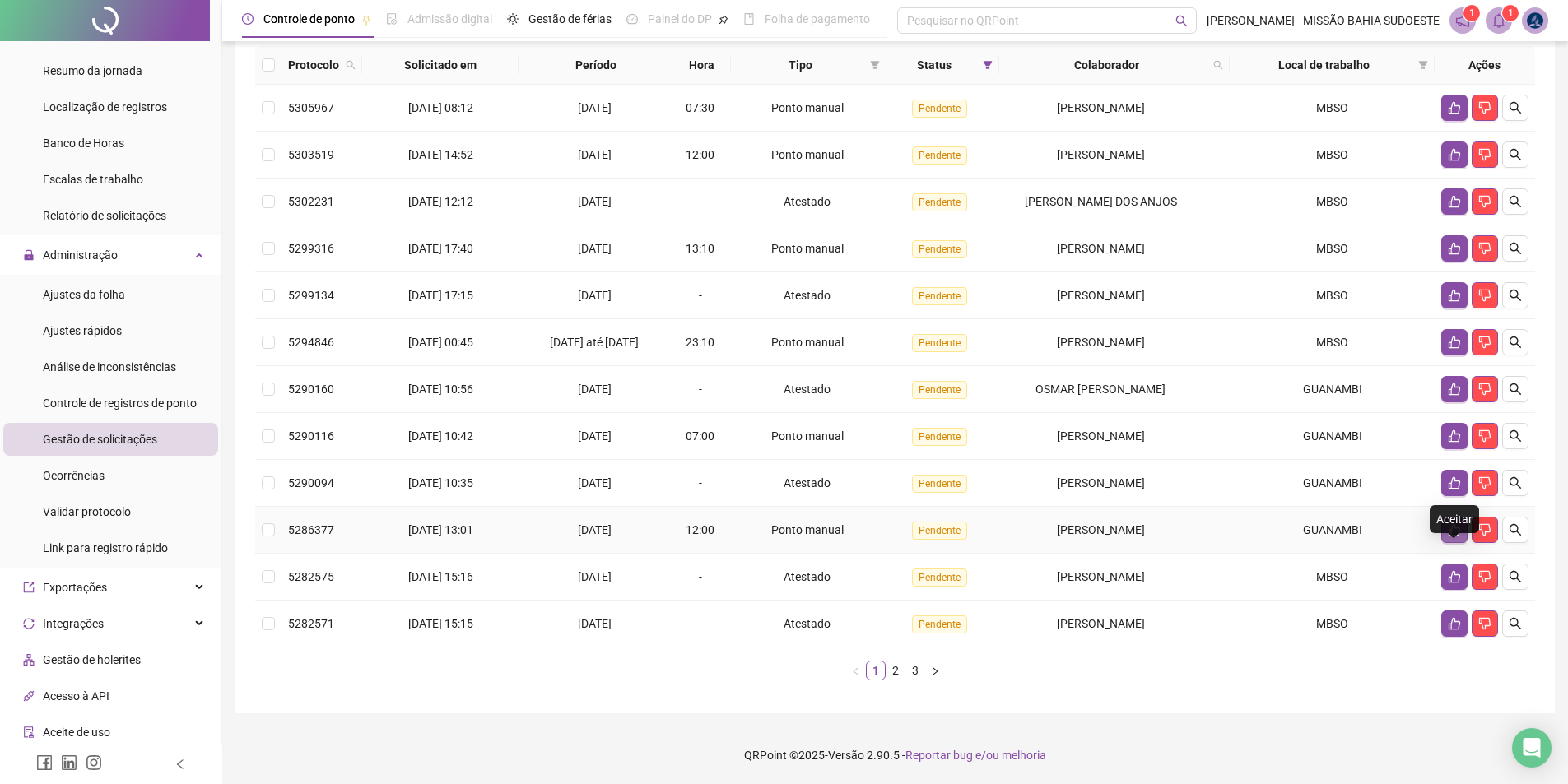
click at [788, 536] on icon "like" at bounding box center [1454, 530] width 13 height 13
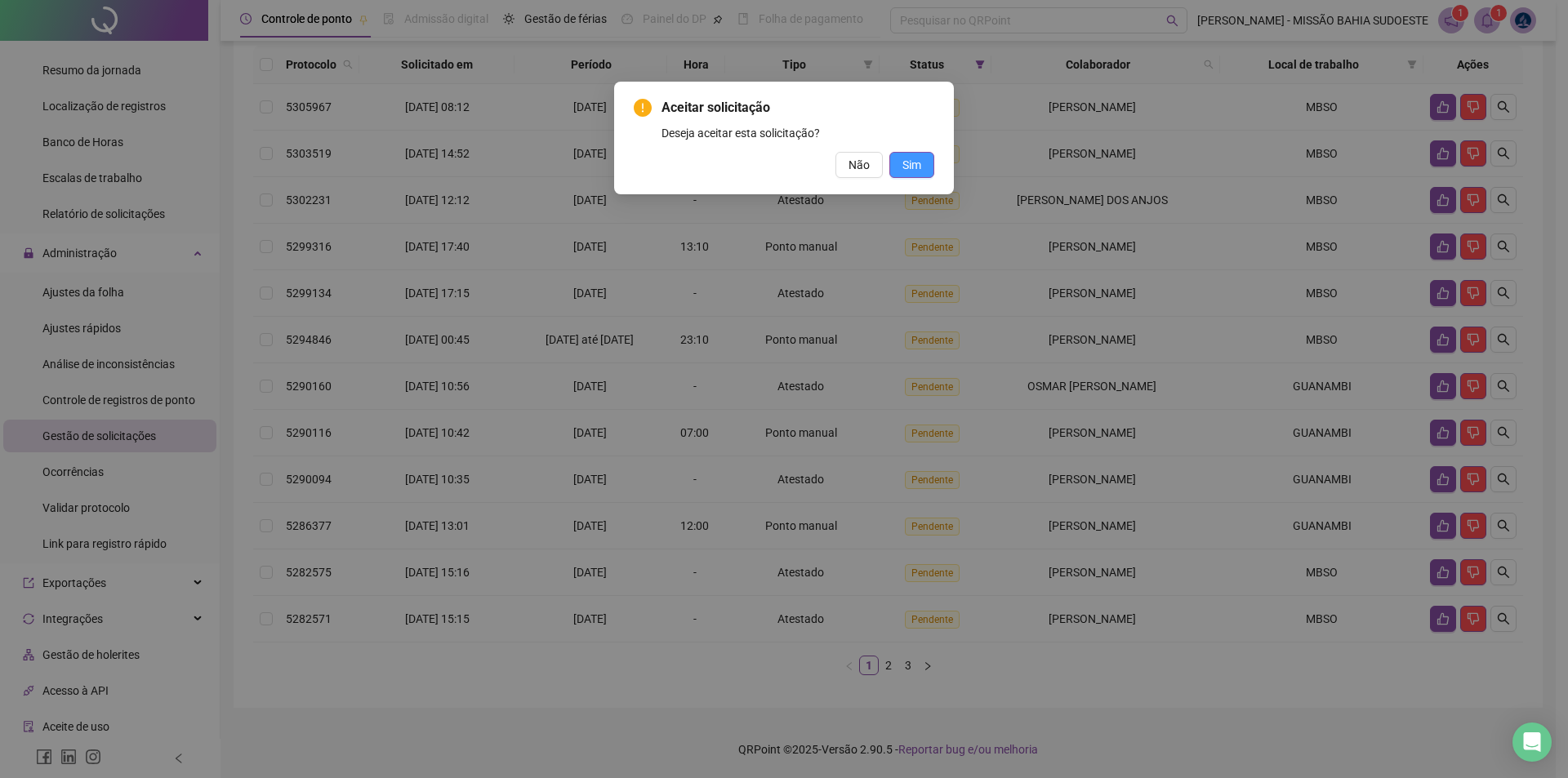
click at [782, 167] on button "Sim" at bounding box center [911, 164] width 45 height 26
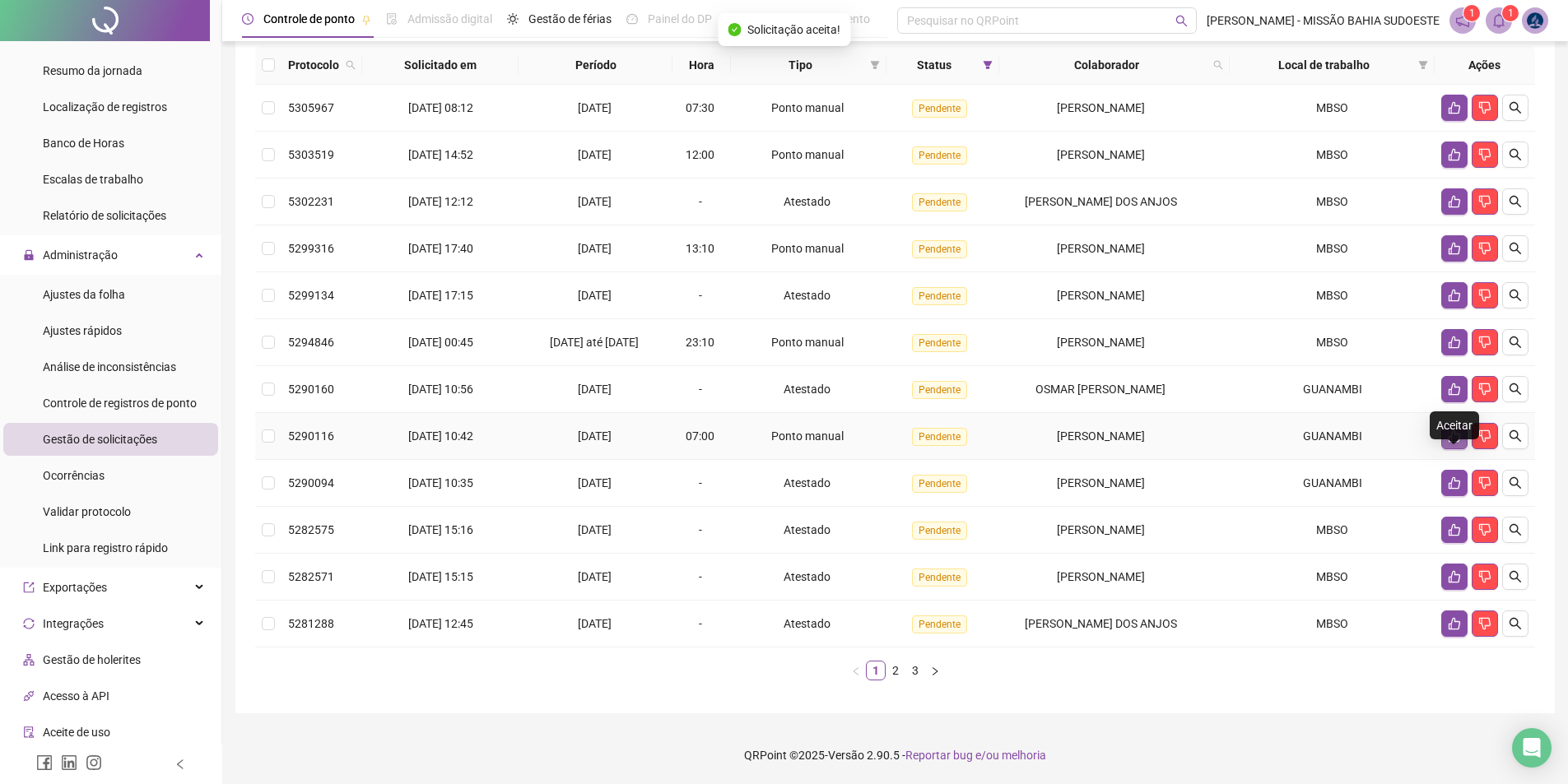
click at [788, 443] on icon "like" at bounding box center [1454, 436] width 13 height 13
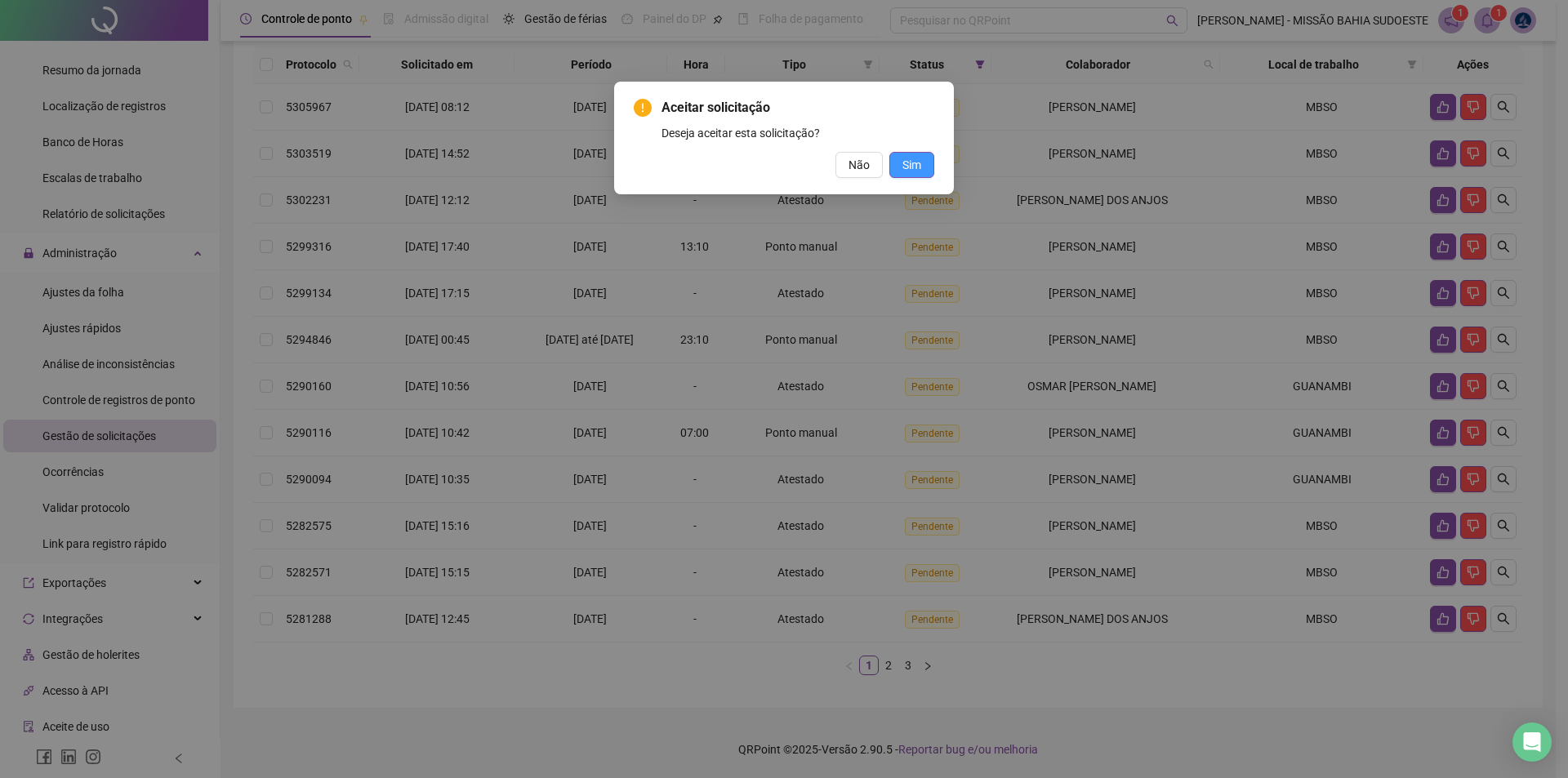
click at [782, 163] on span "Sim" at bounding box center [911, 165] width 19 height 18
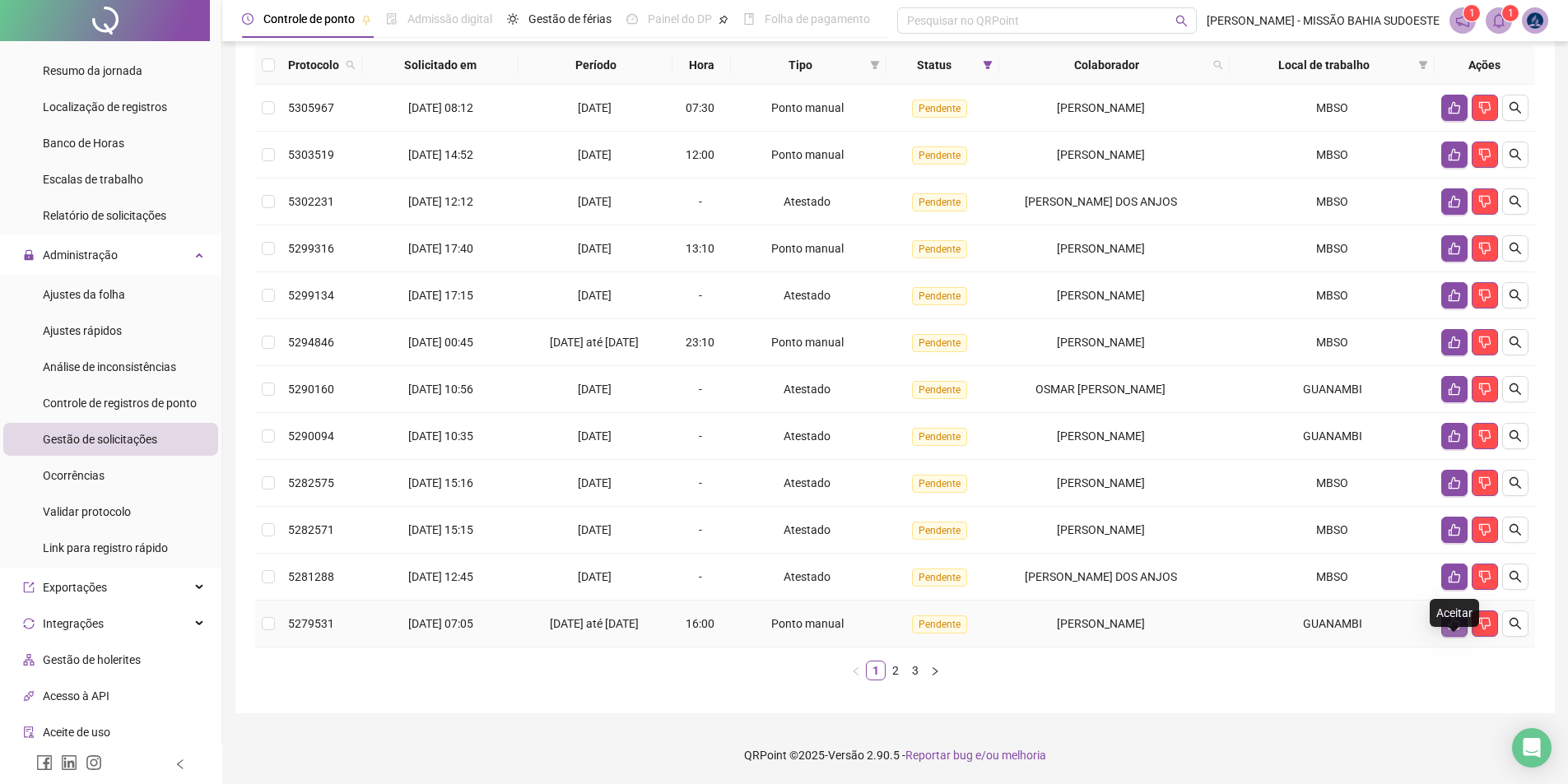
click at [788, 630] on icon "like" at bounding box center [1454, 624] width 13 height 13
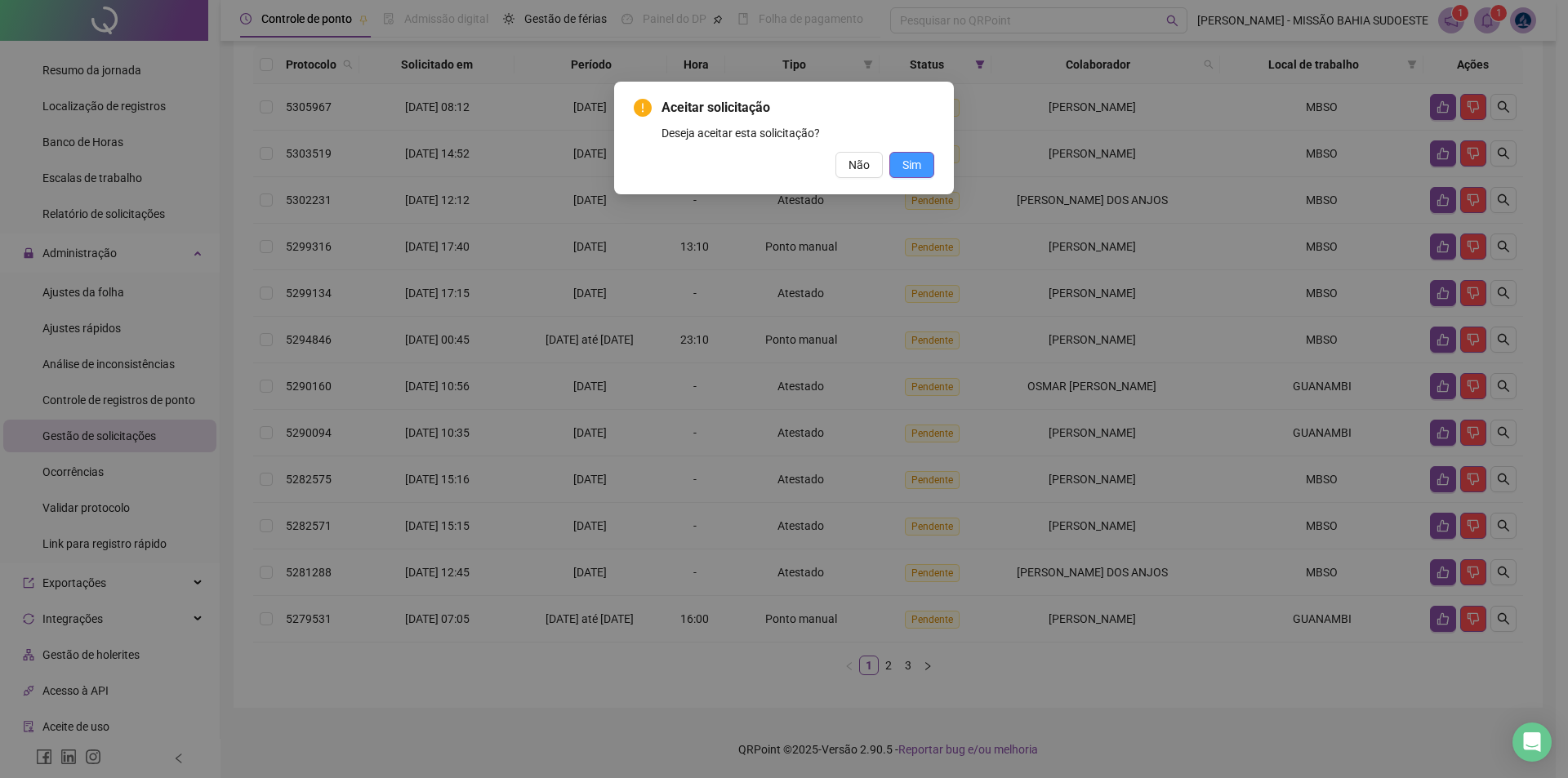
click at [782, 173] on button "Sim" at bounding box center [911, 164] width 45 height 26
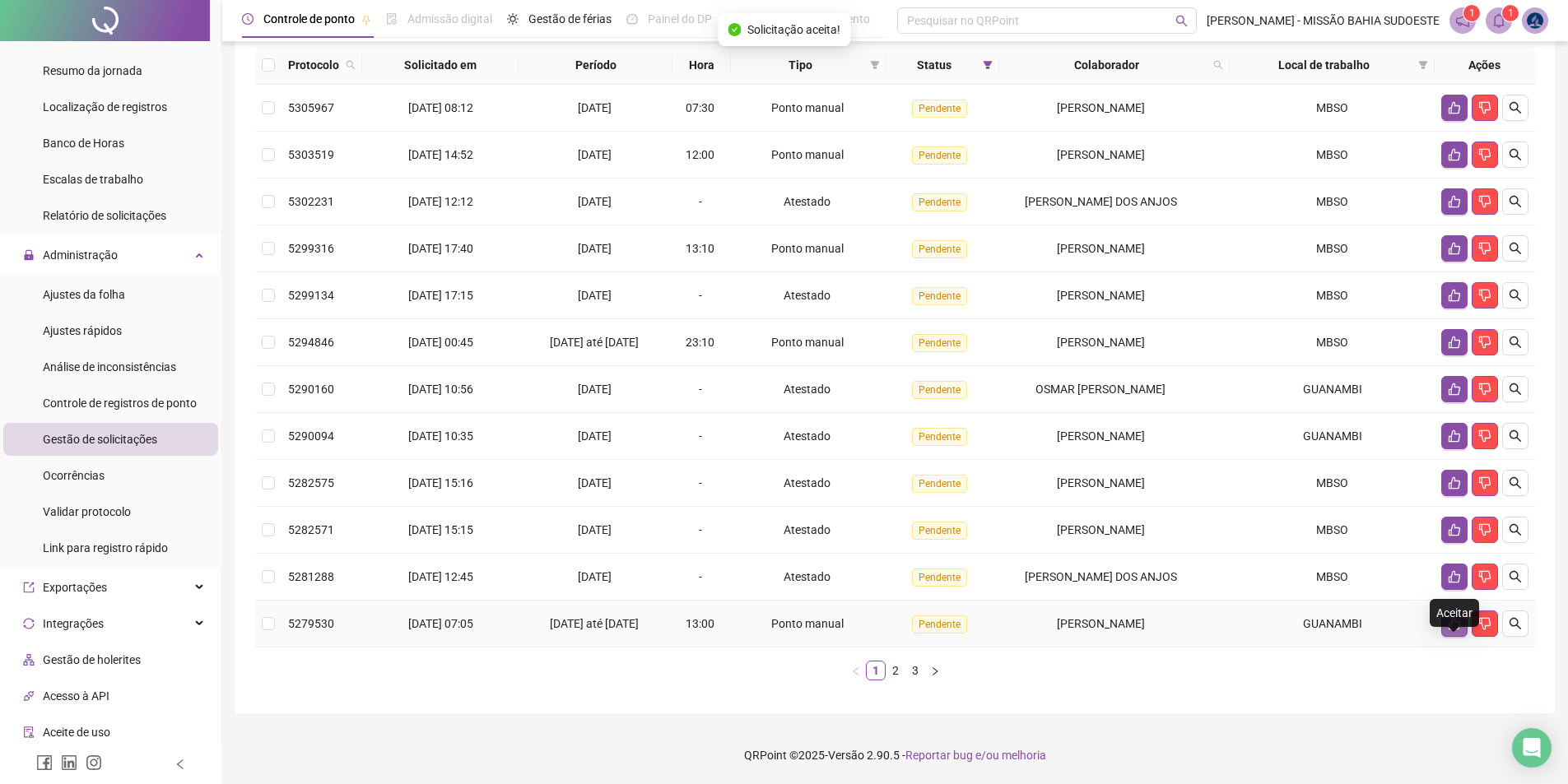
click at [788, 630] on icon "like" at bounding box center [1454, 624] width 13 height 13
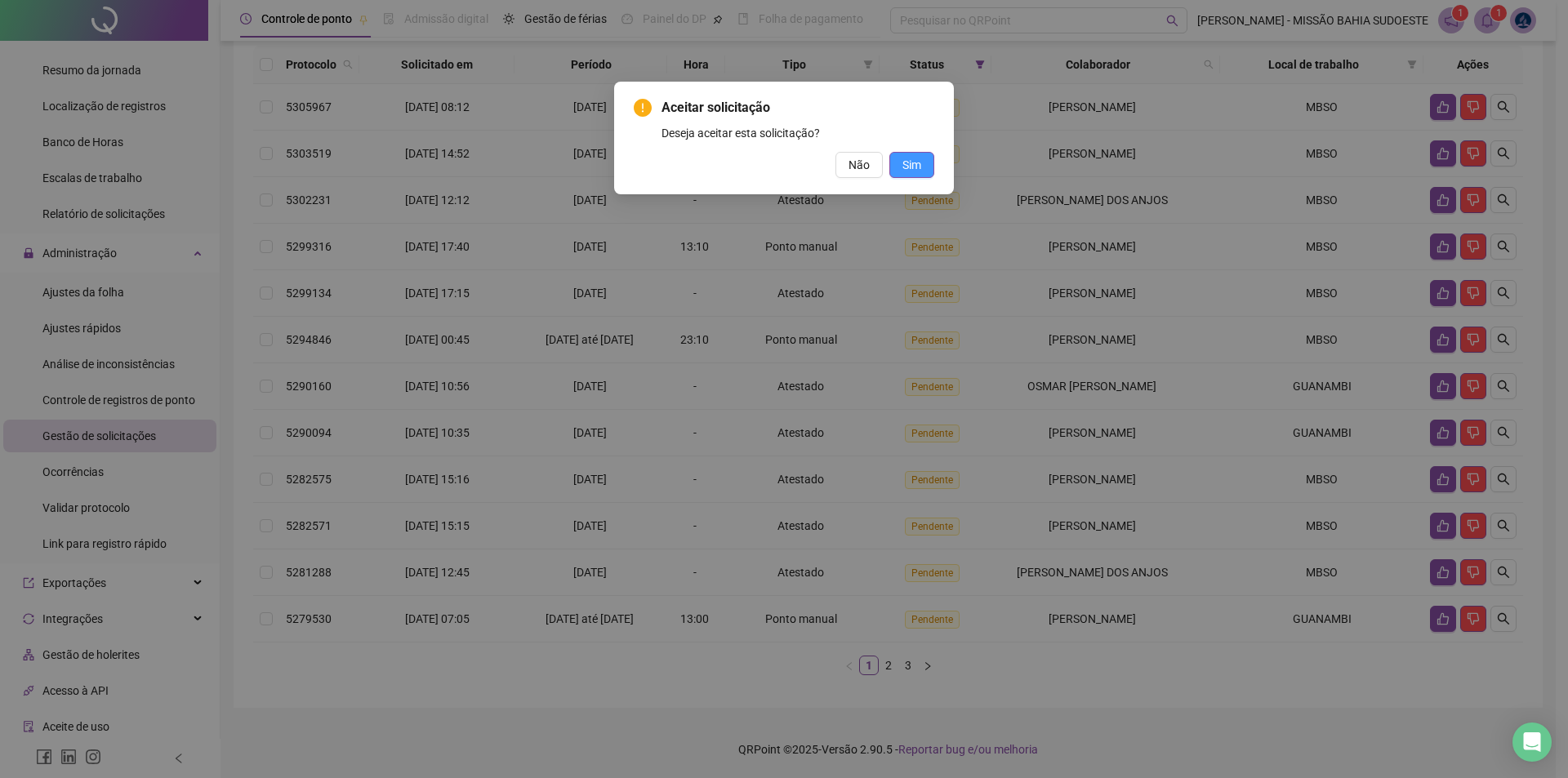
click at [782, 166] on button "Sim" at bounding box center [911, 164] width 45 height 26
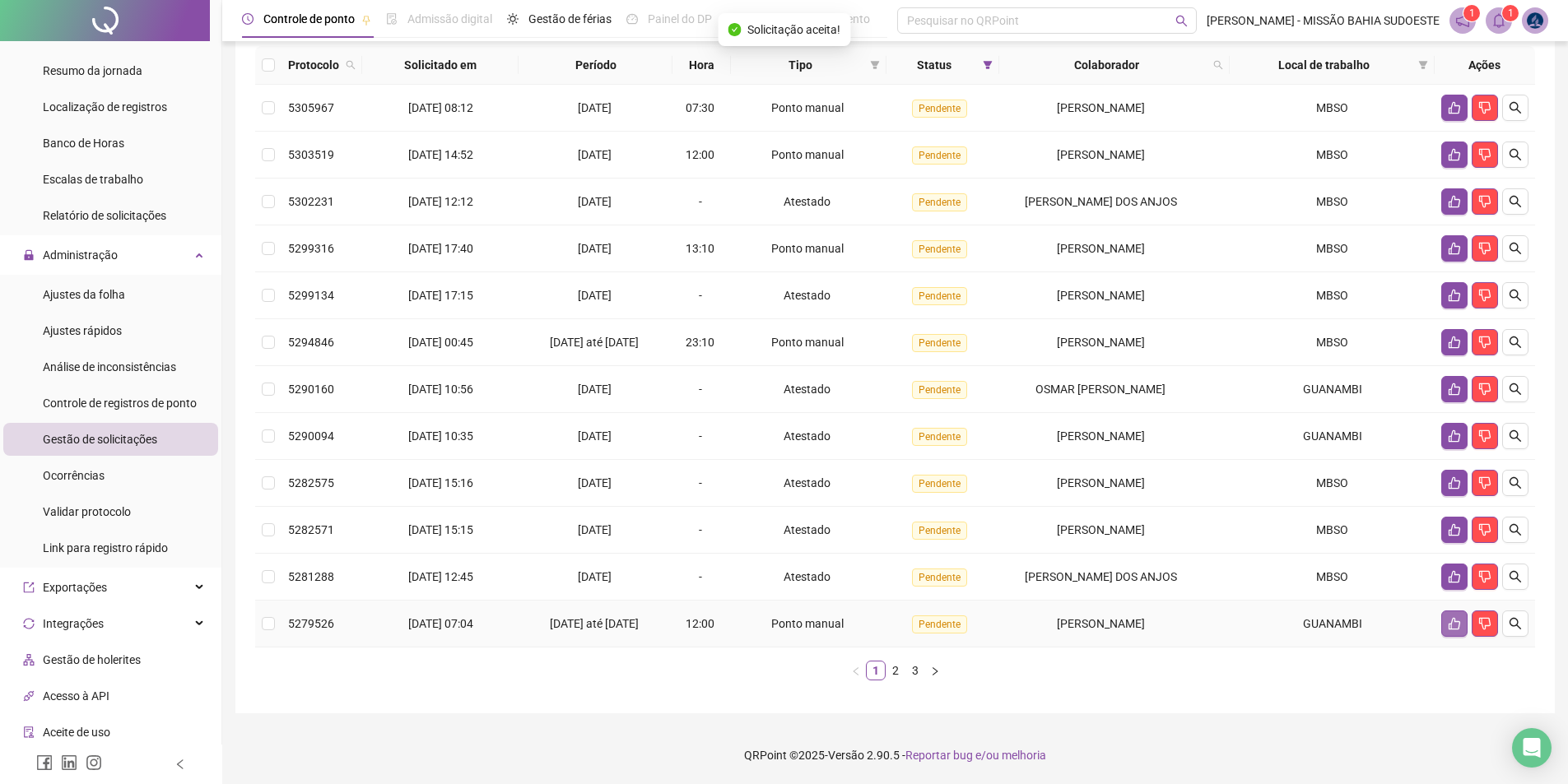
click at [788, 634] on button "button" at bounding box center [1454, 624] width 27 height 27
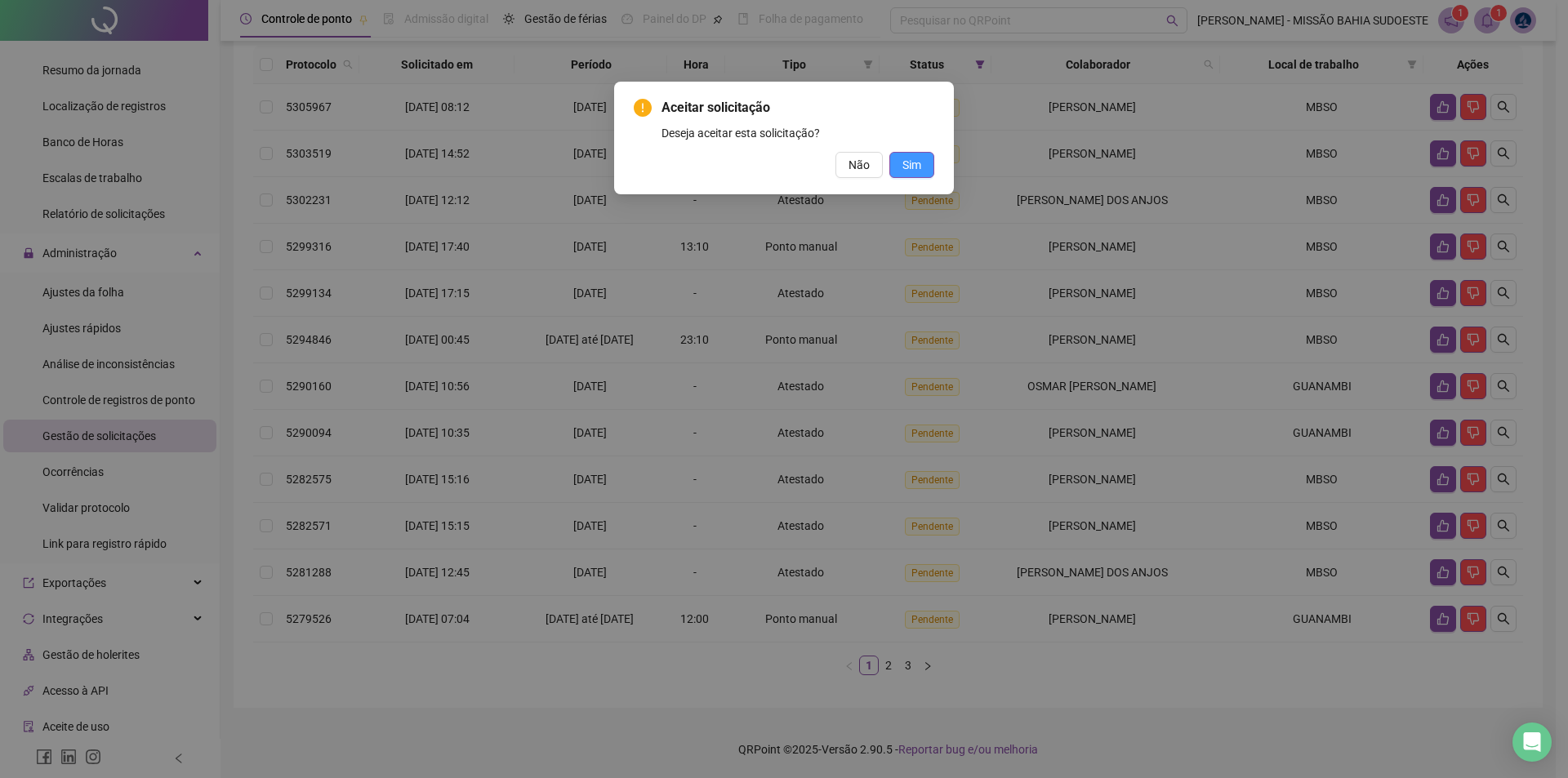
click at [782, 156] on span "Sim" at bounding box center [911, 165] width 19 height 18
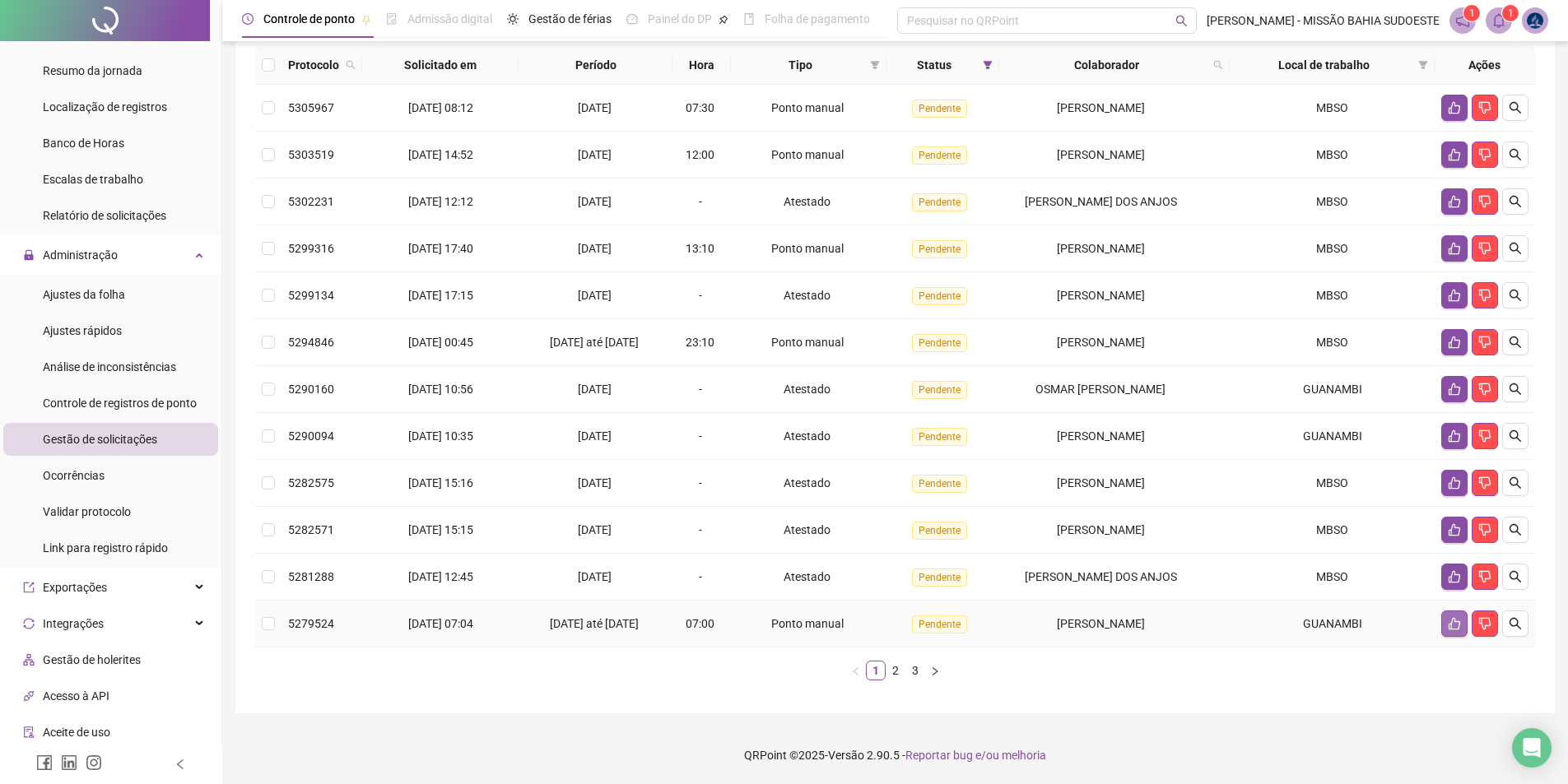
click at [788, 630] on icon "like" at bounding box center [1454, 624] width 13 height 13
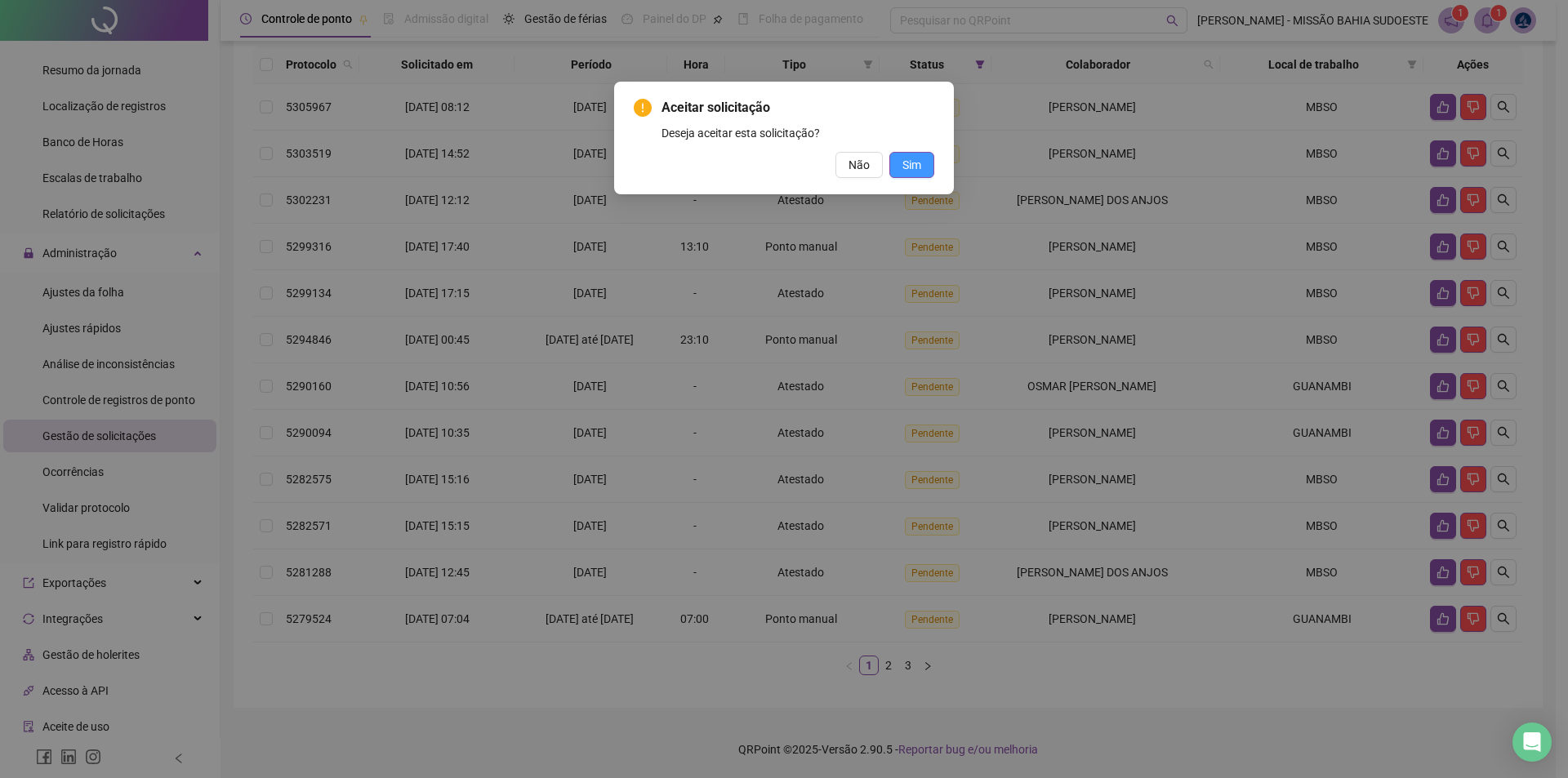
click at [782, 167] on span "Sim" at bounding box center [911, 165] width 19 height 18
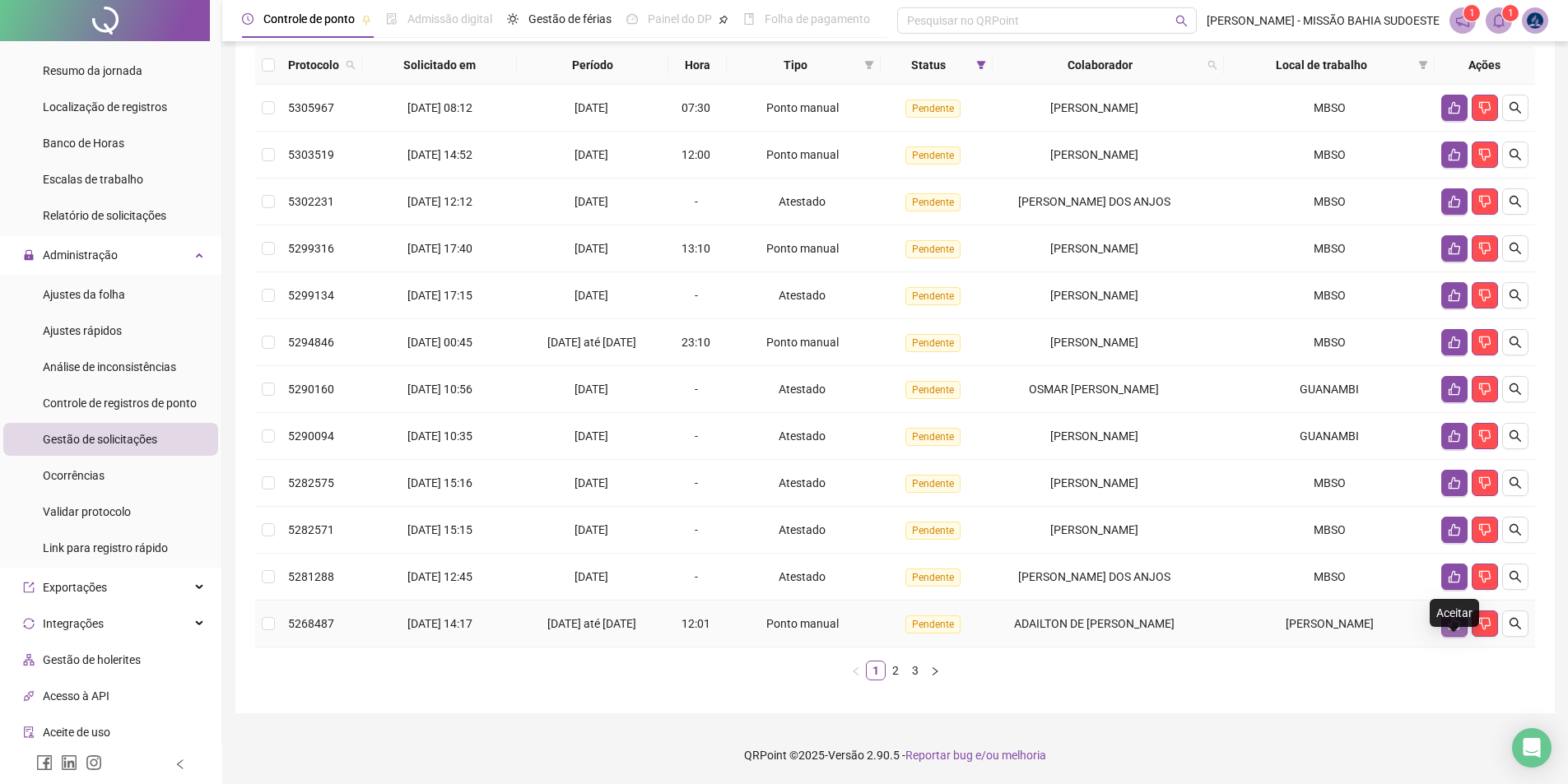
click at [788, 630] on icon "like" at bounding box center [1454, 624] width 12 height 12
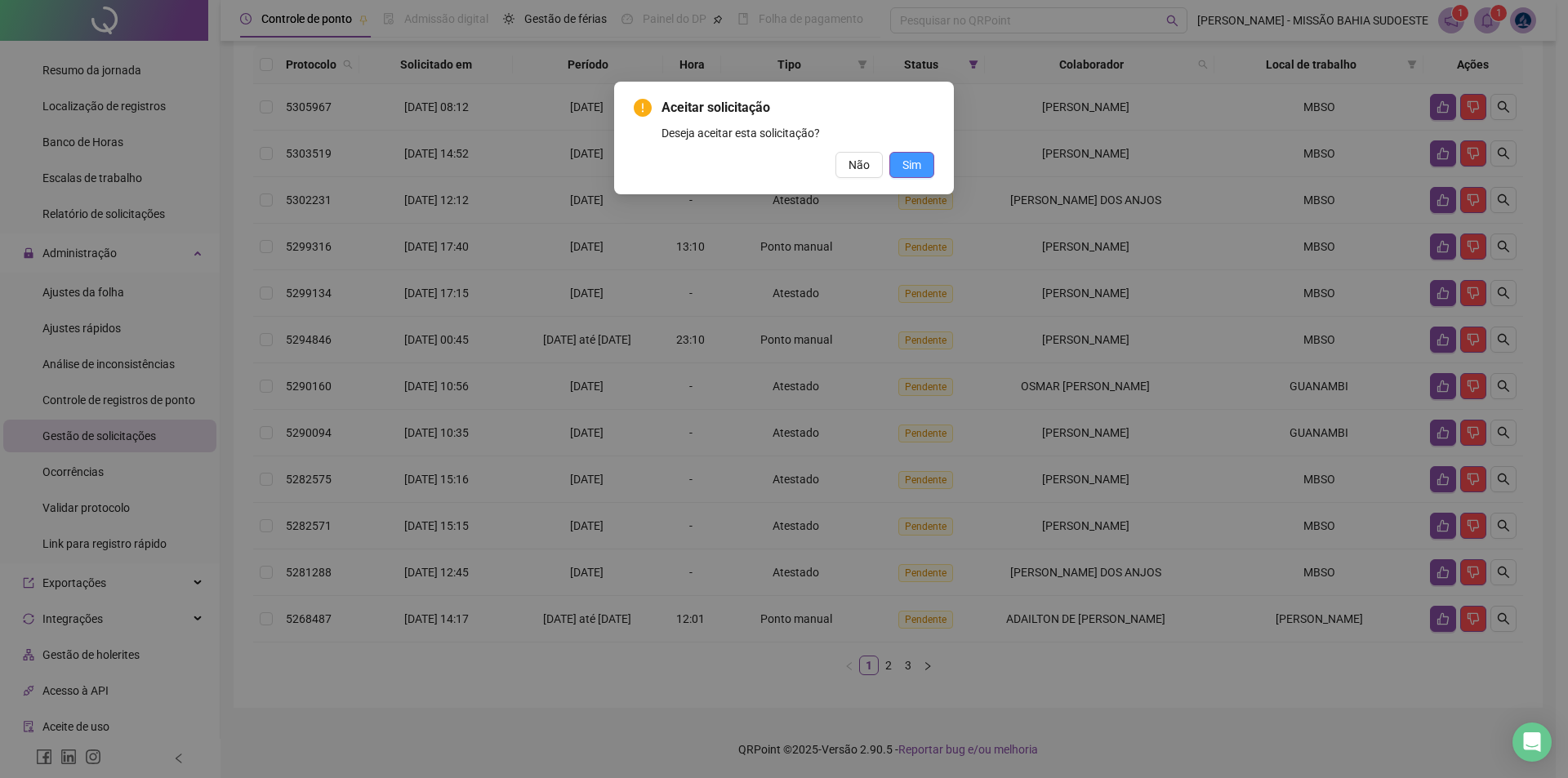
click at [782, 167] on span "Sim" at bounding box center [911, 165] width 19 height 18
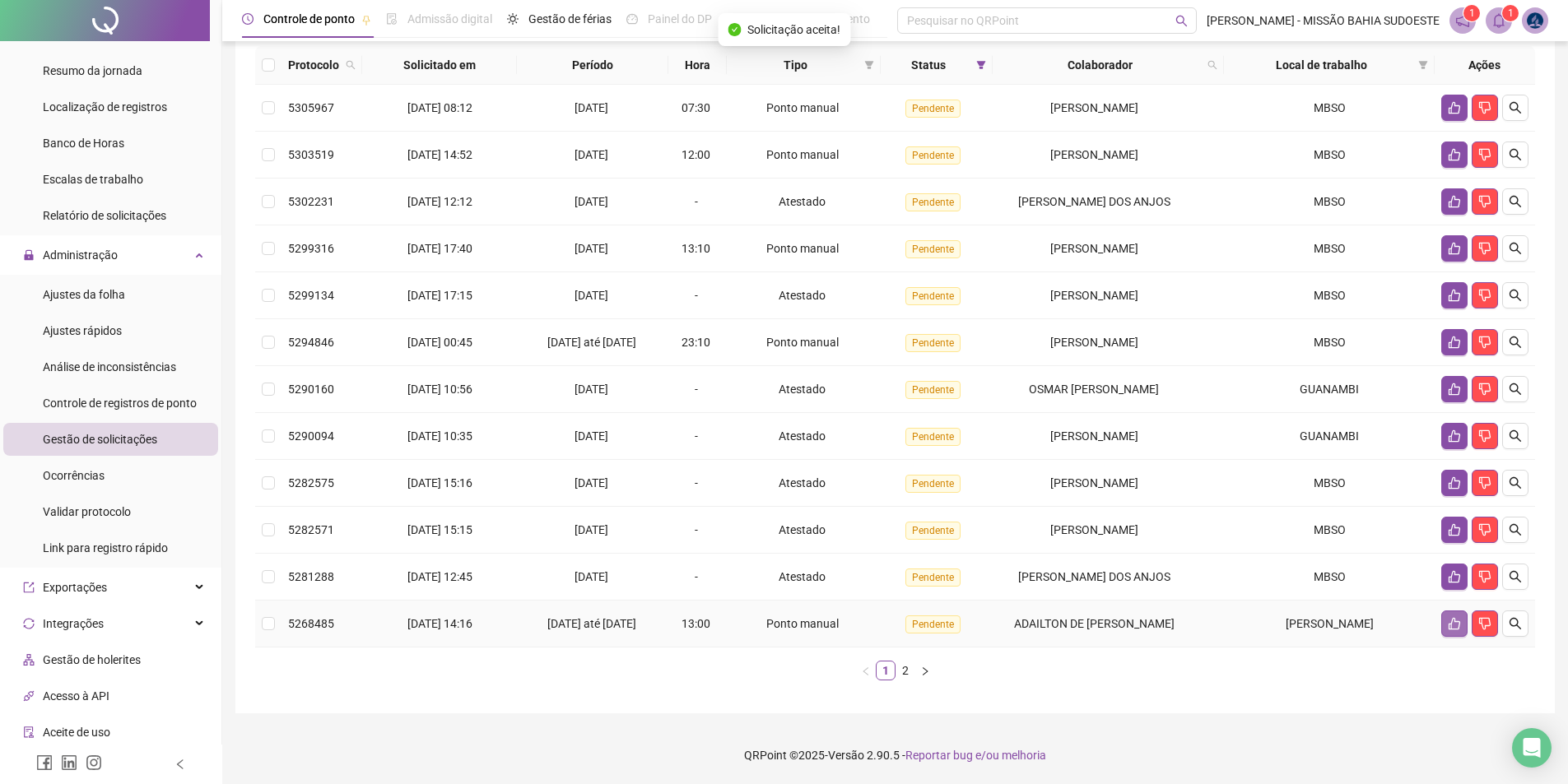
click at [788, 630] on icon "like" at bounding box center [1454, 624] width 13 height 13
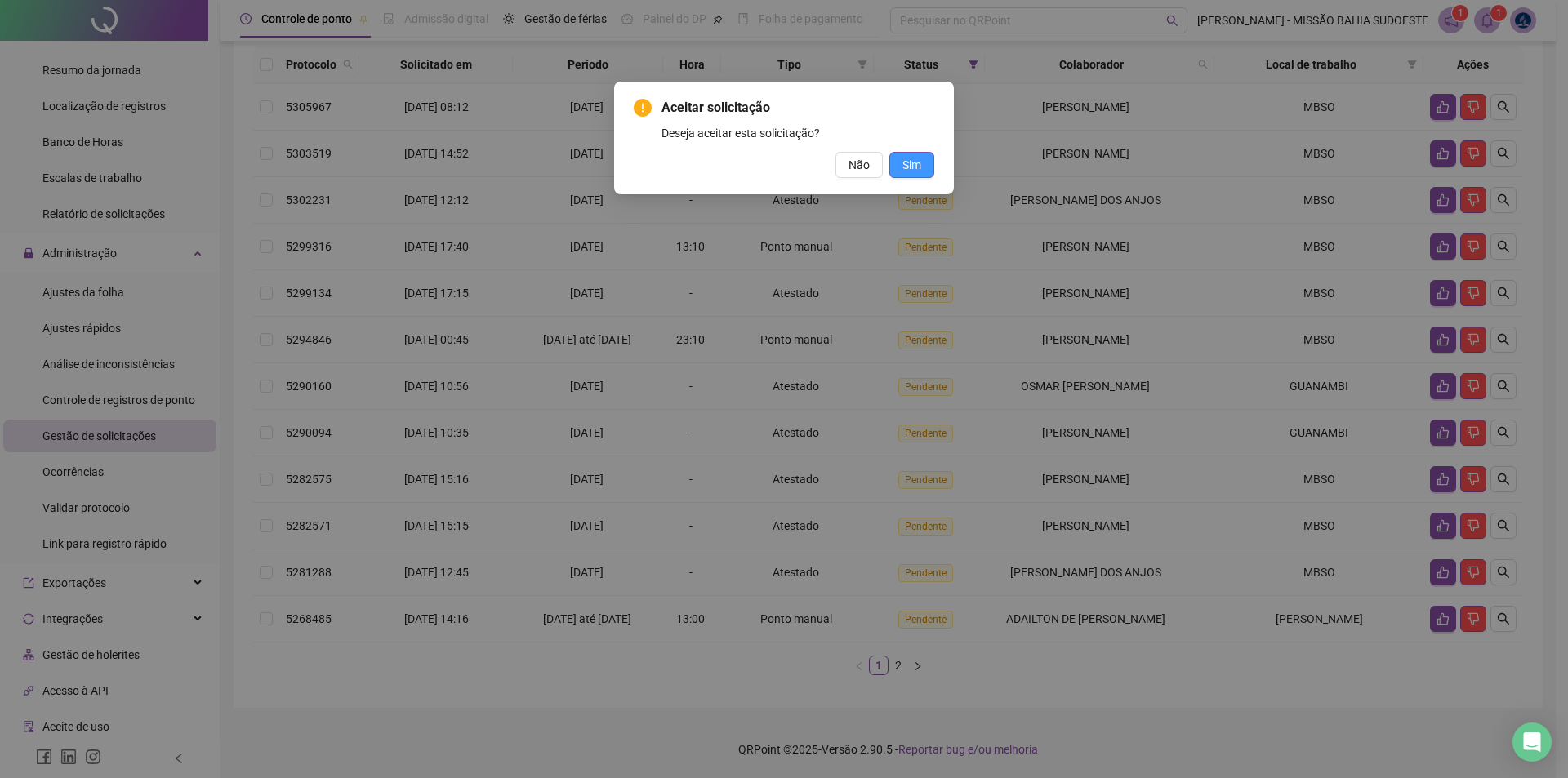
click at [782, 152] on button "Sim" at bounding box center [911, 164] width 45 height 26
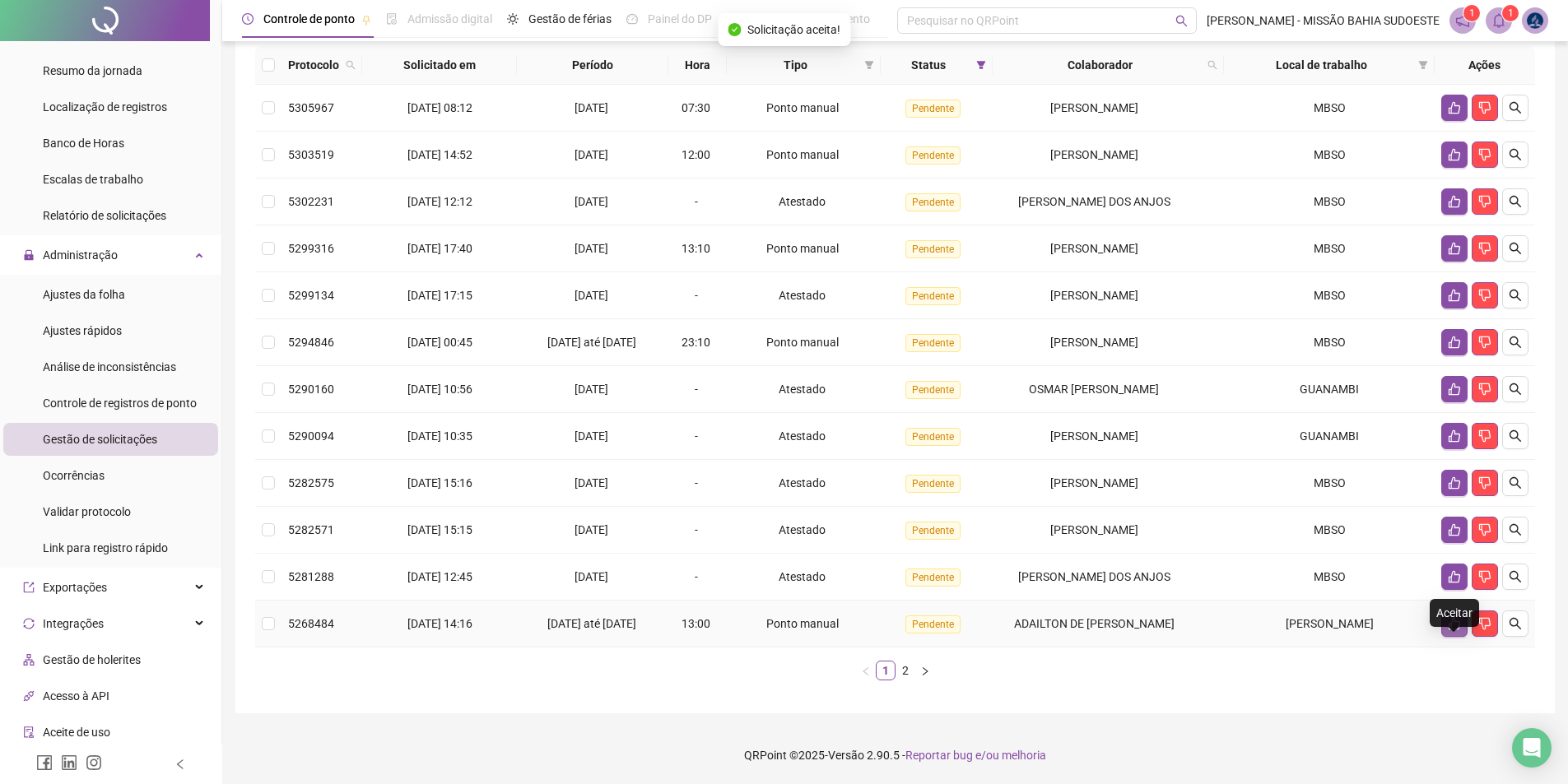
click at [788, 630] on icon "like" at bounding box center [1454, 624] width 12 height 12
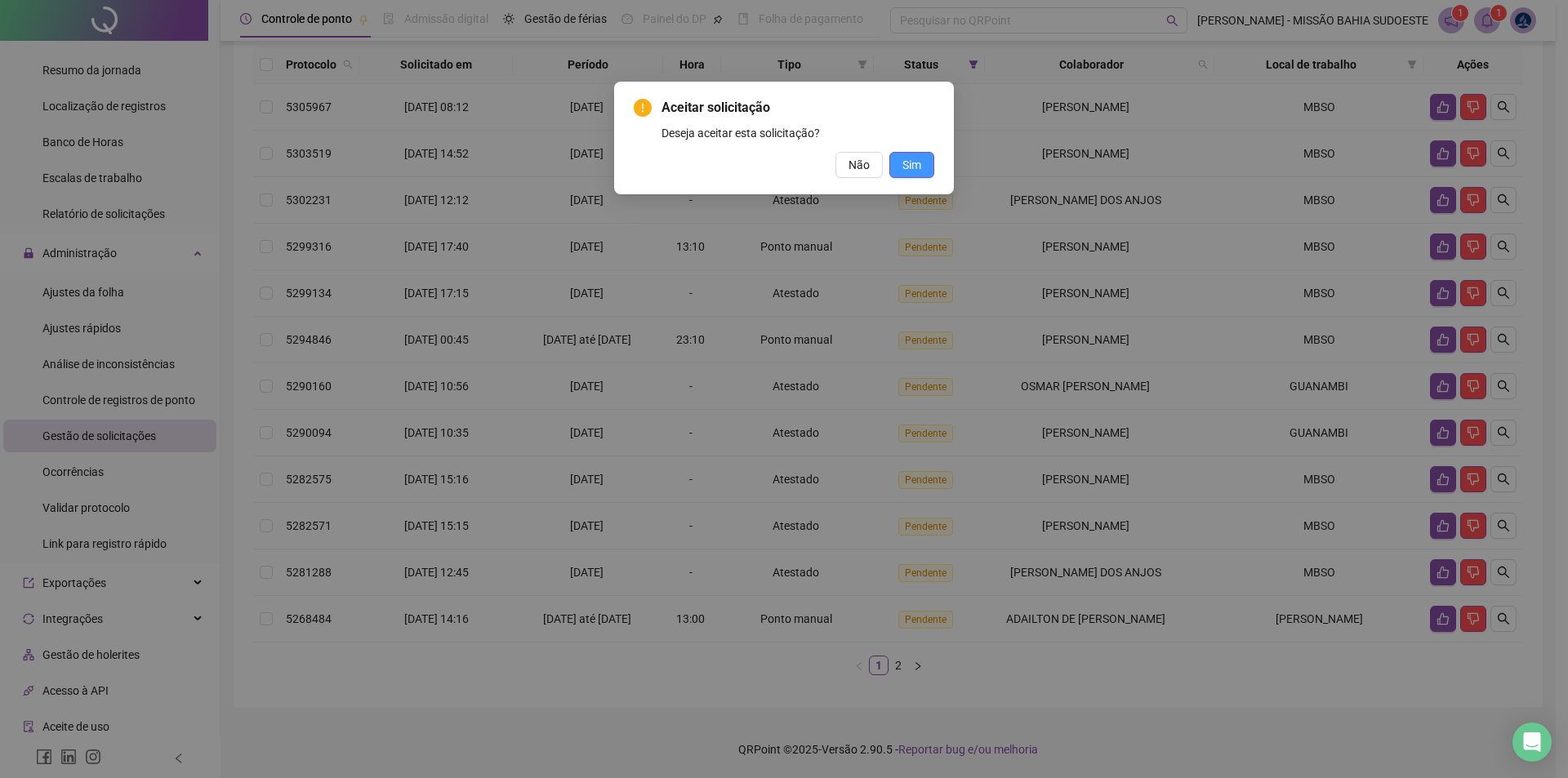
click at [782, 174] on button "Sim" at bounding box center [911, 164] width 45 height 26
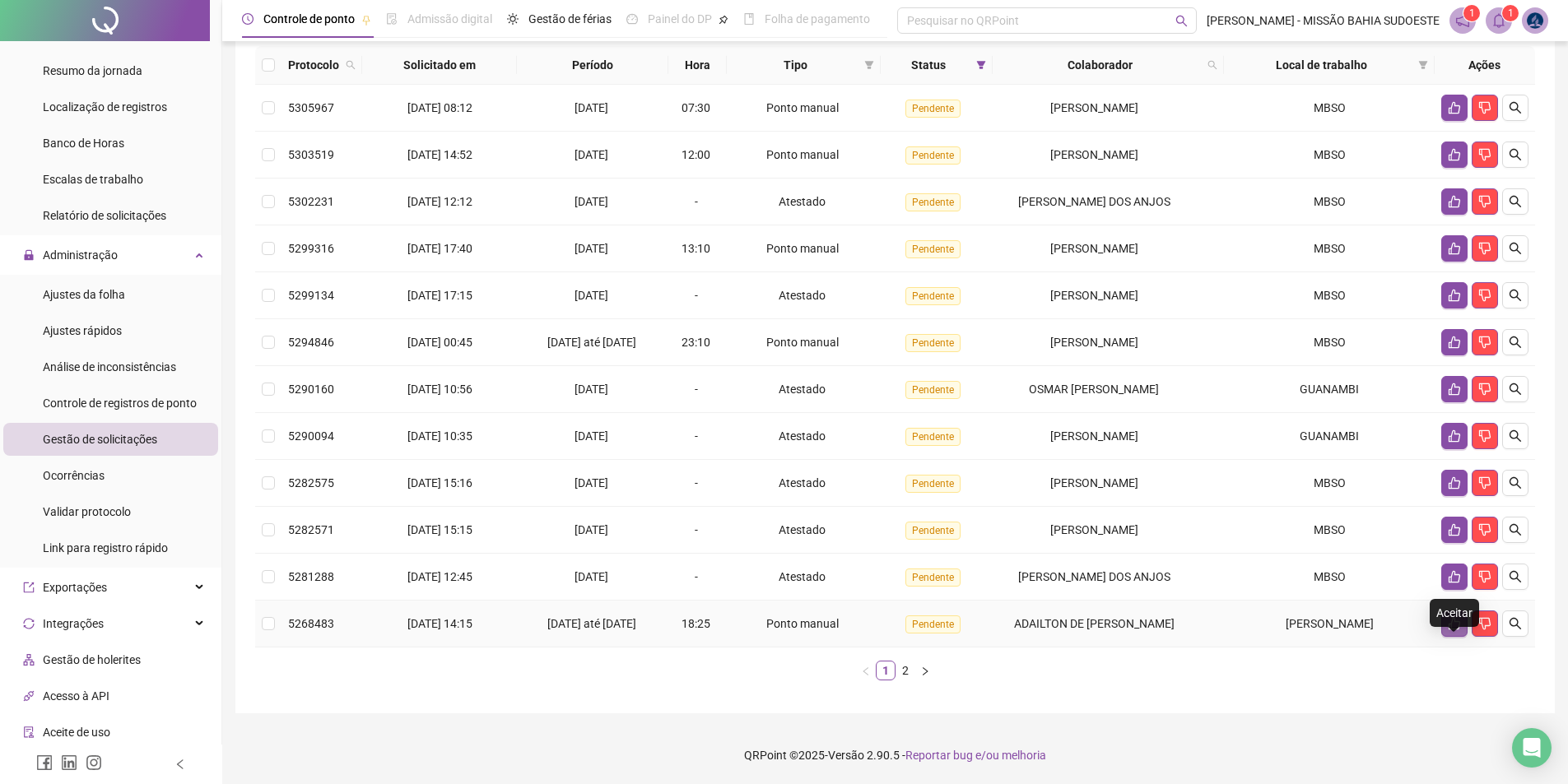
click at [788, 630] on icon "like" at bounding box center [1454, 624] width 12 height 12
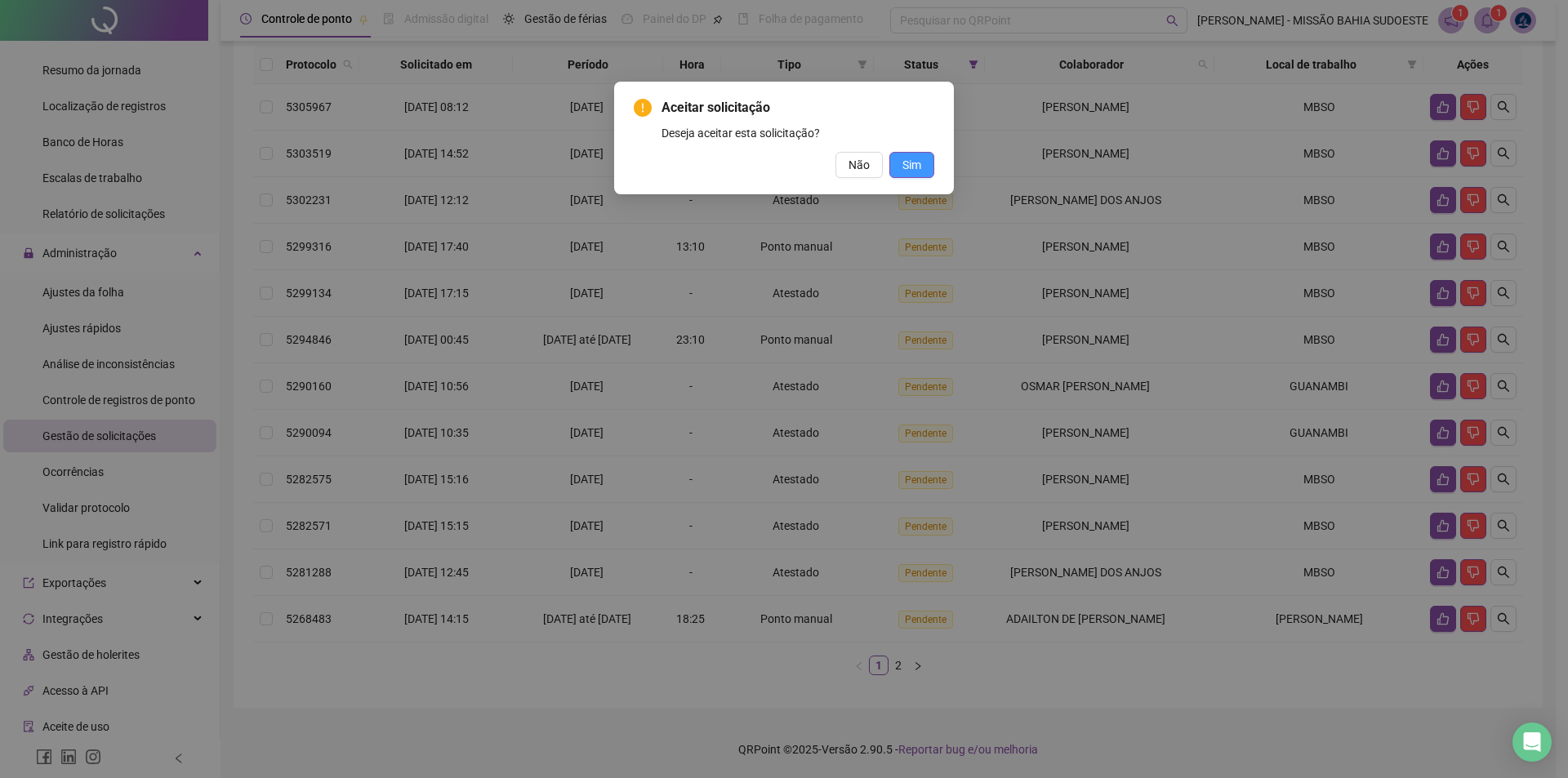
click at [782, 163] on span "Sim" at bounding box center [911, 165] width 19 height 18
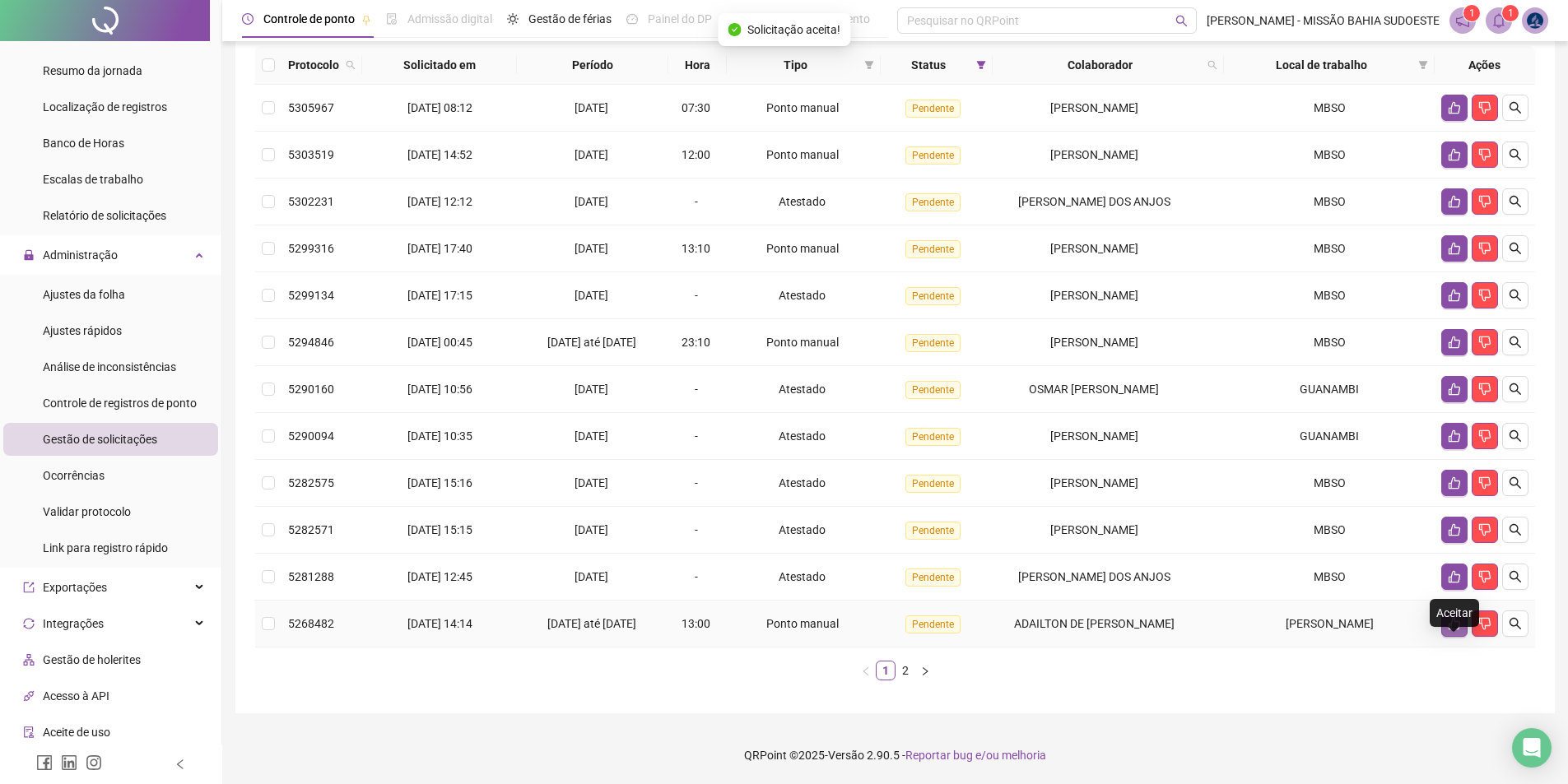
click at [788, 630] on icon "like" at bounding box center [1454, 624] width 12 height 12
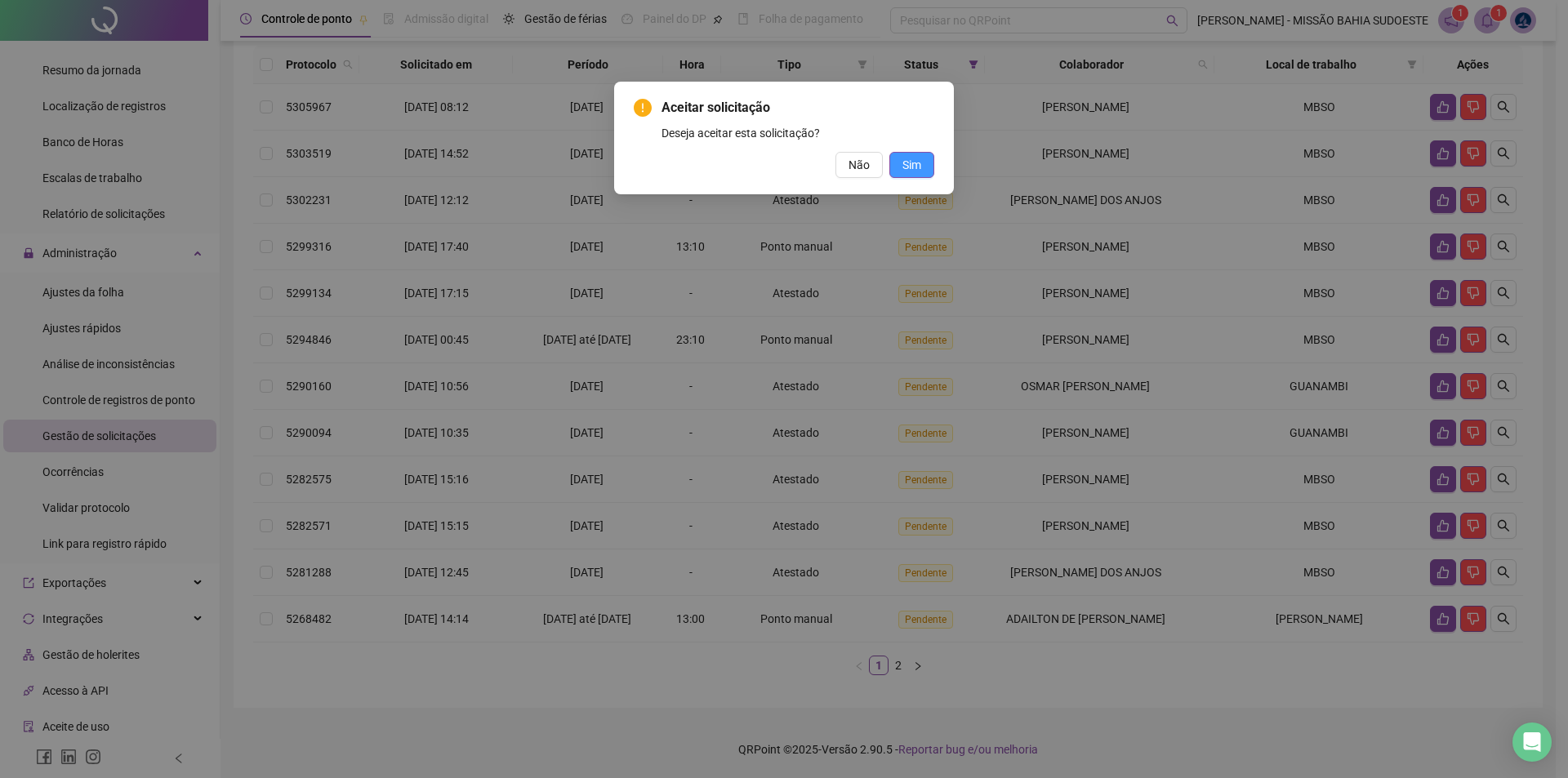
click at [782, 152] on button "Sim" at bounding box center [911, 164] width 45 height 26
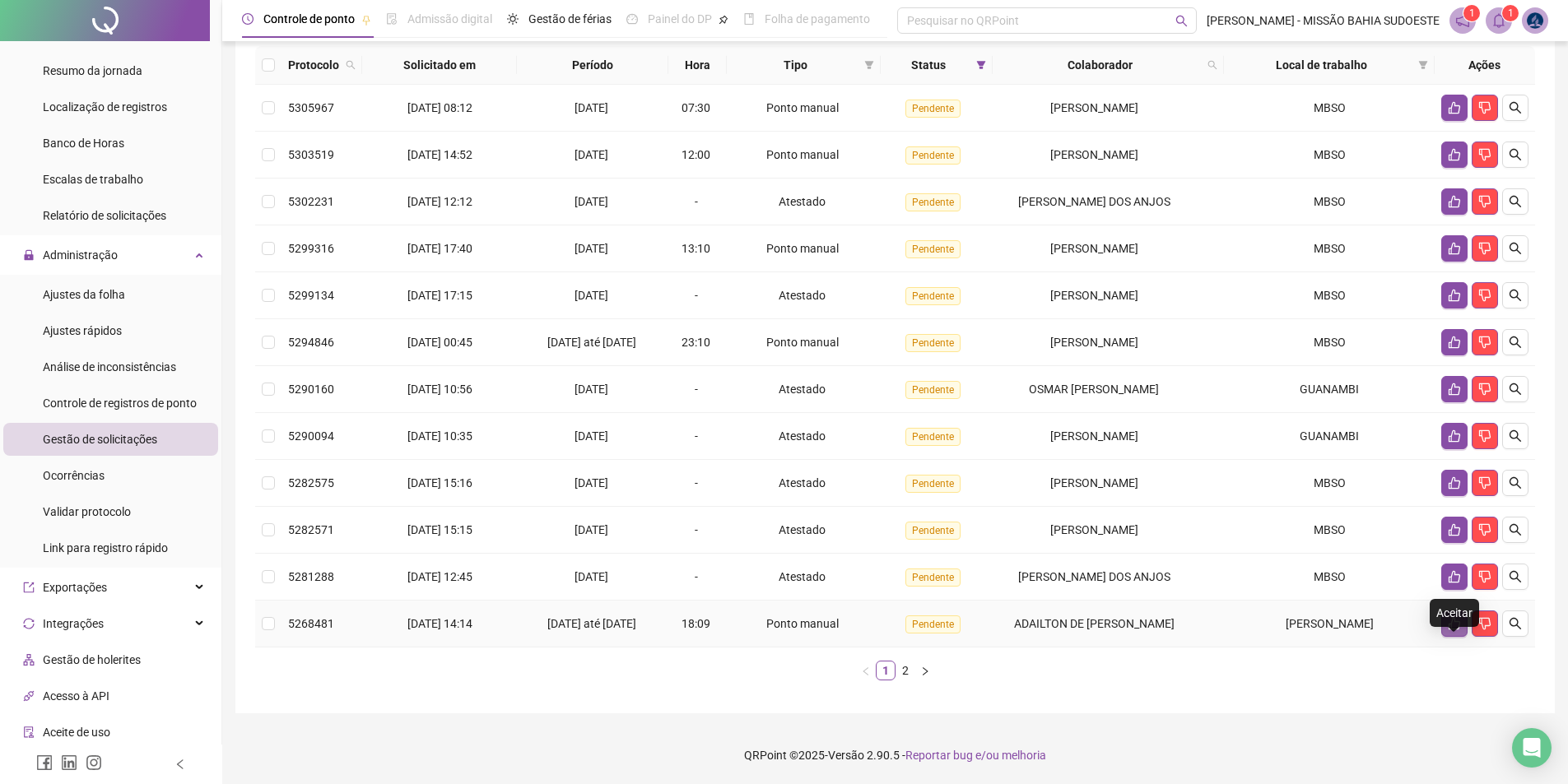
click at [788, 630] on icon "like" at bounding box center [1454, 624] width 13 height 13
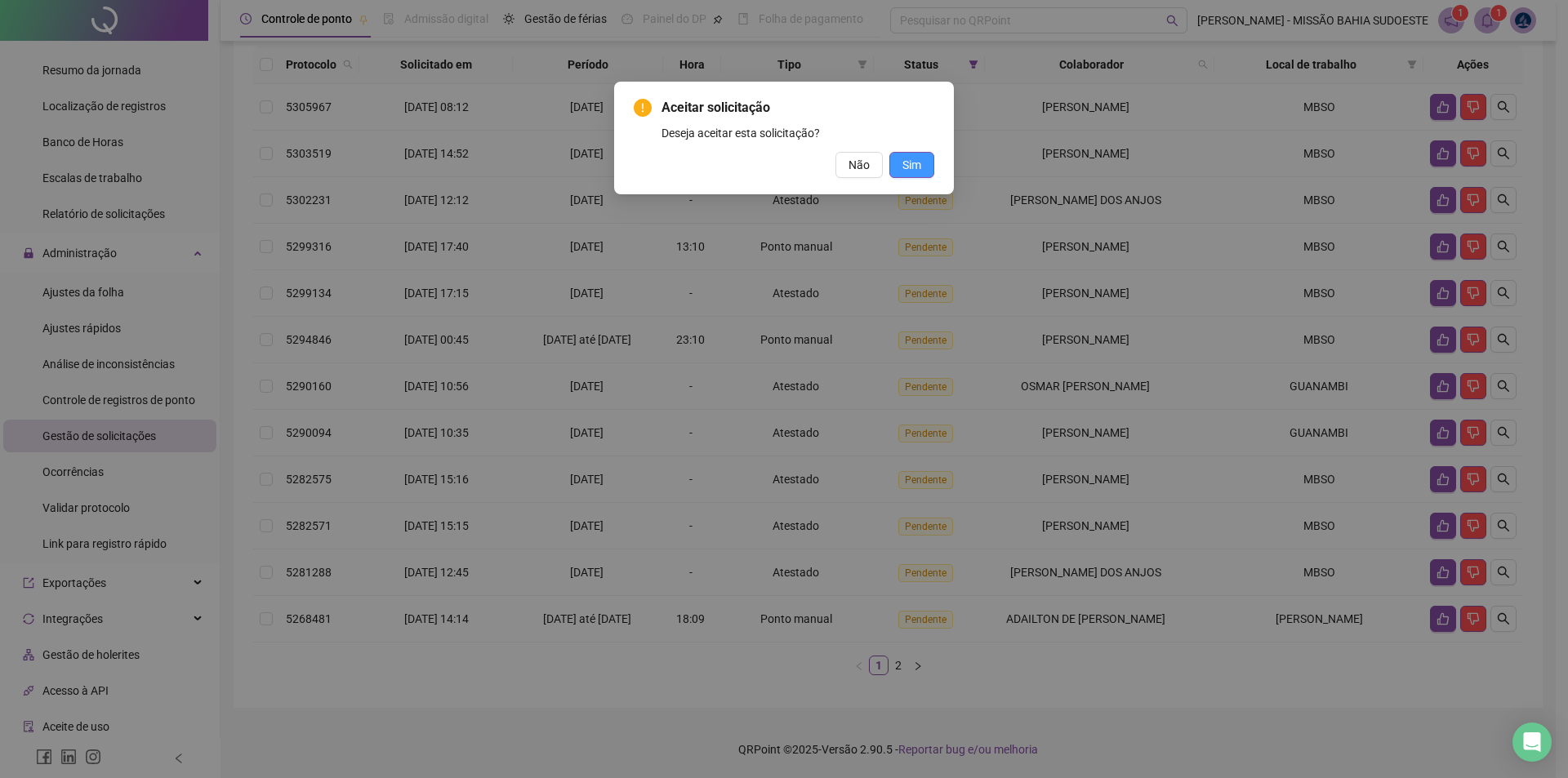
click at [782, 166] on span "Sim" at bounding box center [911, 165] width 19 height 18
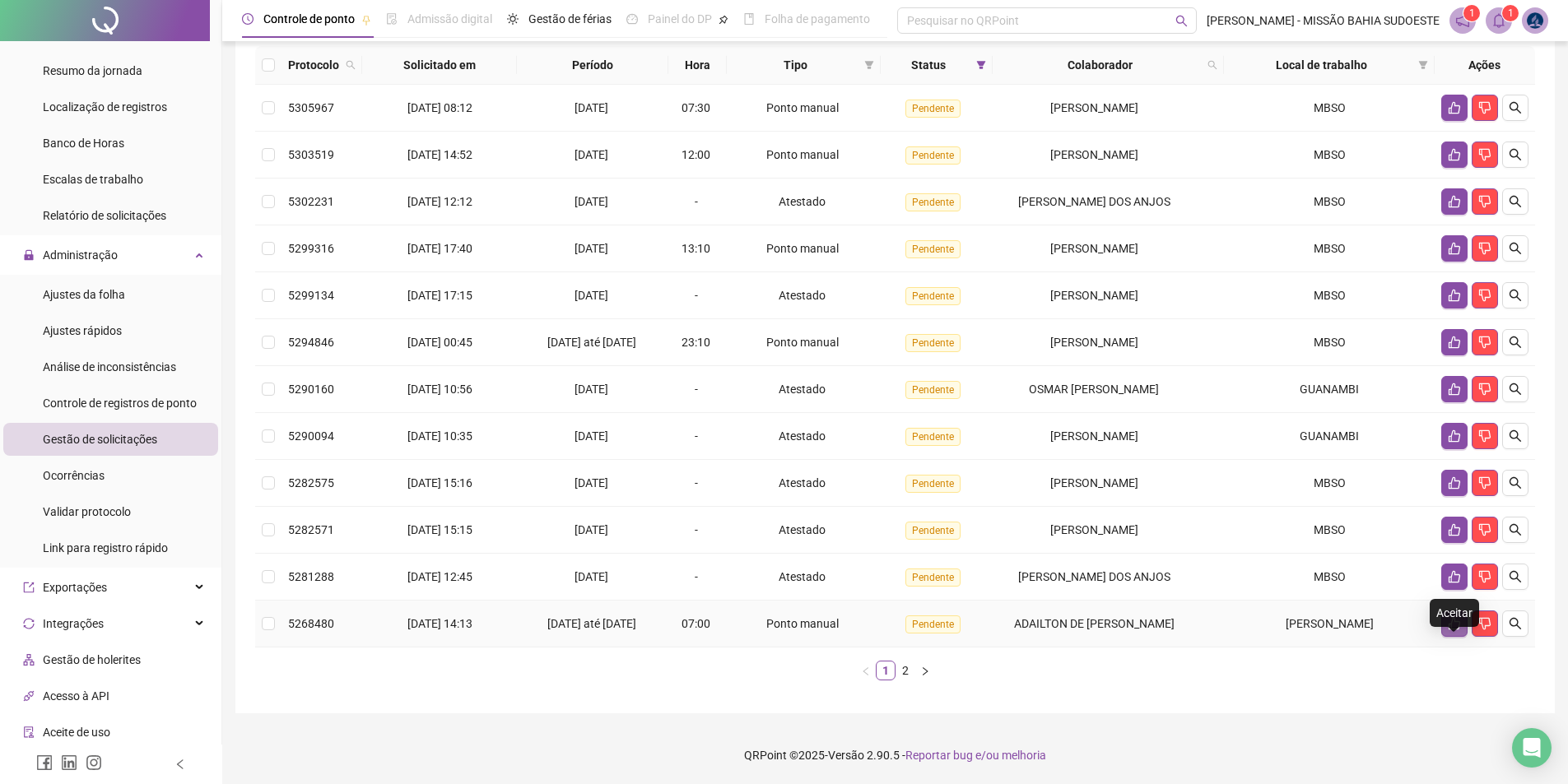
click at [788, 630] on icon "like" at bounding box center [1454, 624] width 13 height 13
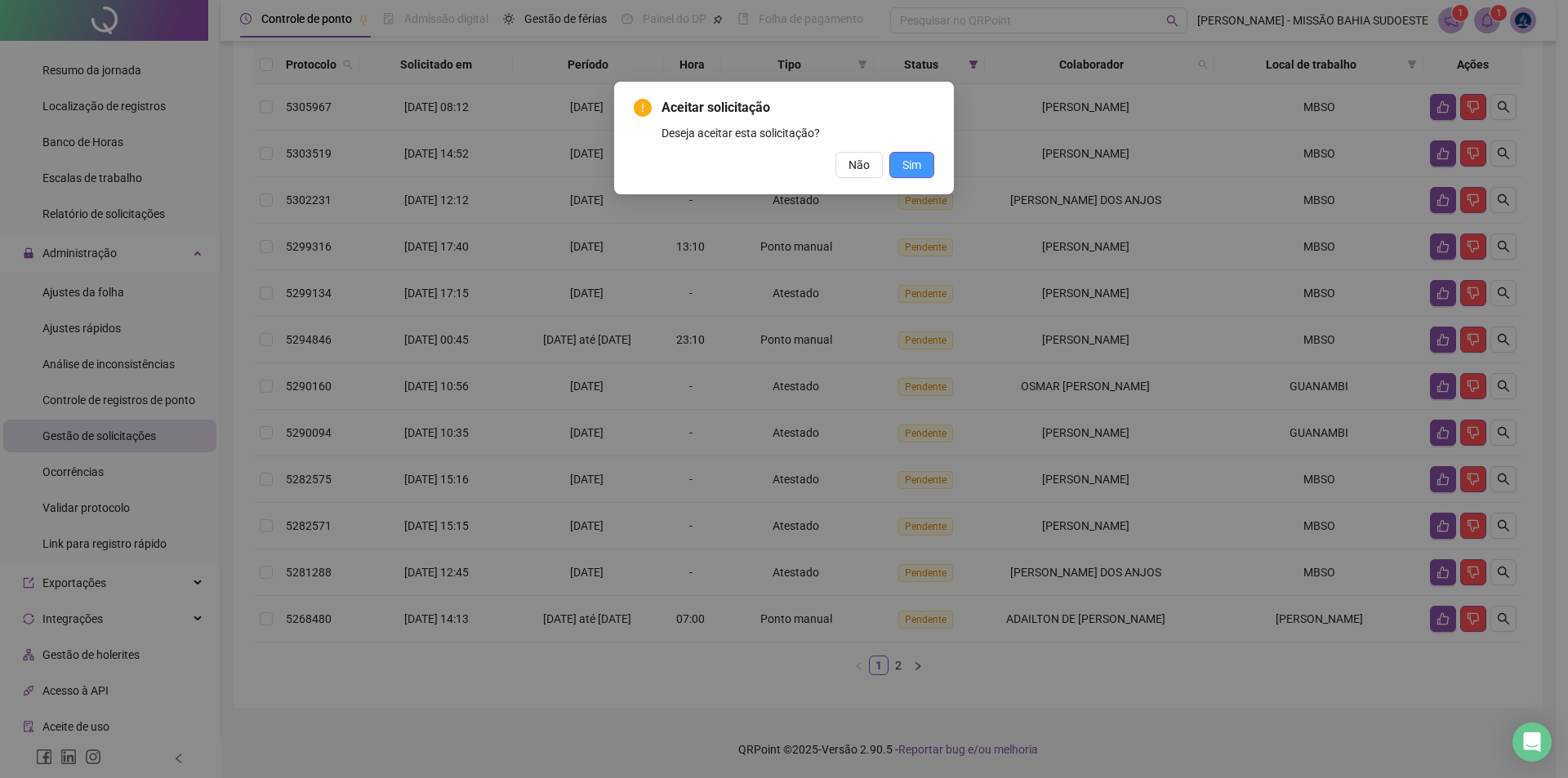
click at [782, 166] on span "Sim" at bounding box center [911, 165] width 19 height 18
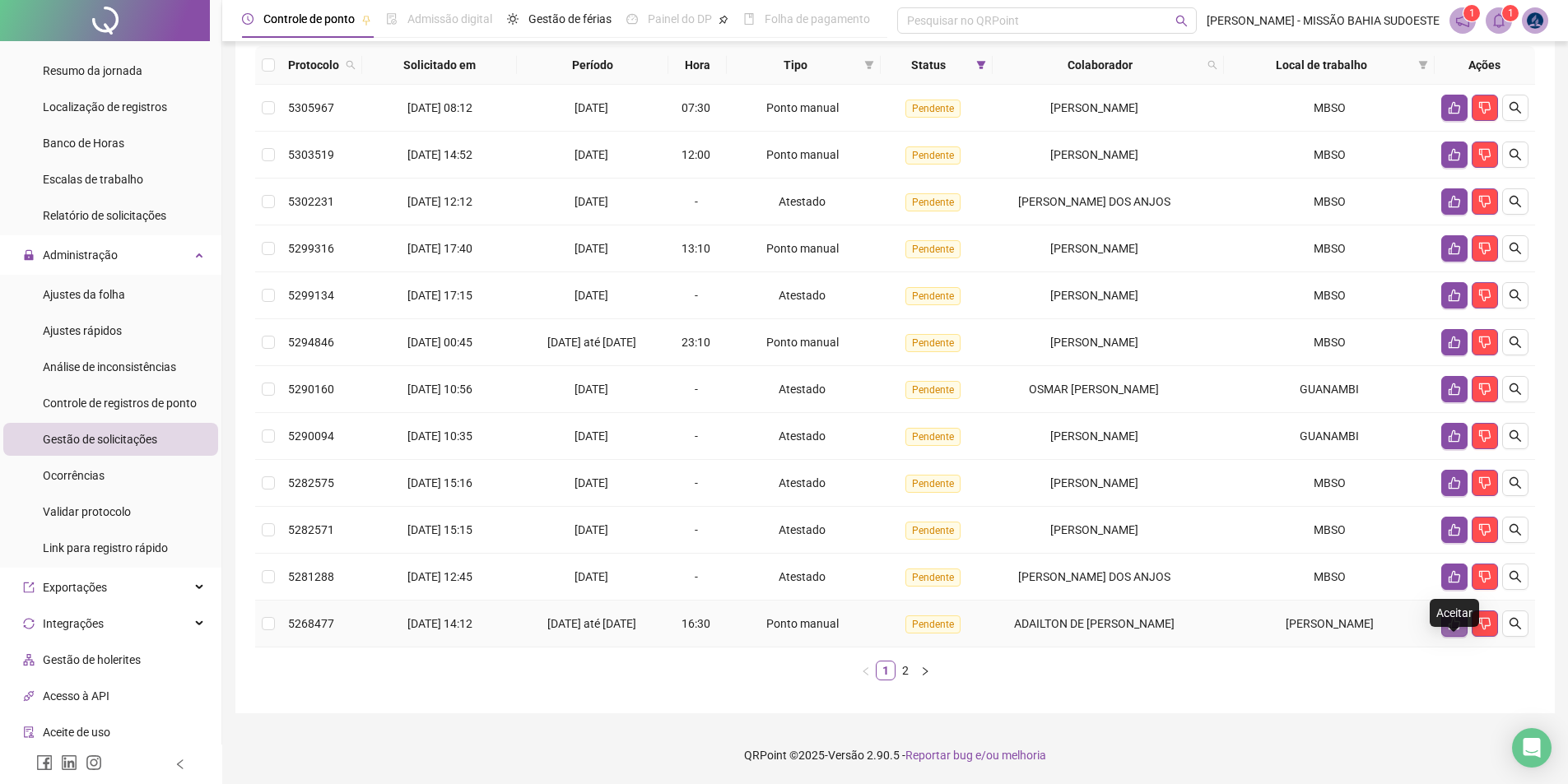
click at [788, 637] on button "button" at bounding box center [1454, 624] width 27 height 27
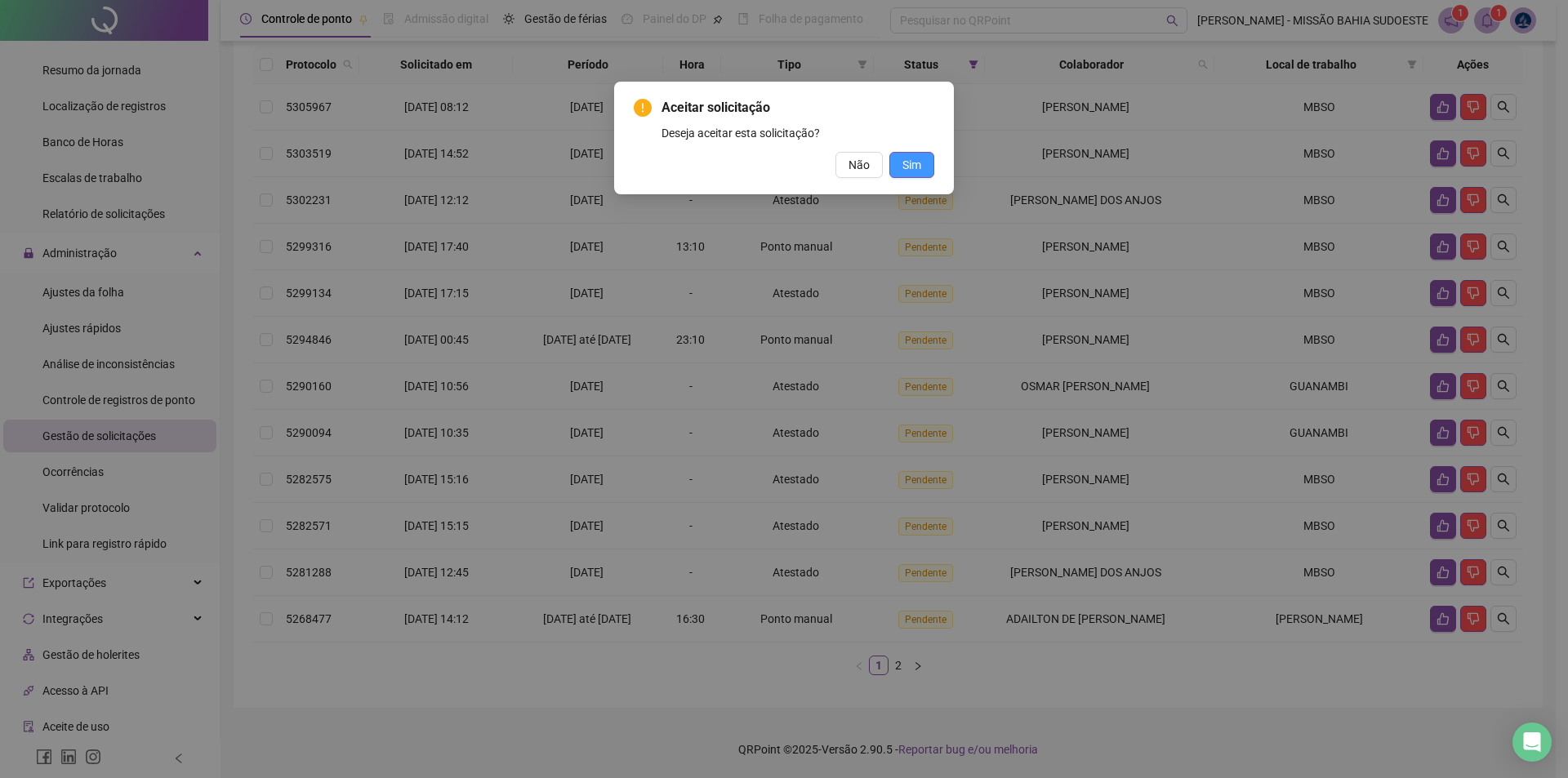
click at [782, 170] on span "Sim" at bounding box center [911, 165] width 19 height 18
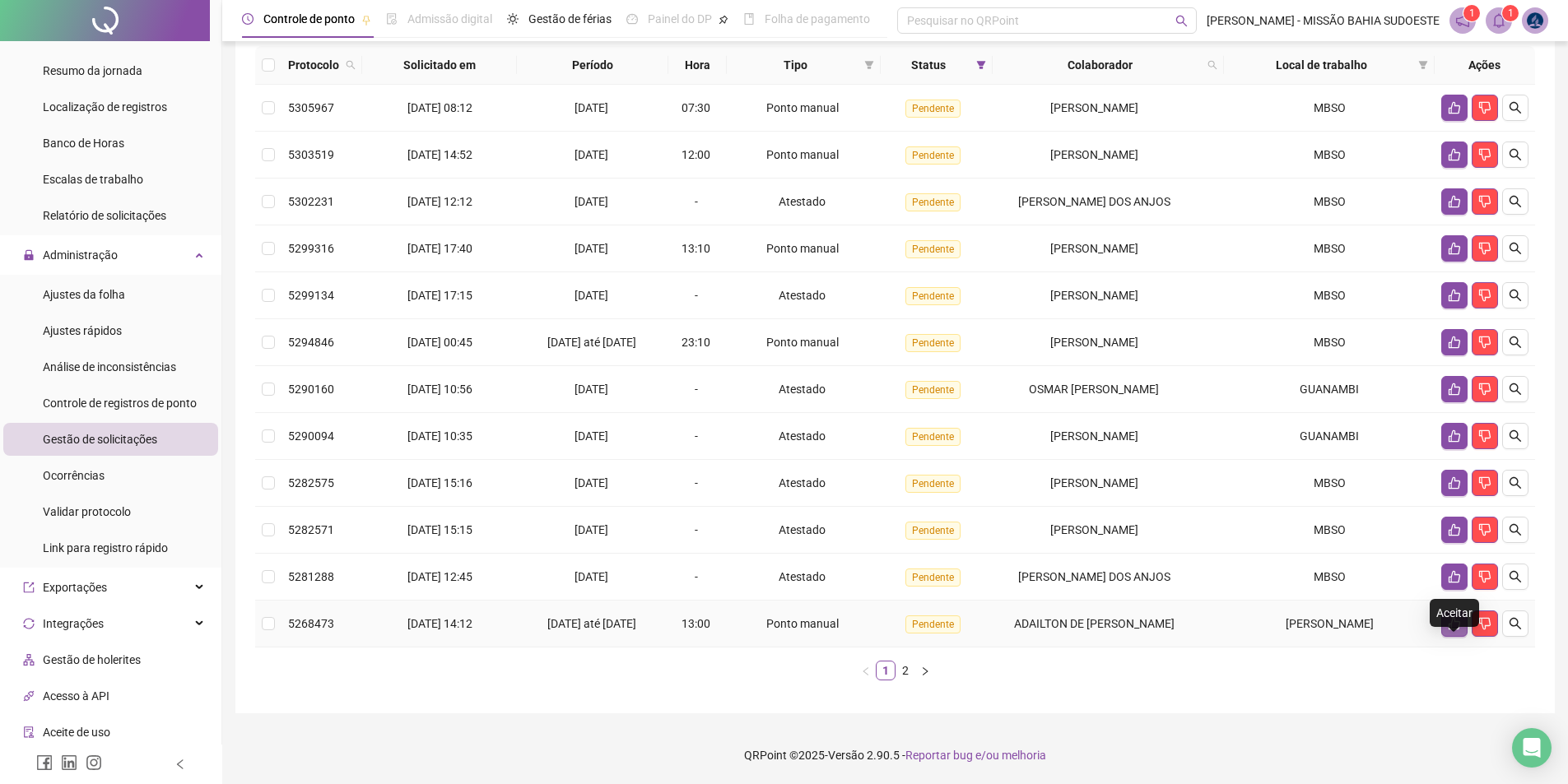
click at [788, 630] on icon "like" at bounding box center [1454, 624] width 13 height 13
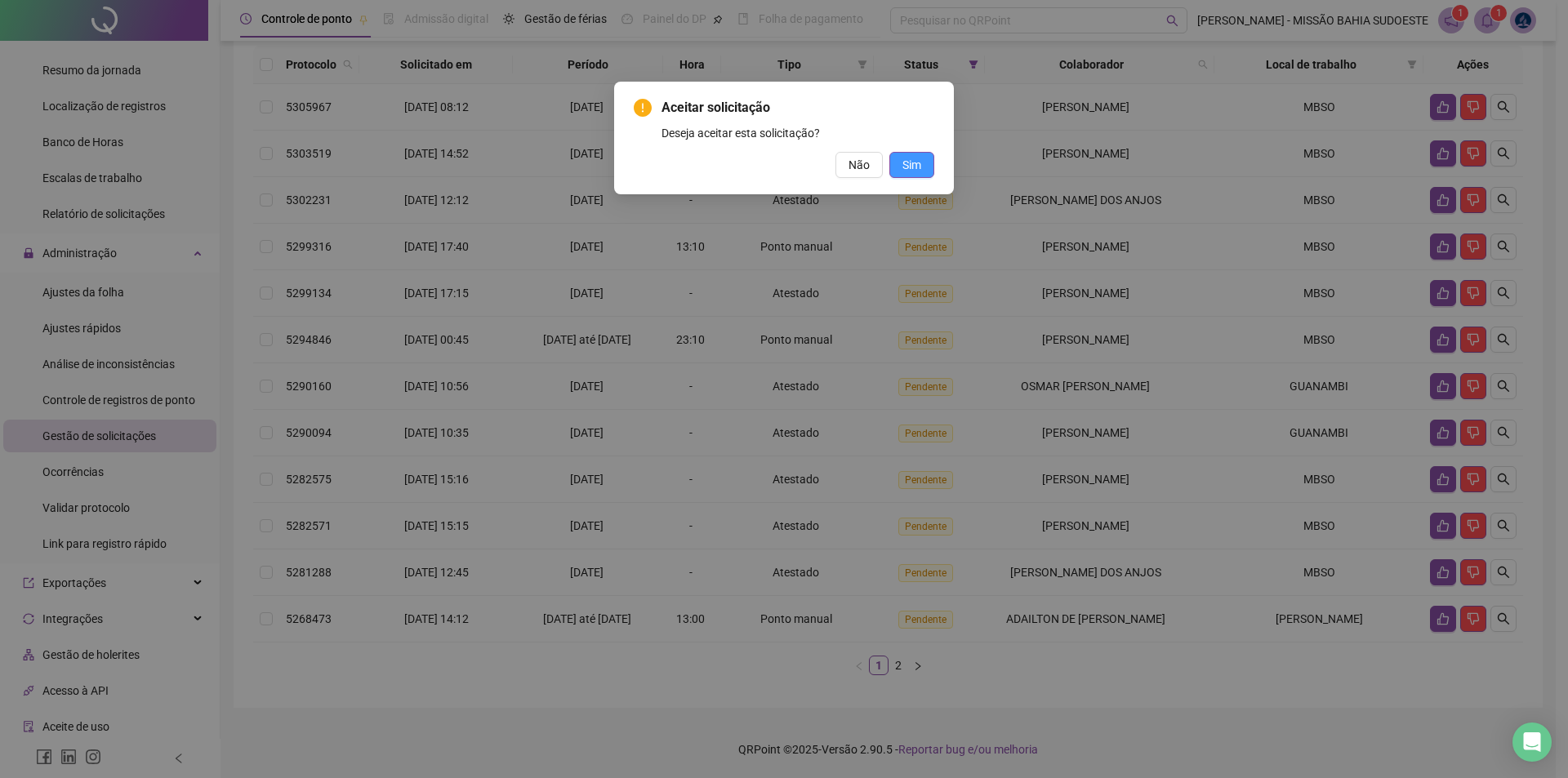
click at [782, 157] on span "Sim" at bounding box center [911, 165] width 19 height 18
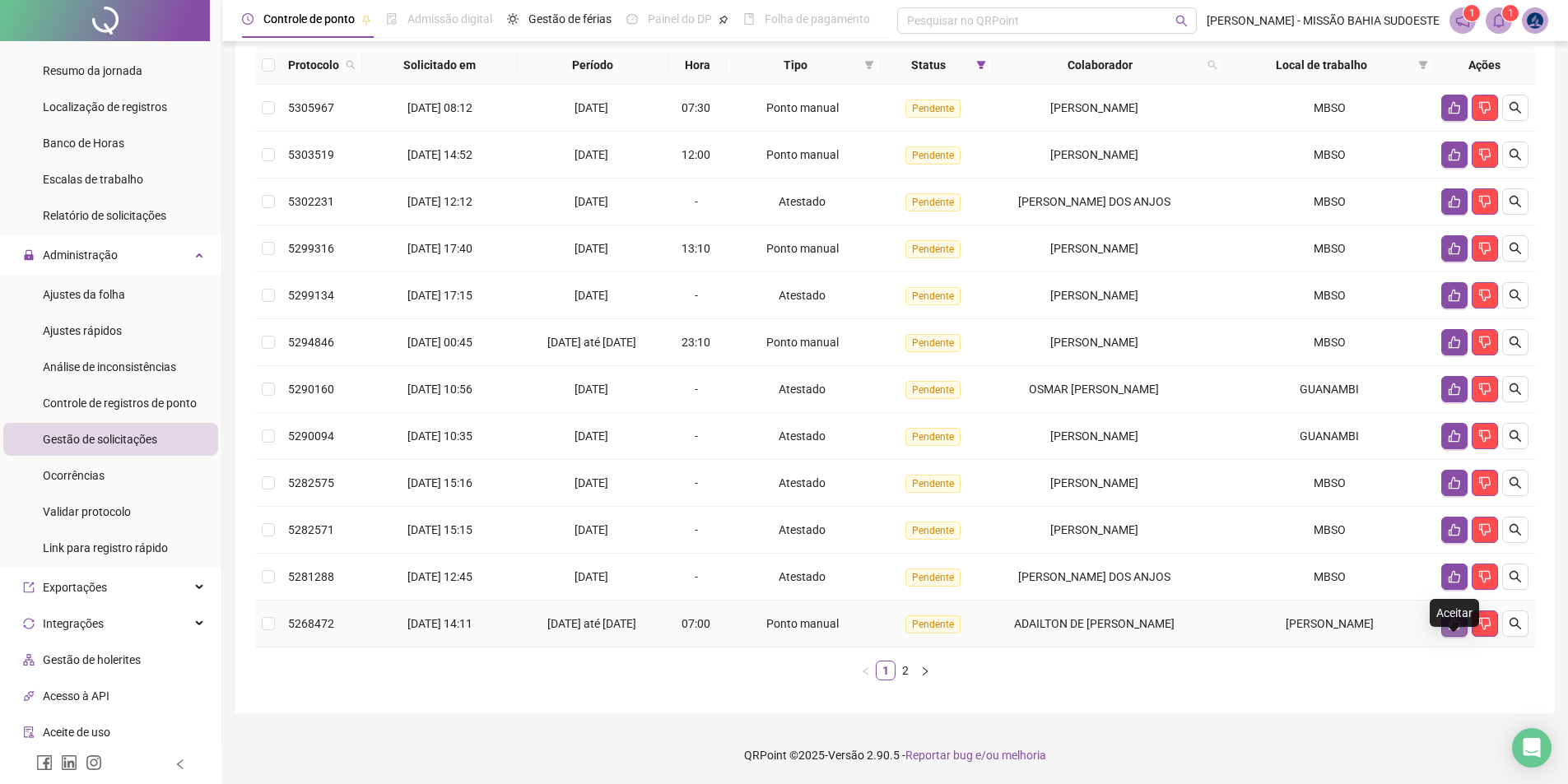
click at [788, 637] on button "button" at bounding box center [1454, 624] width 27 height 27
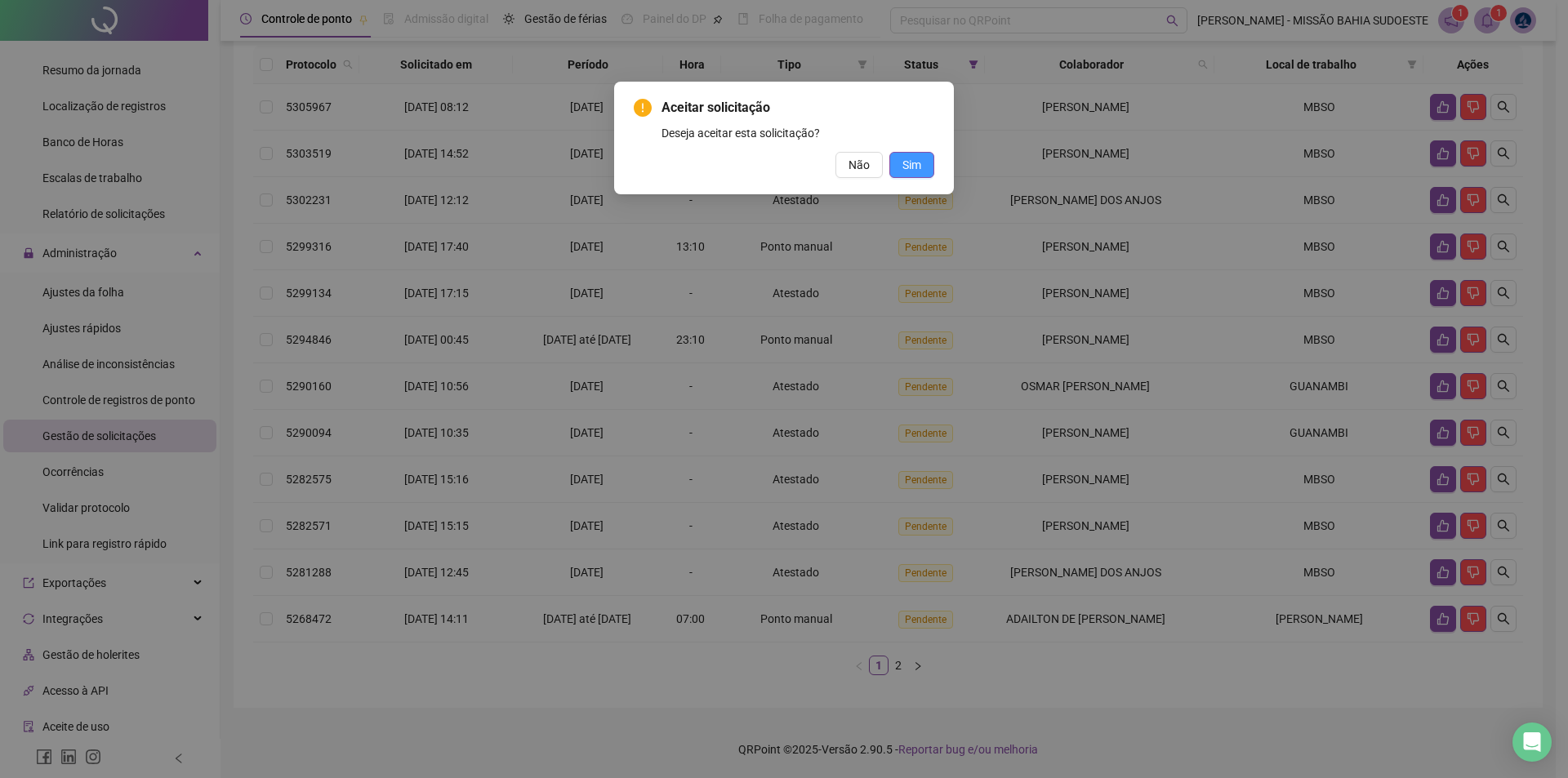
click at [782, 166] on button "Sim" at bounding box center [911, 164] width 45 height 26
click at [782, 166] on span "Sim" at bounding box center [911, 165] width 19 height 18
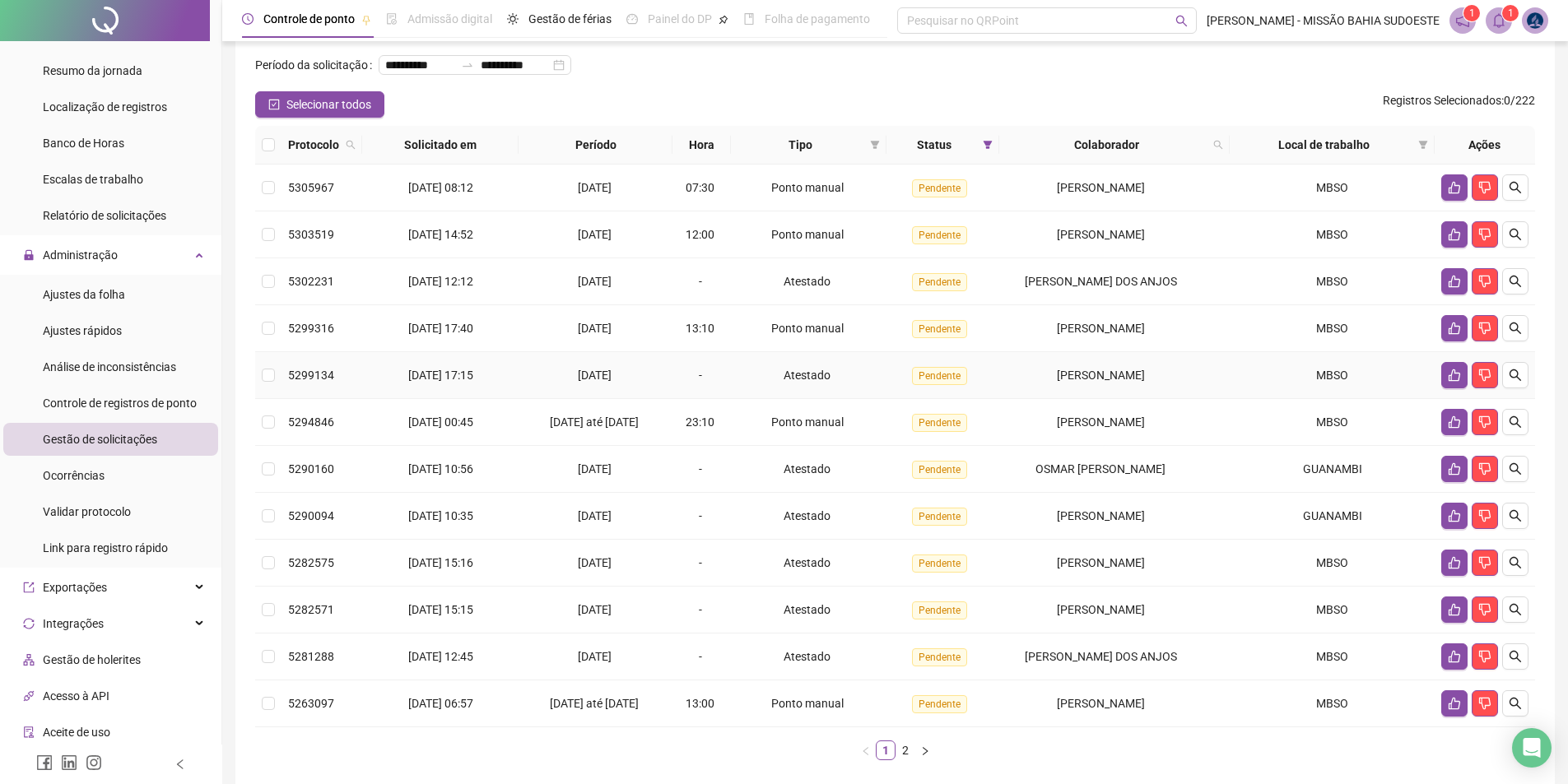
scroll to position [179, 0]
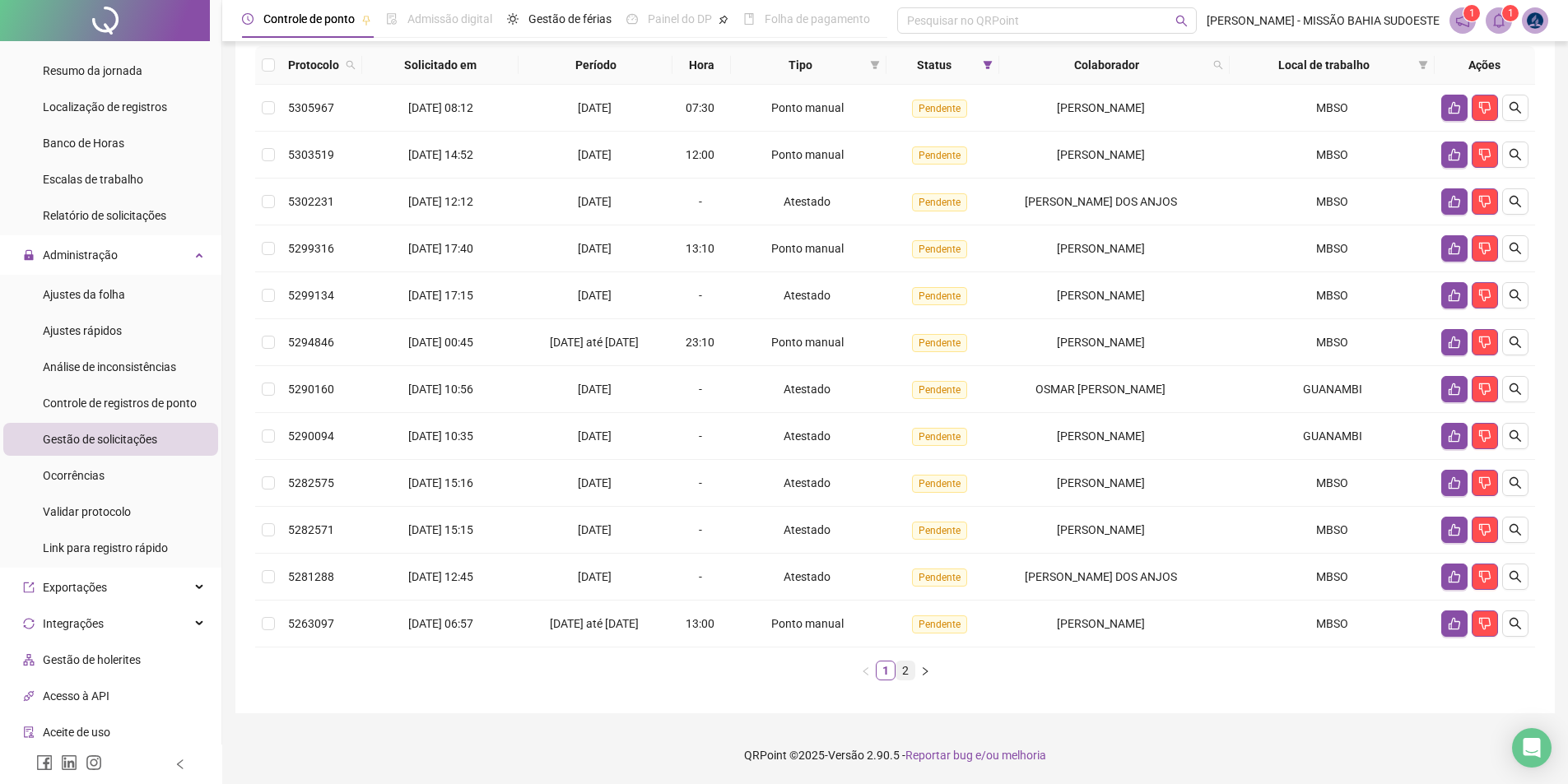
click at [788, 676] on link "2" at bounding box center [905, 671] width 18 height 18
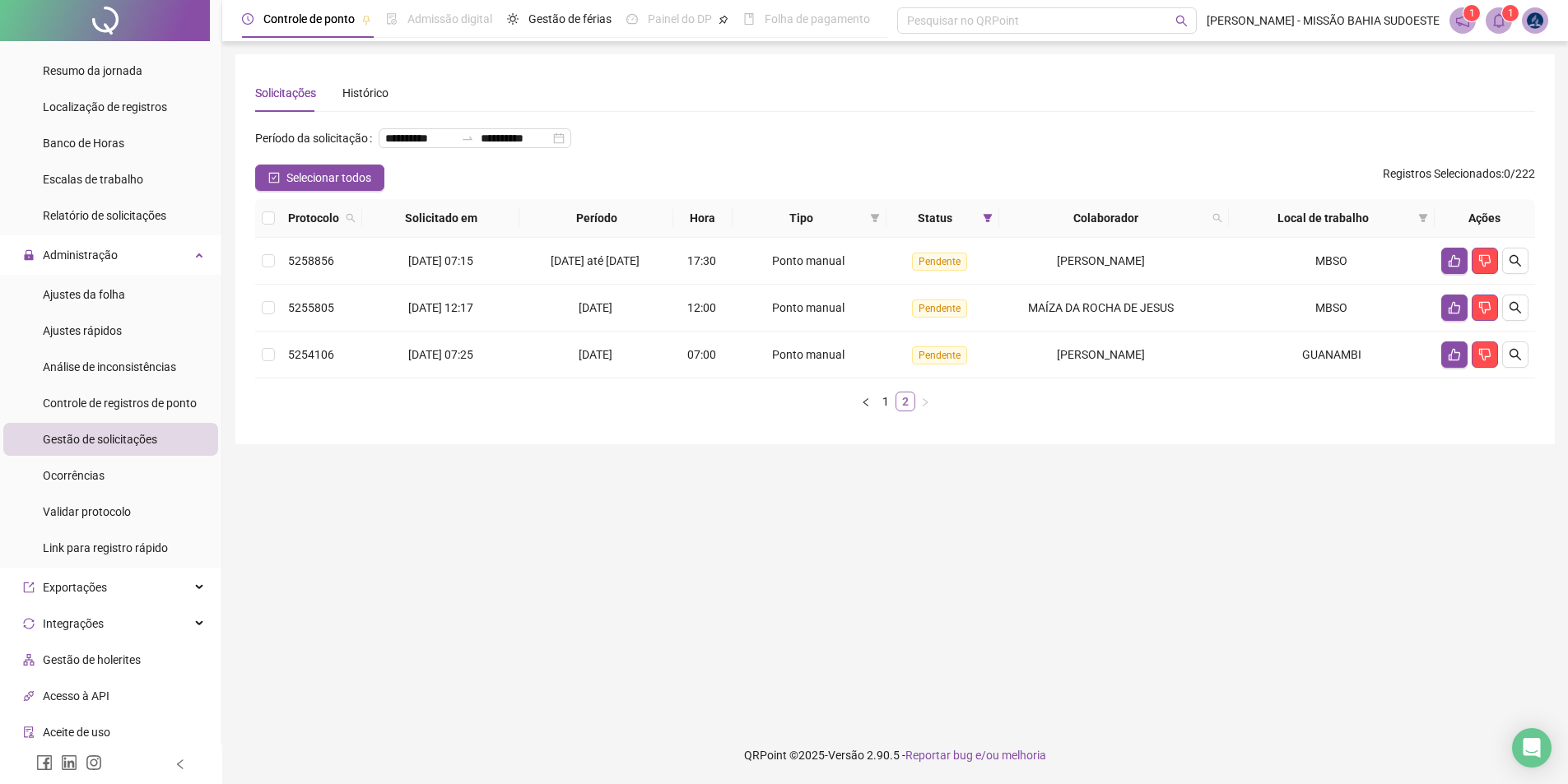
scroll to position [0, 0]
click at [788, 362] on icon "like" at bounding box center [1467, 354] width 12 height 12
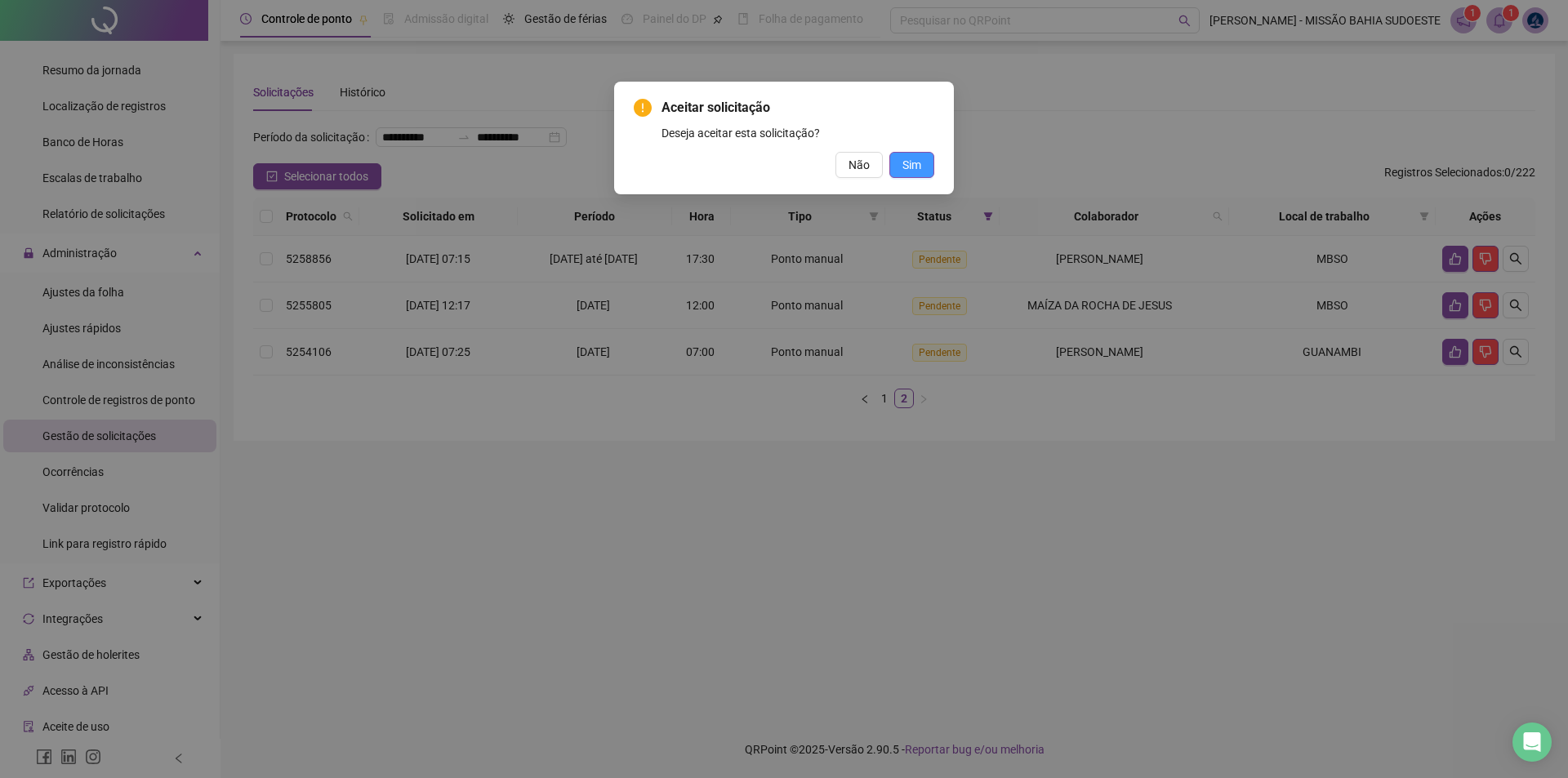
click at [782, 174] on button "Sim" at bounding box center [911, 164] width 45 height 26
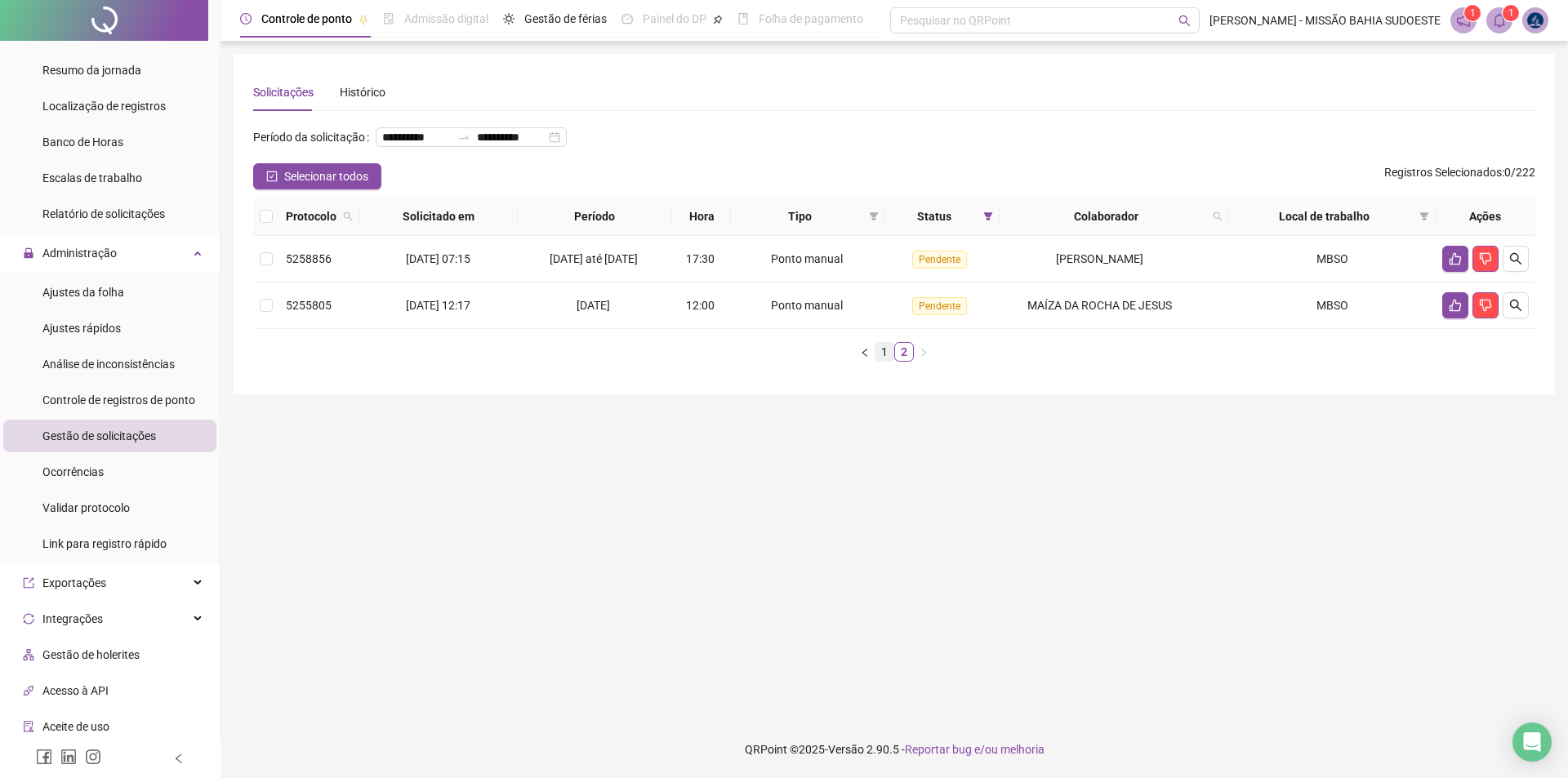
click at [782, 361] on link "1" at bounding box center [885, 352] width 18 height 18
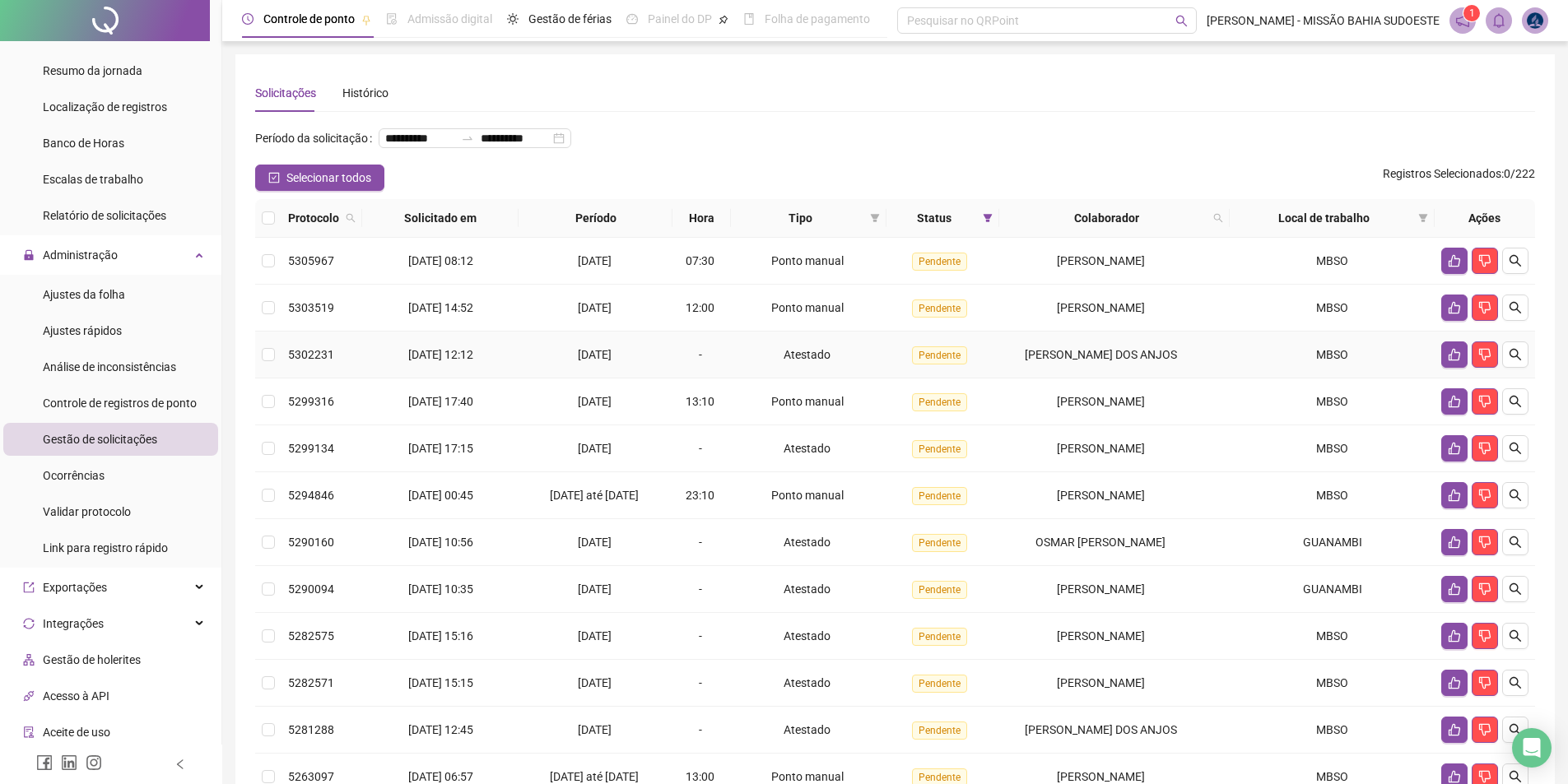
scroll to position [179, 0]
